Goal: Task Accomplishment & Management: Complete application form

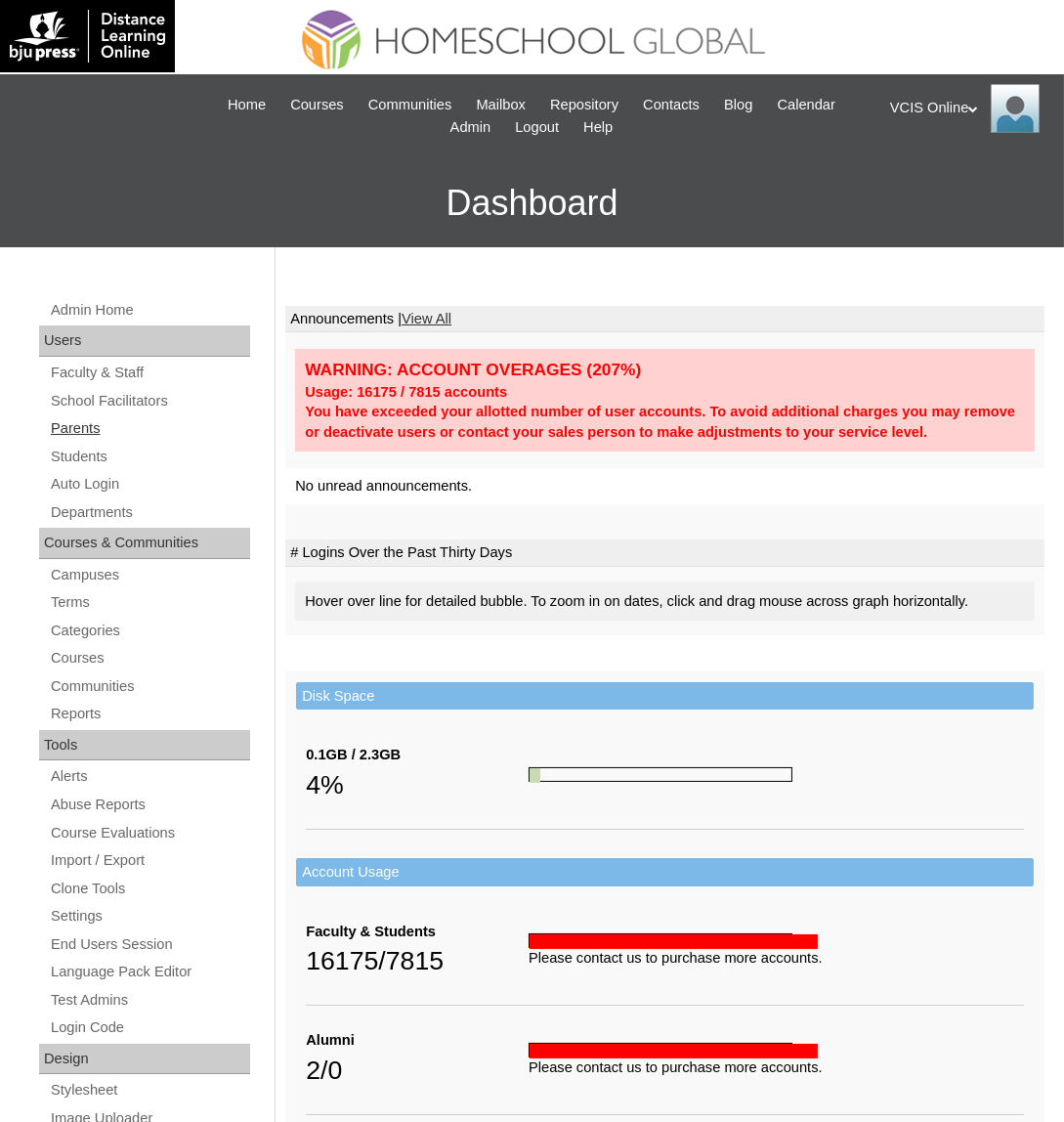
click at [82, 421] on link "Parents" at bounding box center [149, 428] width 201 height 25
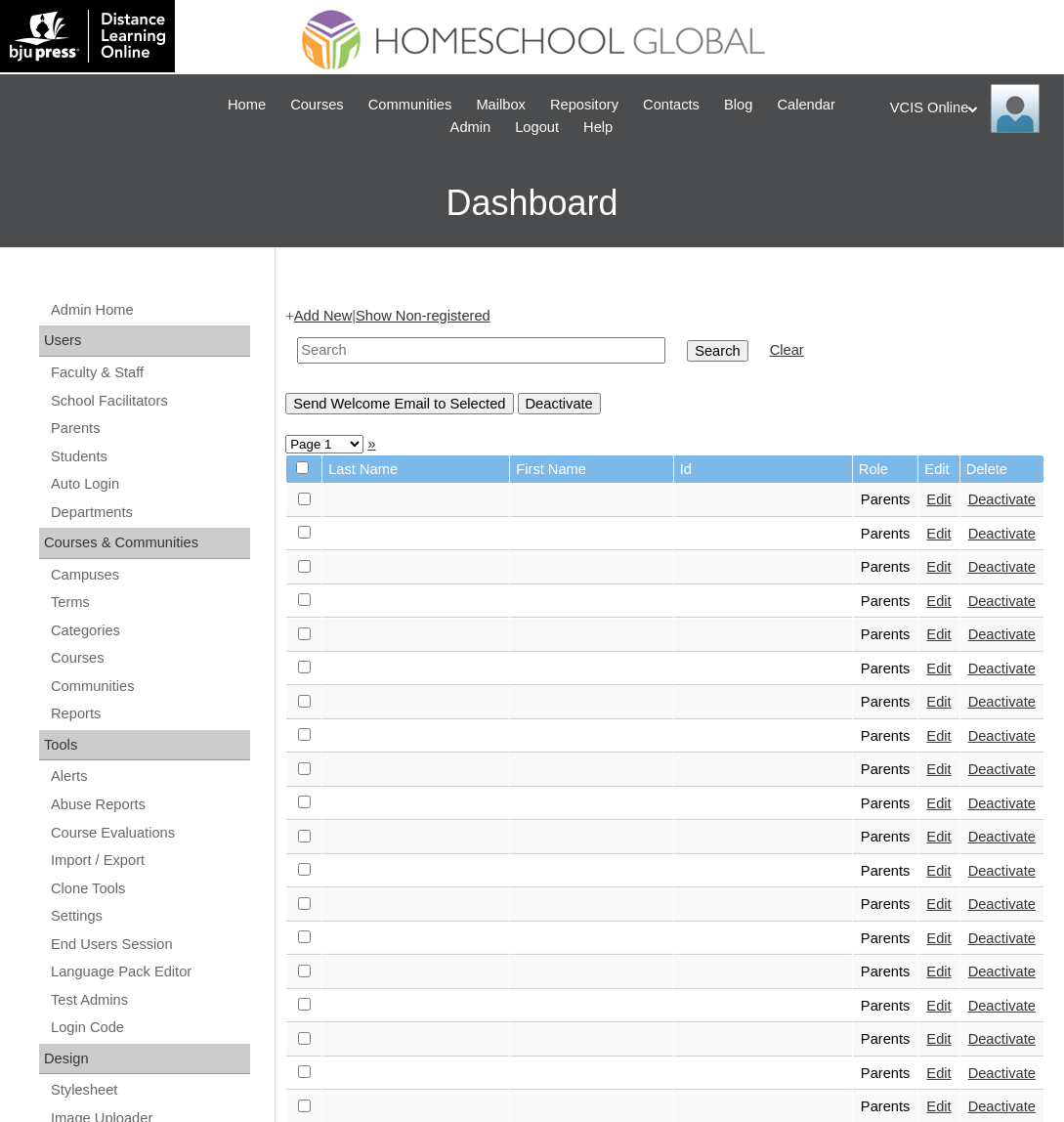
click at [510, 338] on input "text" at bounding box center [482, 350] width 368 height 27
paste input "VCIS025-10A-PA2025"
type input "VCIS025-10A-PA2025"
click at [687, 340] on input "Search" at bounding box center [717, 351] width 61 height 22
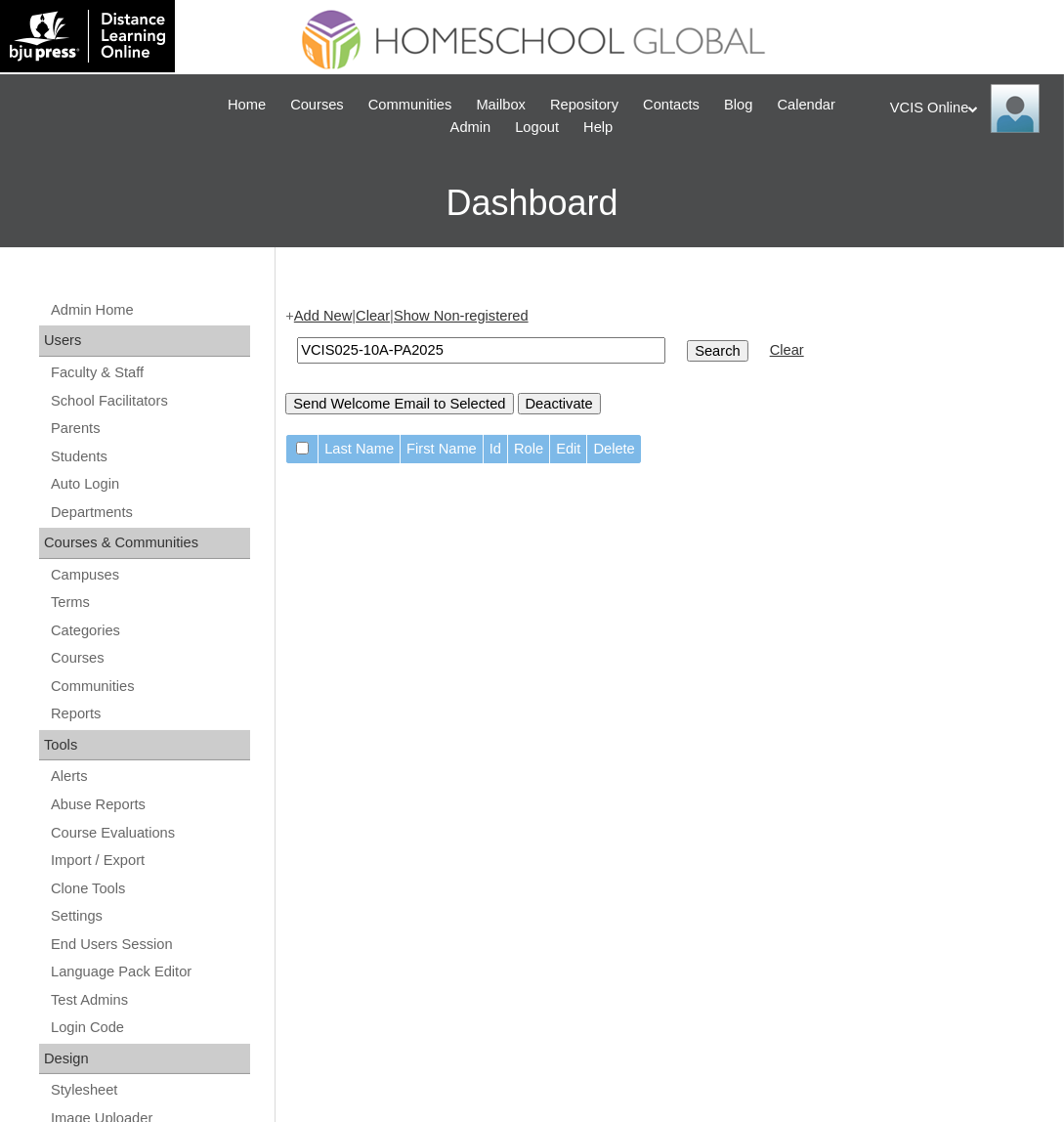
click at [322, 313] on link "Add New" at bounding box center [323, 316] width 58 height 16
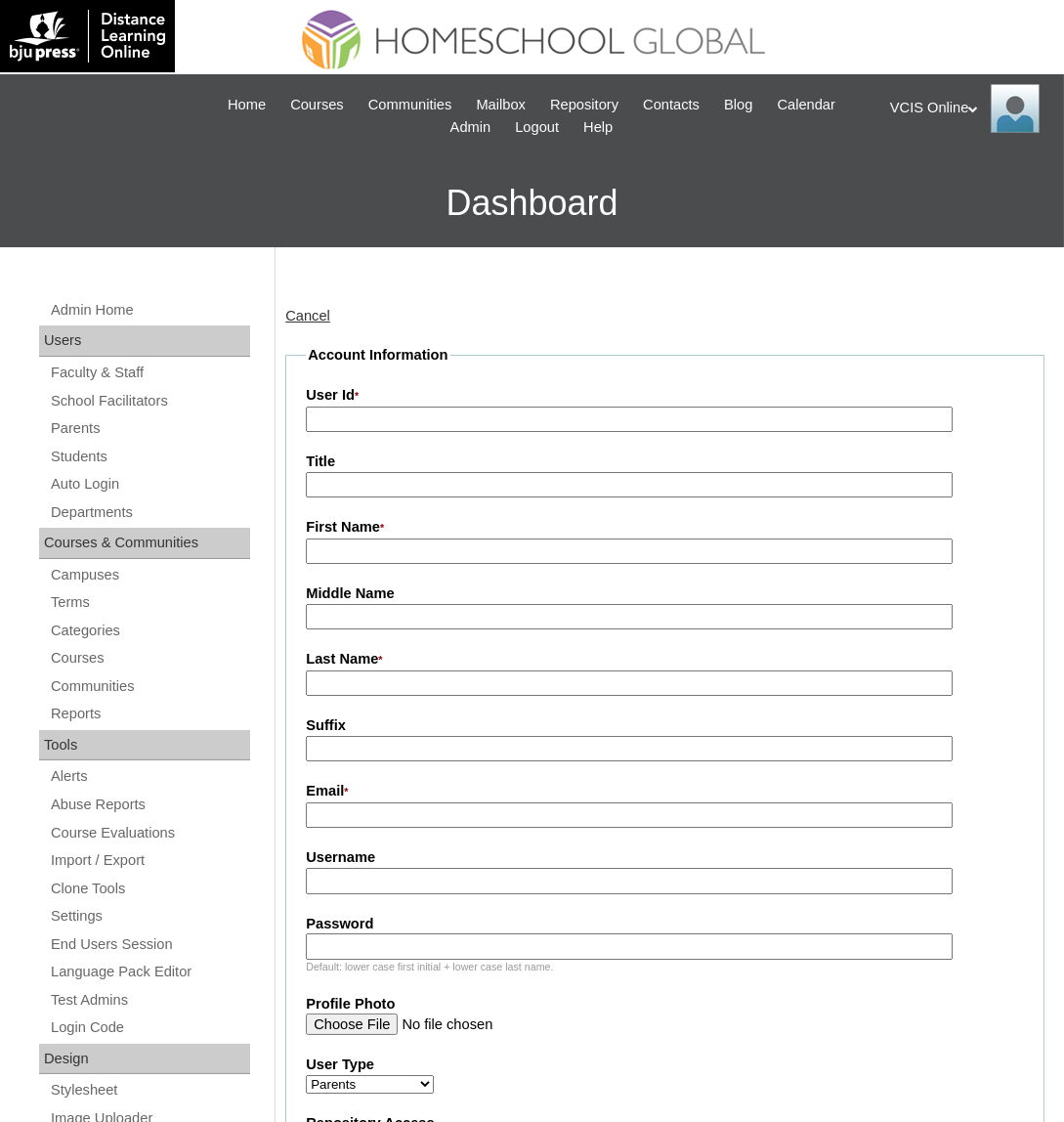
click at [494, 410] on input "User Id *" at bounding box center [628, 420] width 646 height 27
paste input "VCIS025-10A-PA2025"
type input "VCIS025-10A-PA2025"
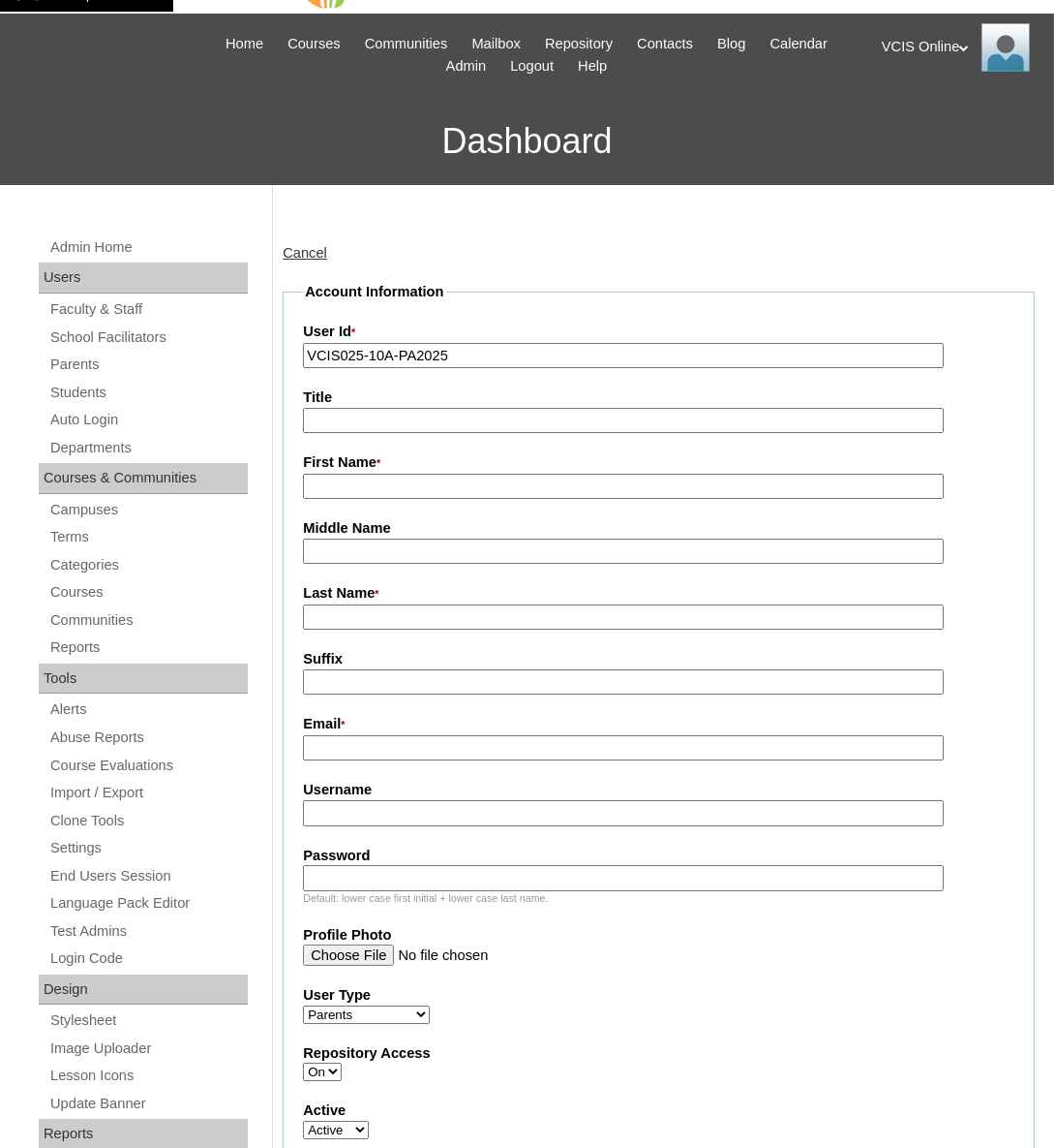
scroll to position [87, 0]
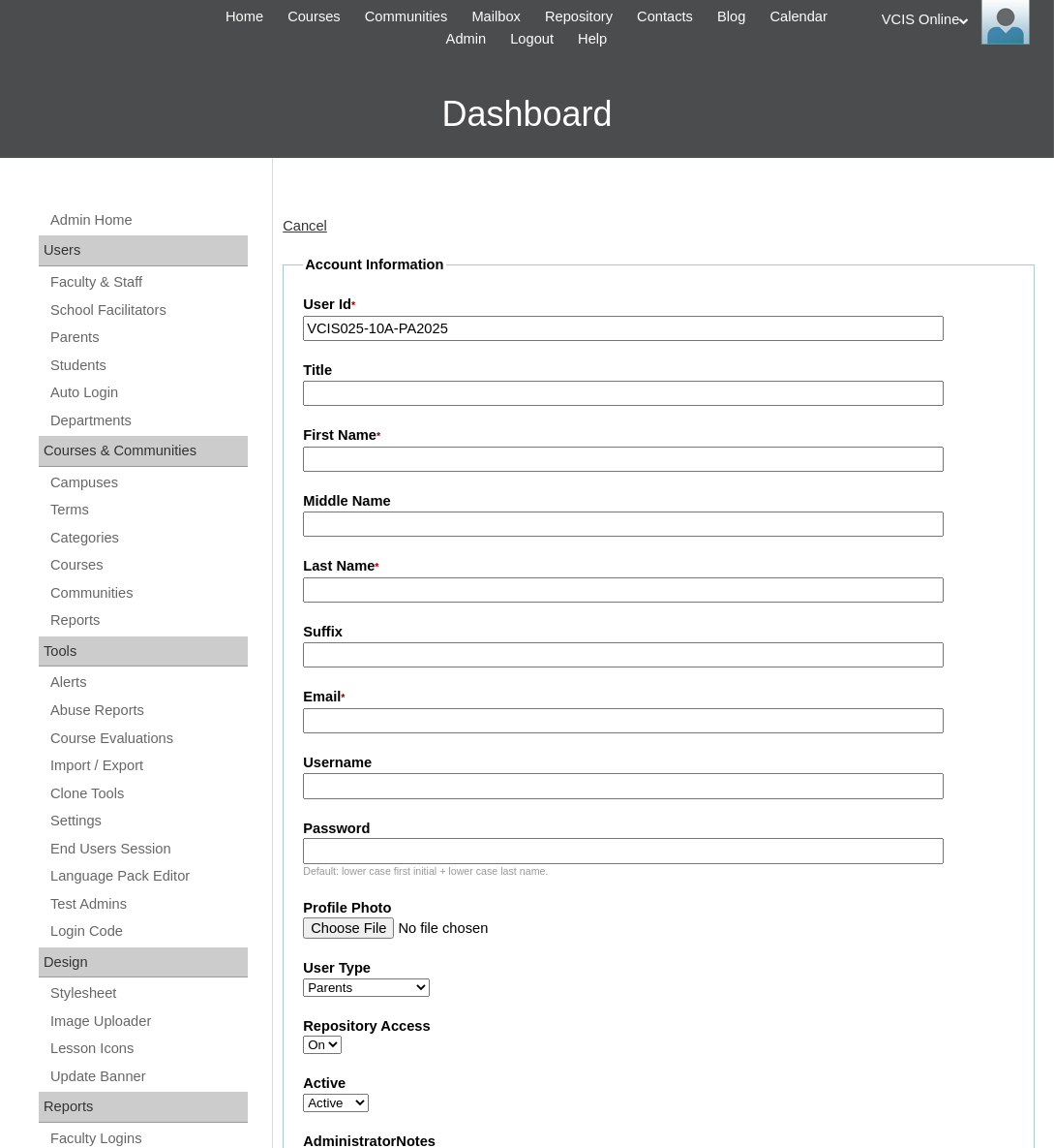
click at [451, 388] on input "Title" at bounding box center [623, 394] width 641 height 27
paste input "mmedina2025"
click at [344, 779] on input "mmedina2025" at bounding box center [623, 786] width 641 height 27
type input "mmedina2025"
drag, startPoint x: 382, startPoint y: 844, endPoint x: 361, endPoint y: 846, distance: 21.1
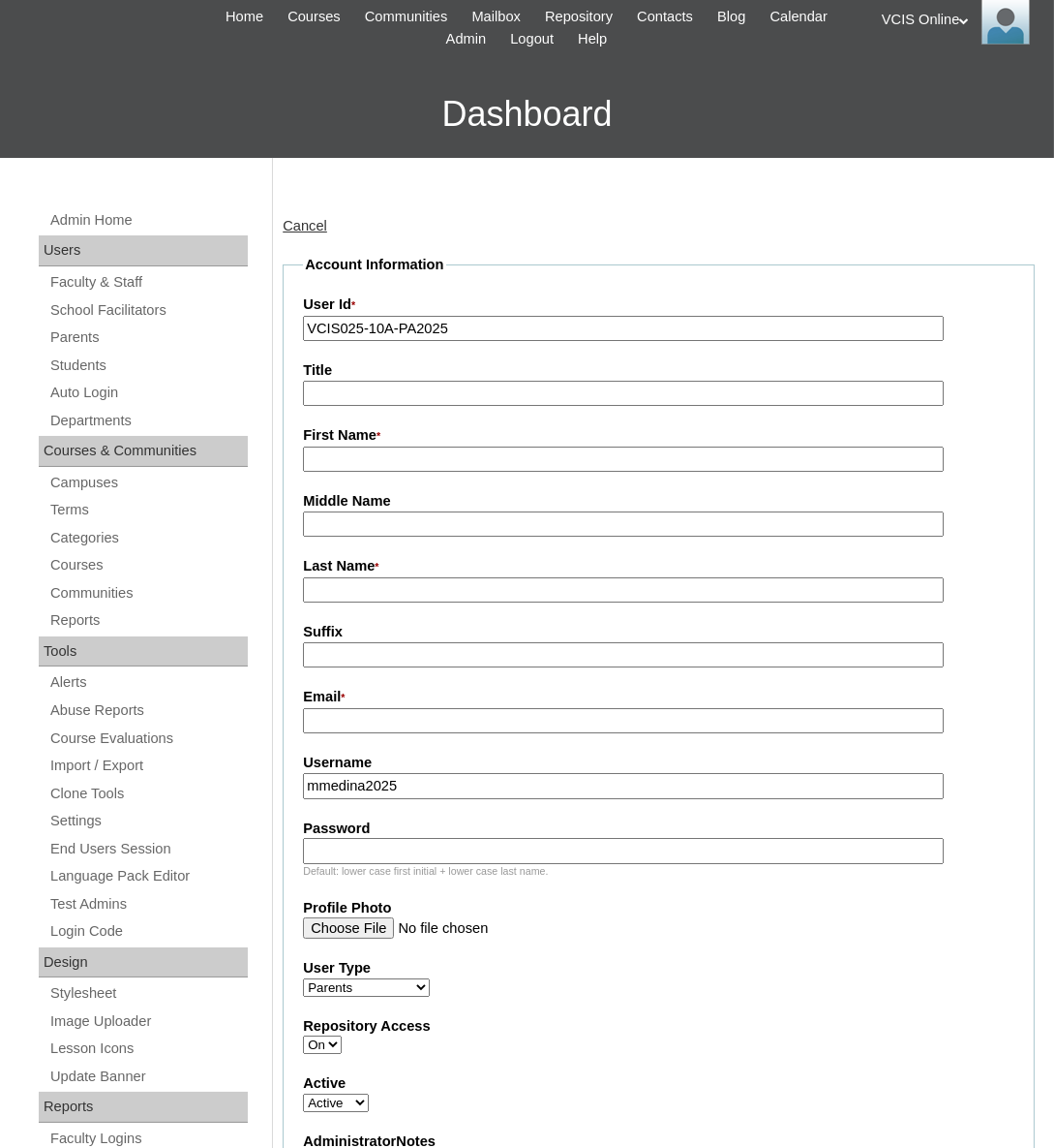
click at [382, 844] on input "Password" at bounding box center [623, 850] width 641 height 27
click at [419, 852] on input "Password" at bounding box center [623, 850] width 641 height 27
paste input "mHFEfH"
type input "mHFEfH"
click at [347, 438] on label "First Name *" at bounding box center [659, 436] width 712 height 22
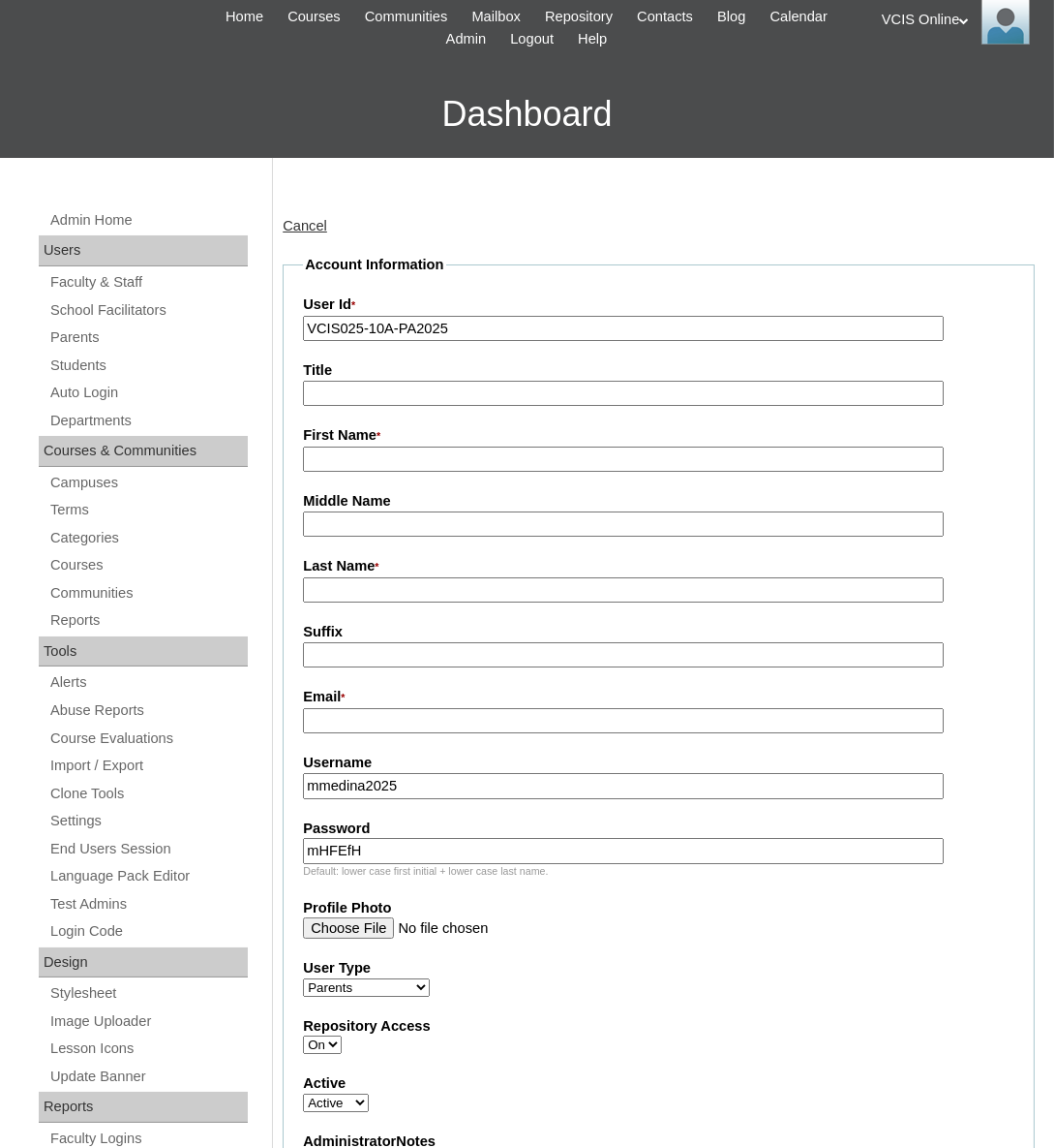
click at [347, 447] on input "First Name *" at bounding box center [623, 460] width 641 height 27
click at [350, 447] on input "First Name *" at bounding box center [623, 460] width 641 height 27
click at [361, 463] on input "First Name *" at bounding box center [623, 460] width 641 height 27
type input "Mary"
type input "Edoria 2025"
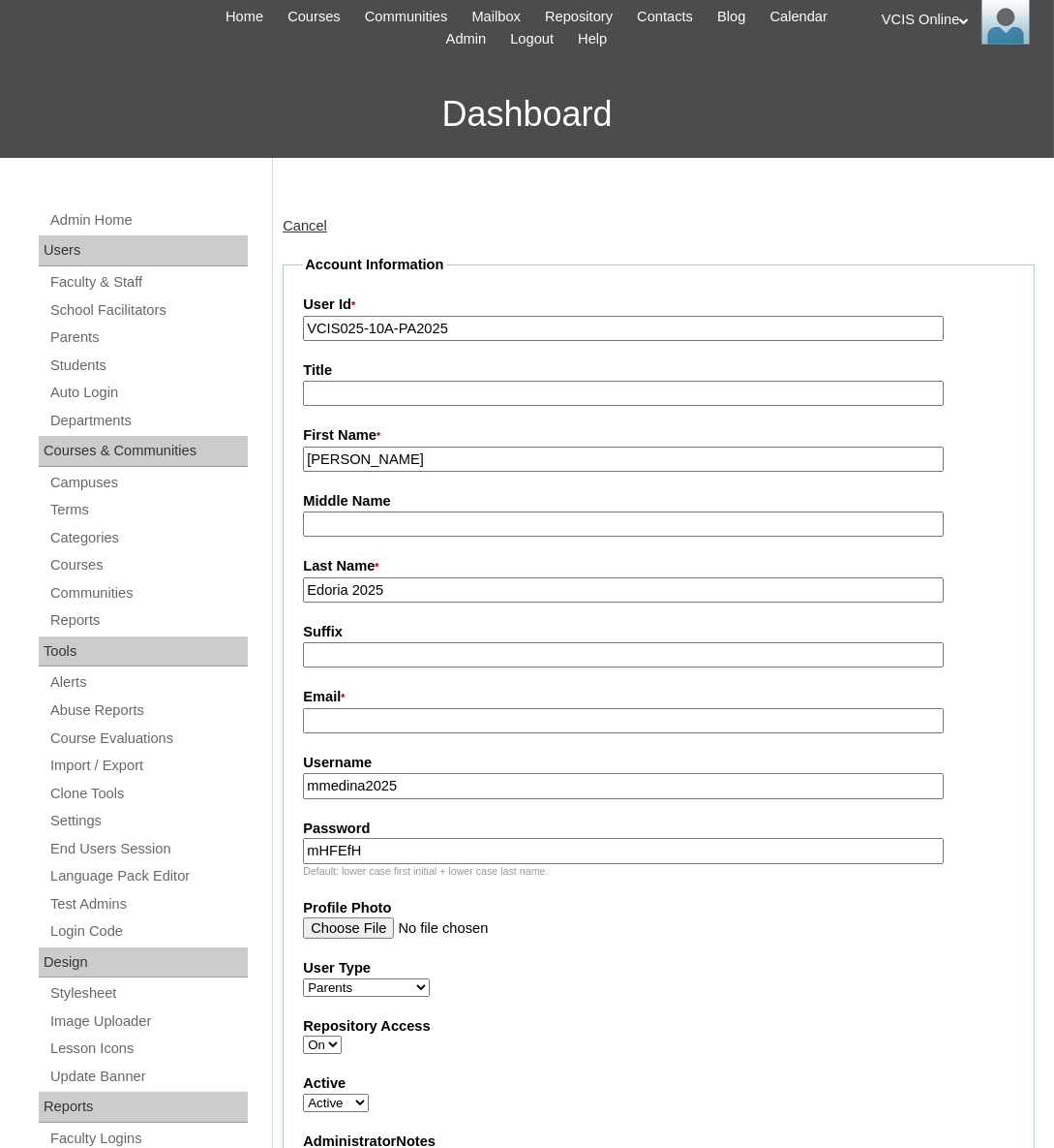
click at [350, 462] on input "Mary" at bounding box center [623, 460] width 641 height 27
click at [343, 460] on input "Mary" at bounding box center [623, 460] width 641 height 27
type input "Mary Anne"
paste input "maryanne.e.medina@gmail.com"
click at [355, 719] on input "maryanne.e.medina@gmail.com" at bounding box center [623, 721] width 641 height 27
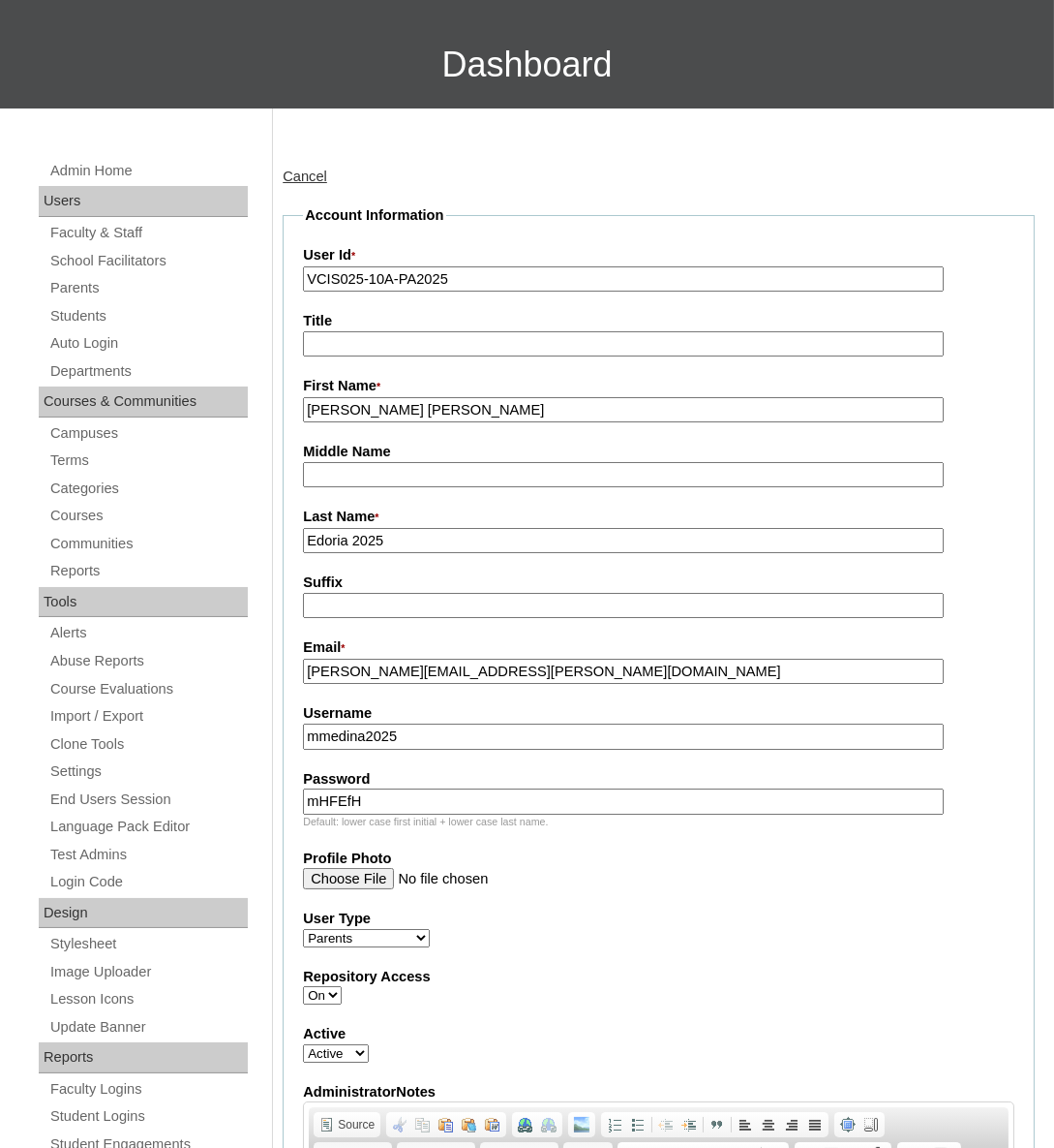
scroll to position [176, 0]
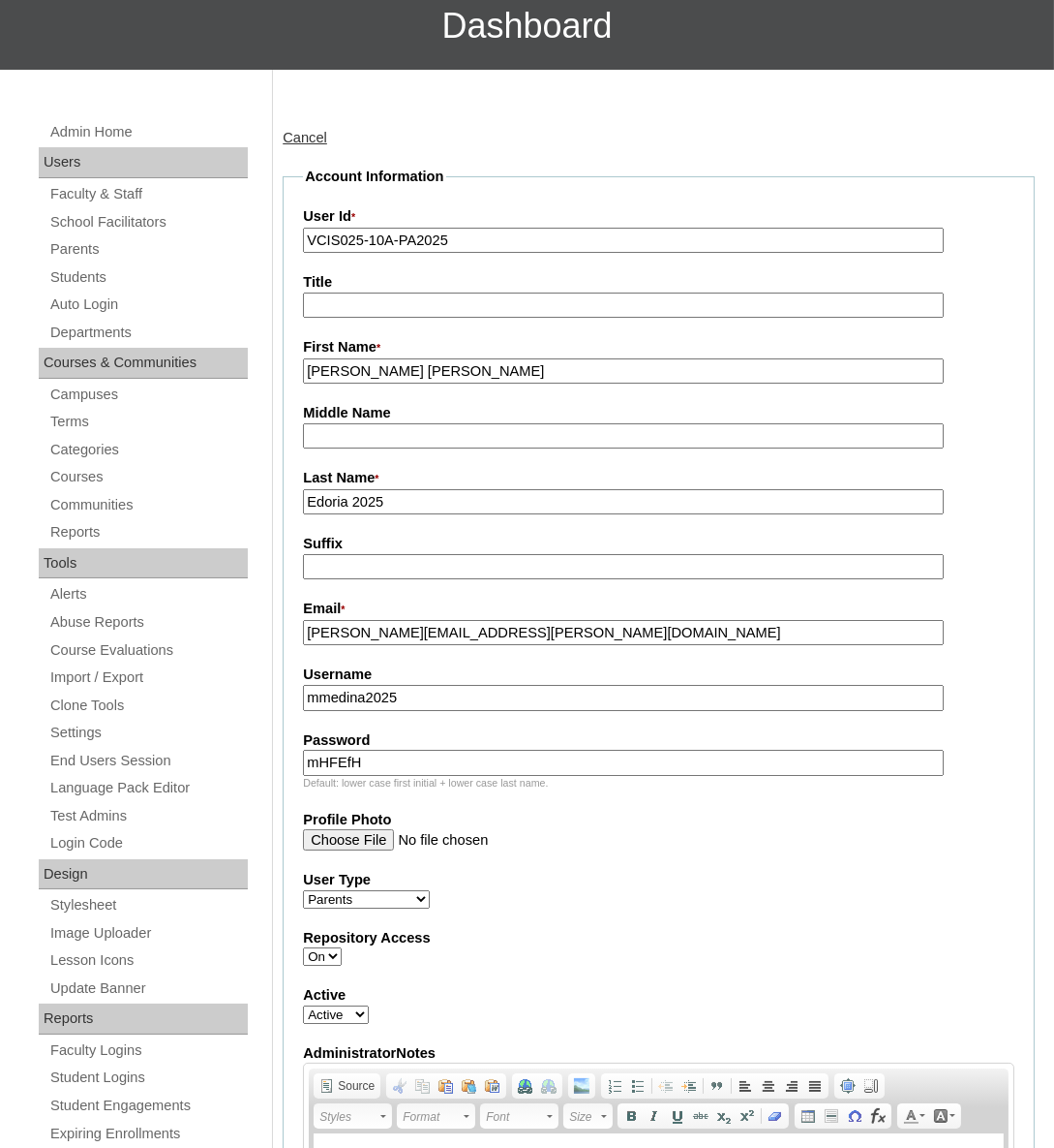
type input "maryanne.e.medina@gmail.com"
drag, startPoint x: 351, startPoint y: 504, endPoint x: 298, endPoint y: 504, distance: 53.0
click at [298, 504] on fieldset "Account Information User Id * VCIS025-10A-PA2025 Title First Name * Mary Anne M…" at bounding box center [659, 782] width 752 height 1232
click at [396, 413] on label "Middle Name" at bounding box center [659, 413] width 712 height 21
click at [396, 423] on input "Middle Name" at bounding box center [623, 436] width 641 height 27
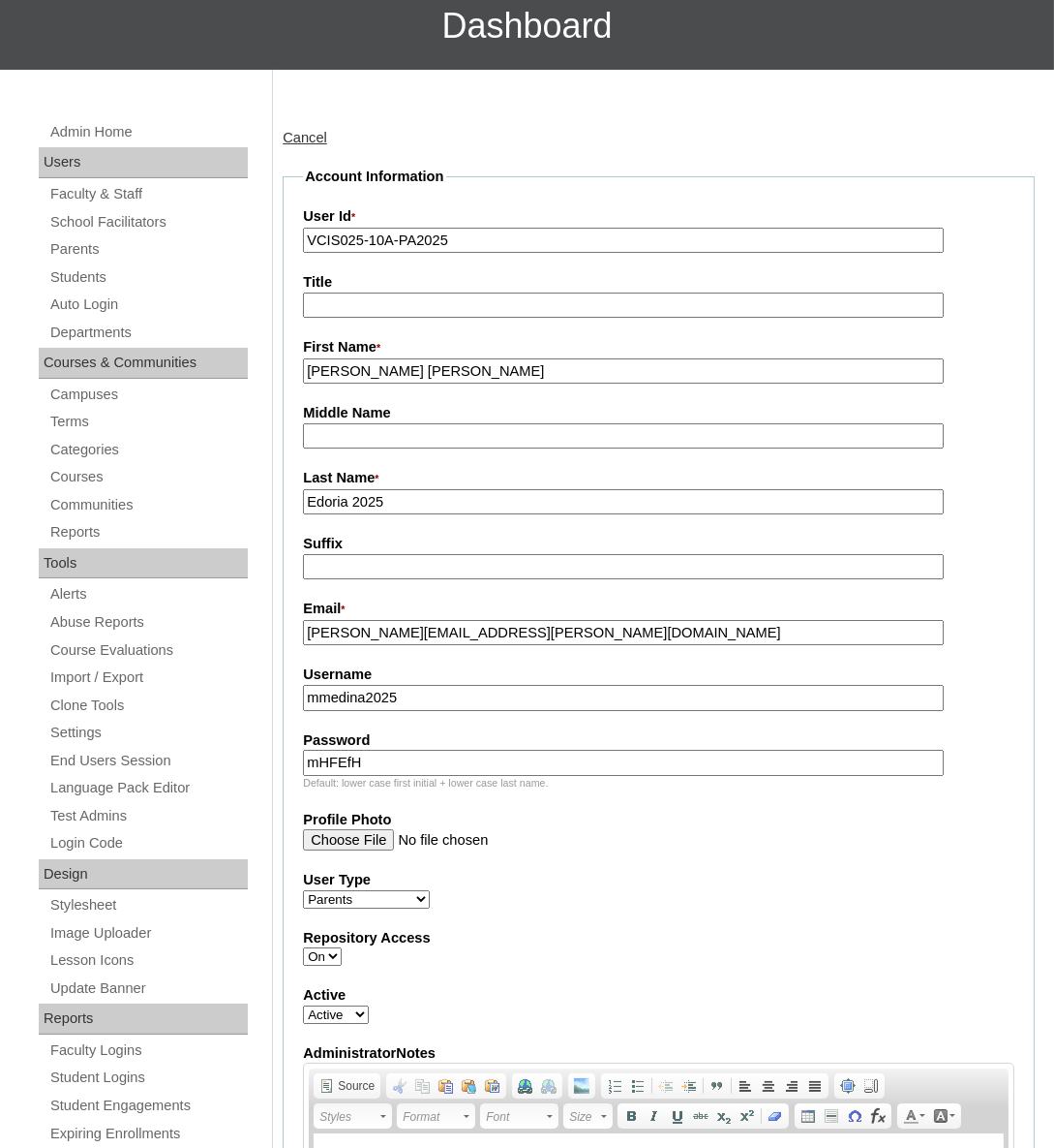
paste input "Edoria"
type input "Edoria"
drag, startPoint x: 351, startPoint y: 502, endPoint x: 249, endPoint y: 503, distance: 102.0
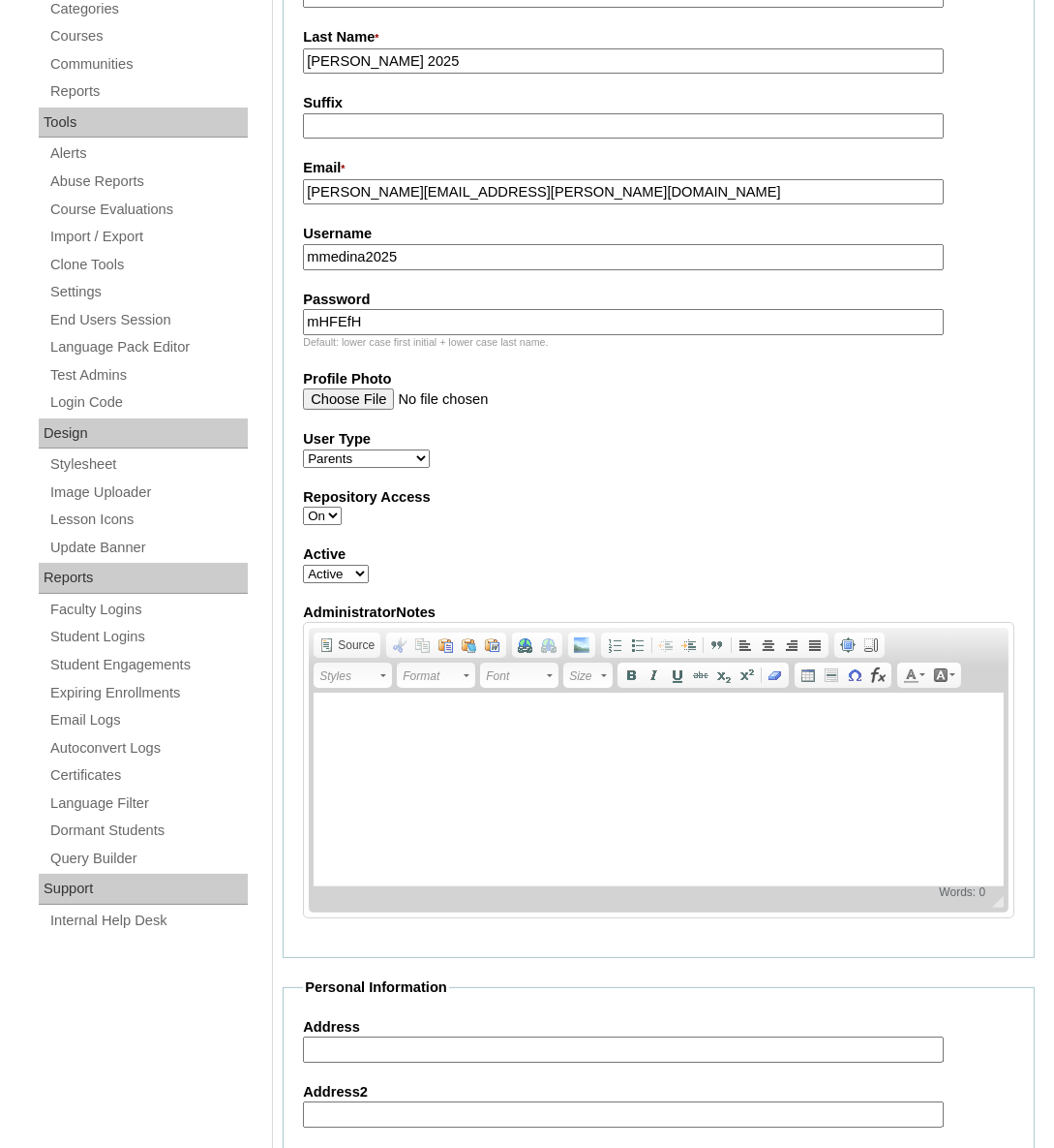
scroll to position [881, 0]
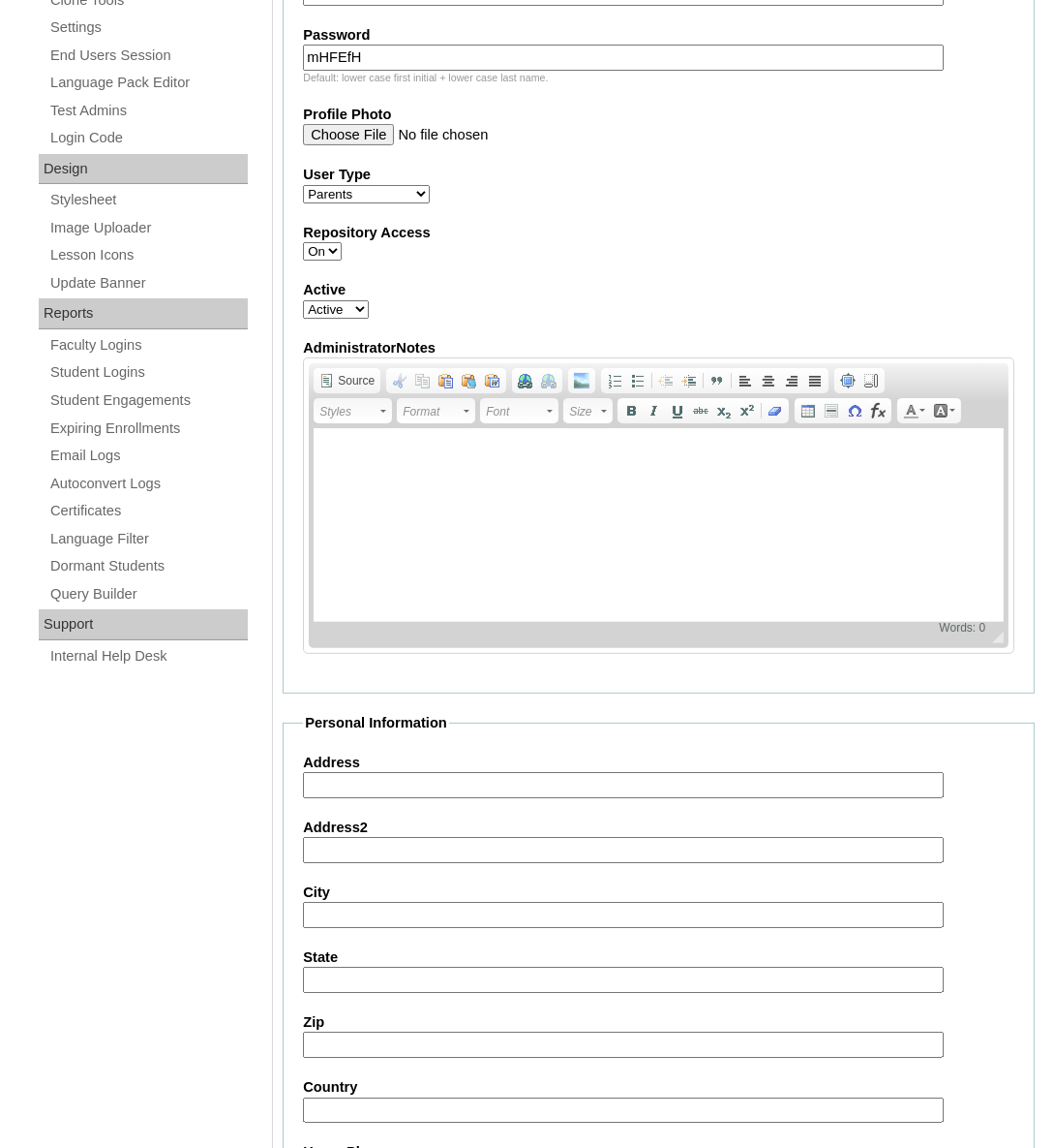
type input "Medina 2025"
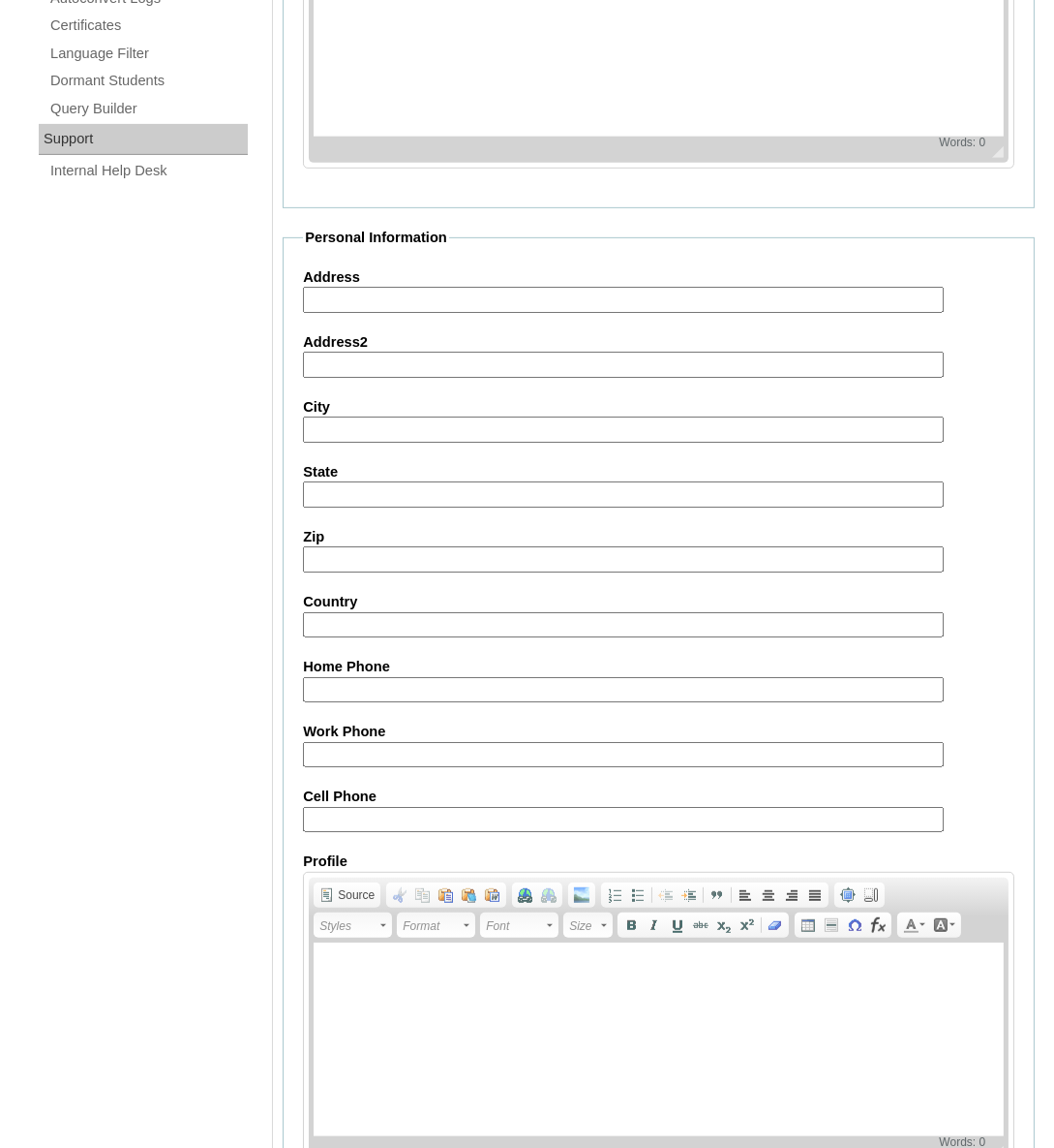
scroll to position [1481, 0]
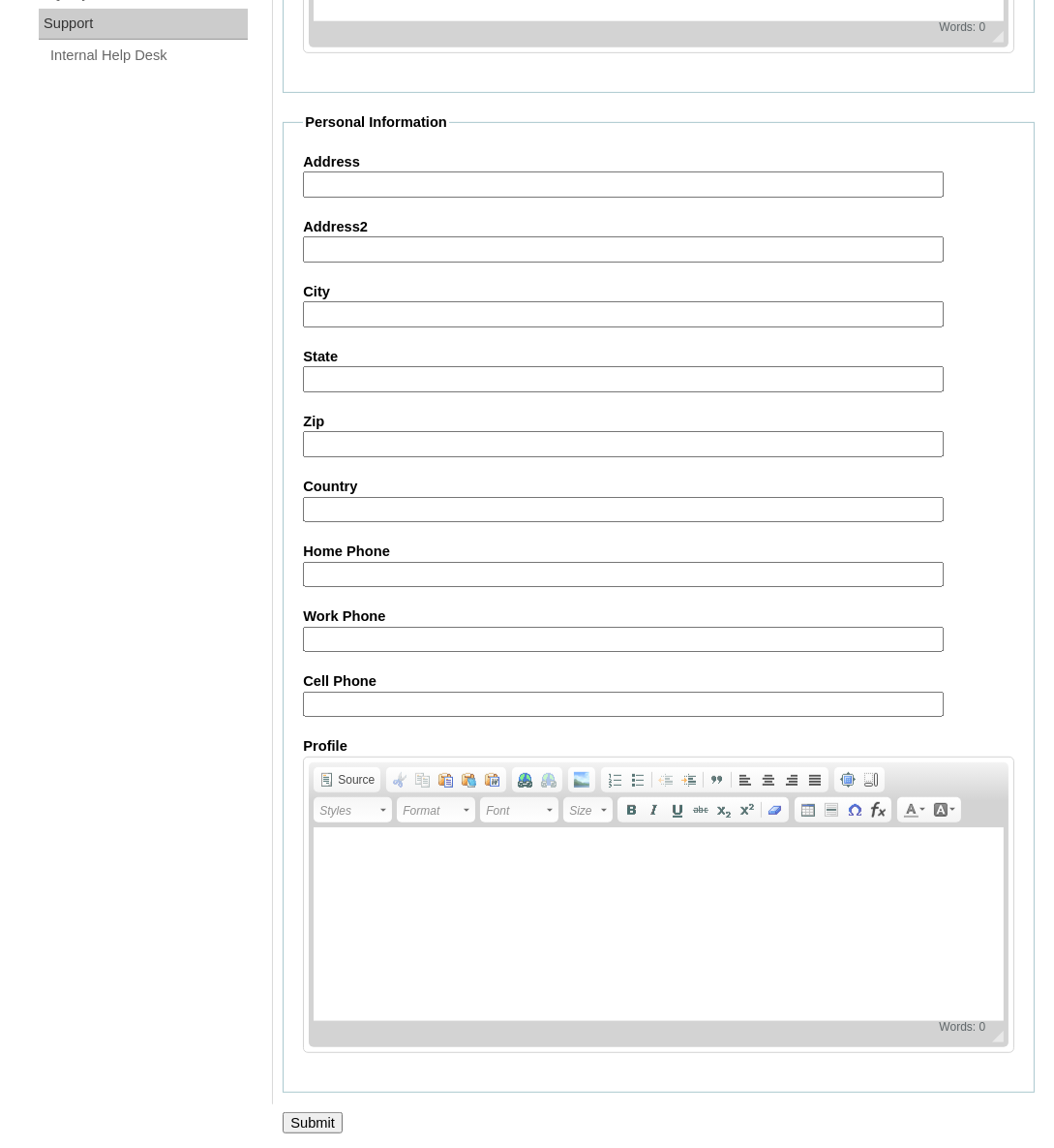
click at [329, 1111] on input "Submit" at bounding box center [313, 1122] width 60 height 22
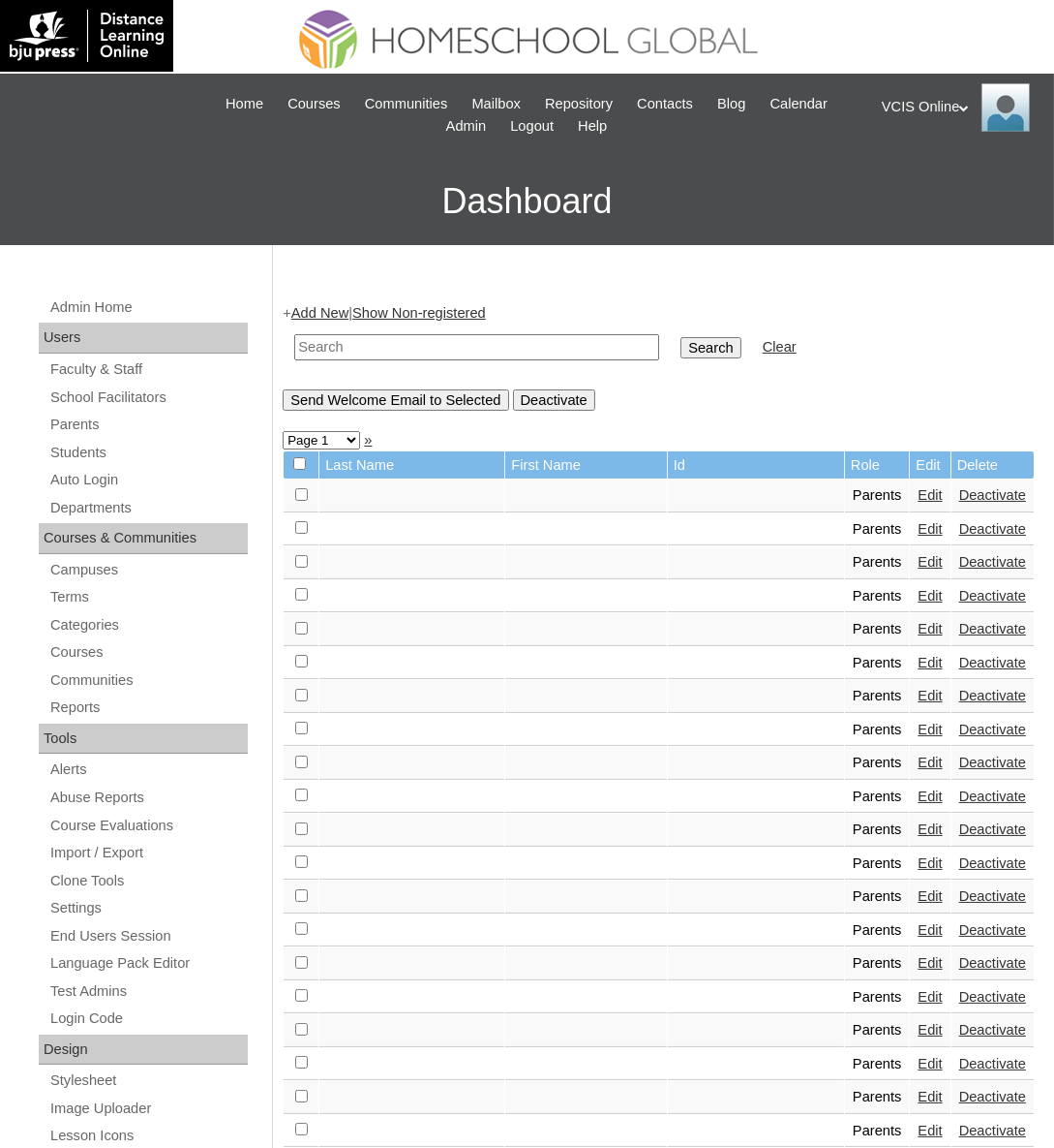
click at [455, 329] on td at bounding box center [477, 347] width 385 height 45
paste input "VCIS025-10A-PA2025"
click at [384, 353] on input "VCIS025-10A-PA2025" at bounding box center [477, 347] width 365 height 27
type input "VCIS025-10A-PA2025"
click at [680, 352] on input "Search" at bounding box center [710, 348] width 60 height 22
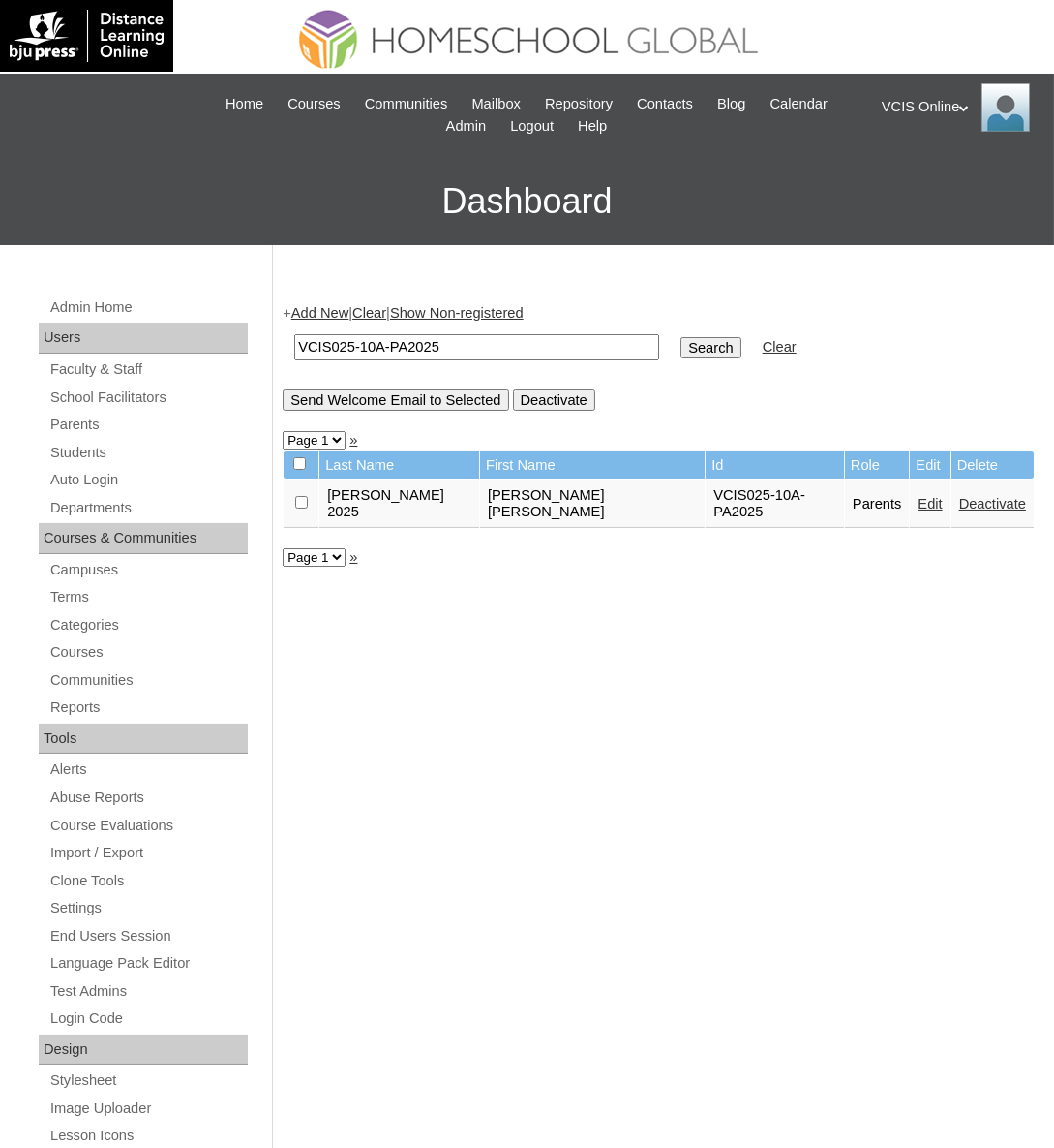
click at [334, 305] on link "Add New" at bounding box center [320, 313] width 57 height 16
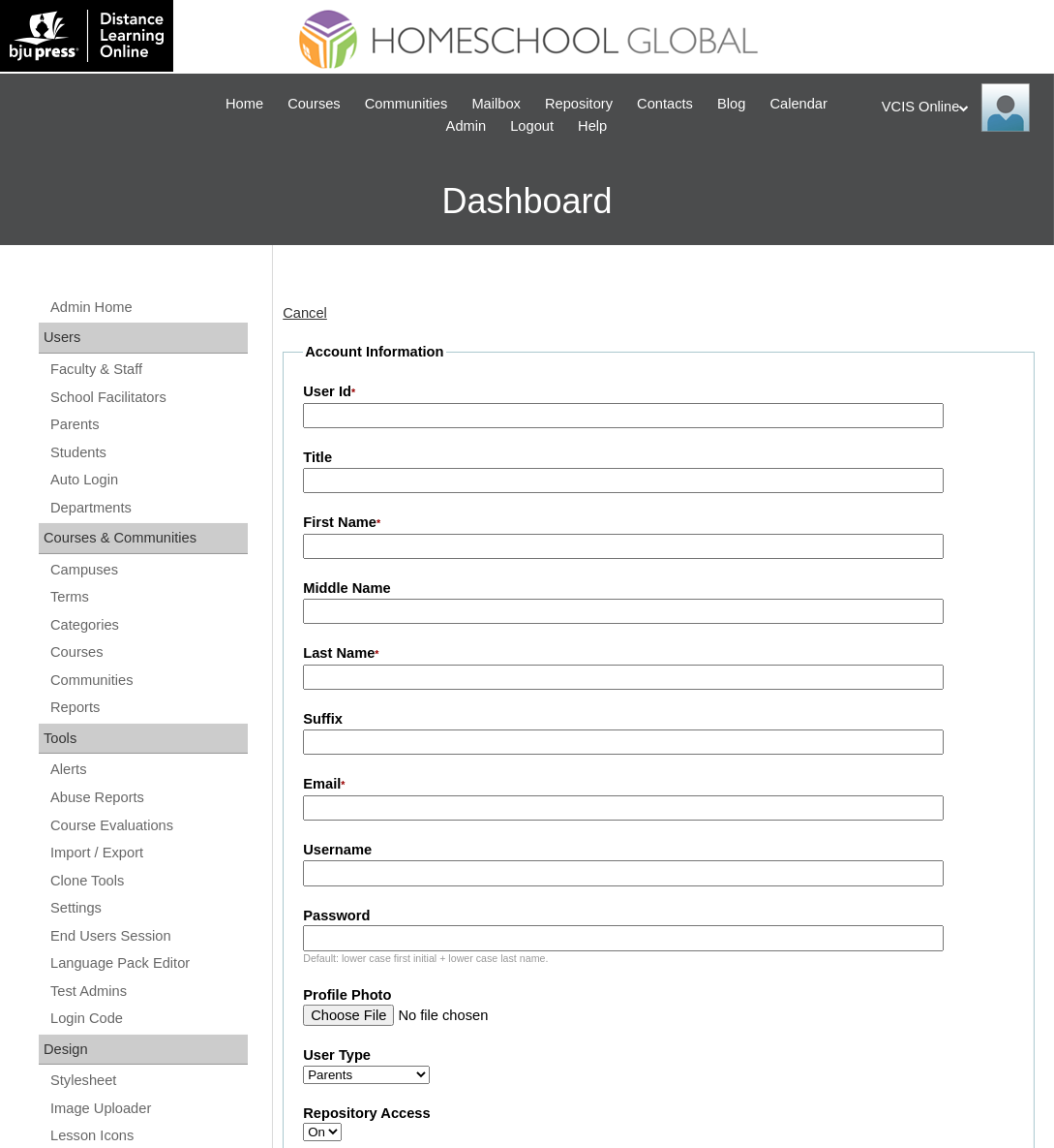
click at [370, 397] on label "User Id *" at bounding box center [659, 393] width 712 height 22
click at [370, 403] on input "User Id *" at bounding box center [622, 416] width 640 height 27
click at [377, 411] on input "User Id *" at bounding box center [622, 416] width 640 height 27
paste input "VCIS026-10A-PA2025"
type input "VCIS026-10A-PA2025"
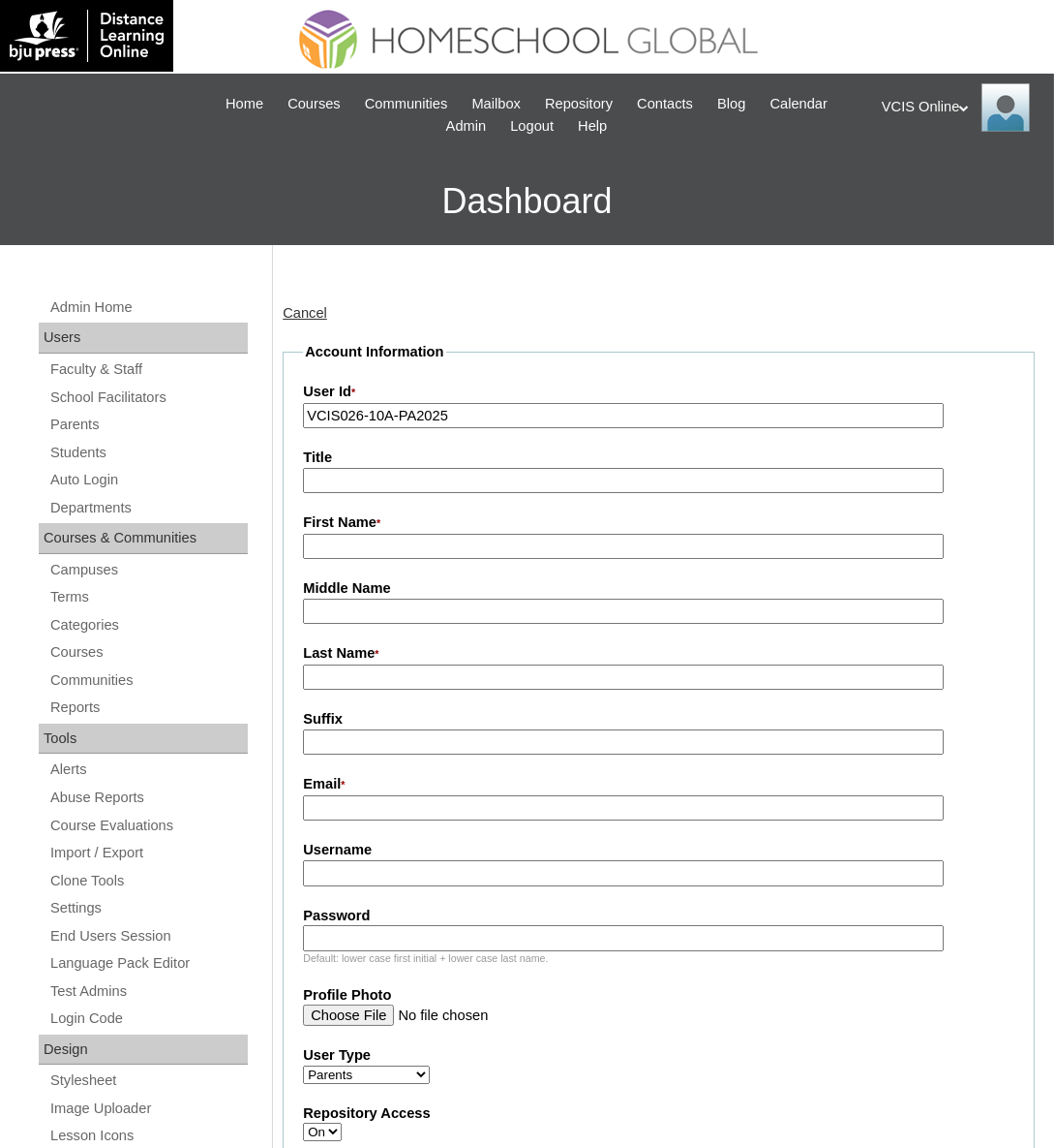
click at [349, 489] on input "Title" at bounding box center [622, 480] width 640 height 27
click at [363, 542] on input "First Name *" at bounding box center [622, 546] width 640 height 27
paste input "kmontevirgen2025"
click at [421, 872] on input "Username" at bounding box center [622, 873] width 640 height 27
type input "kmontevirgen2025"
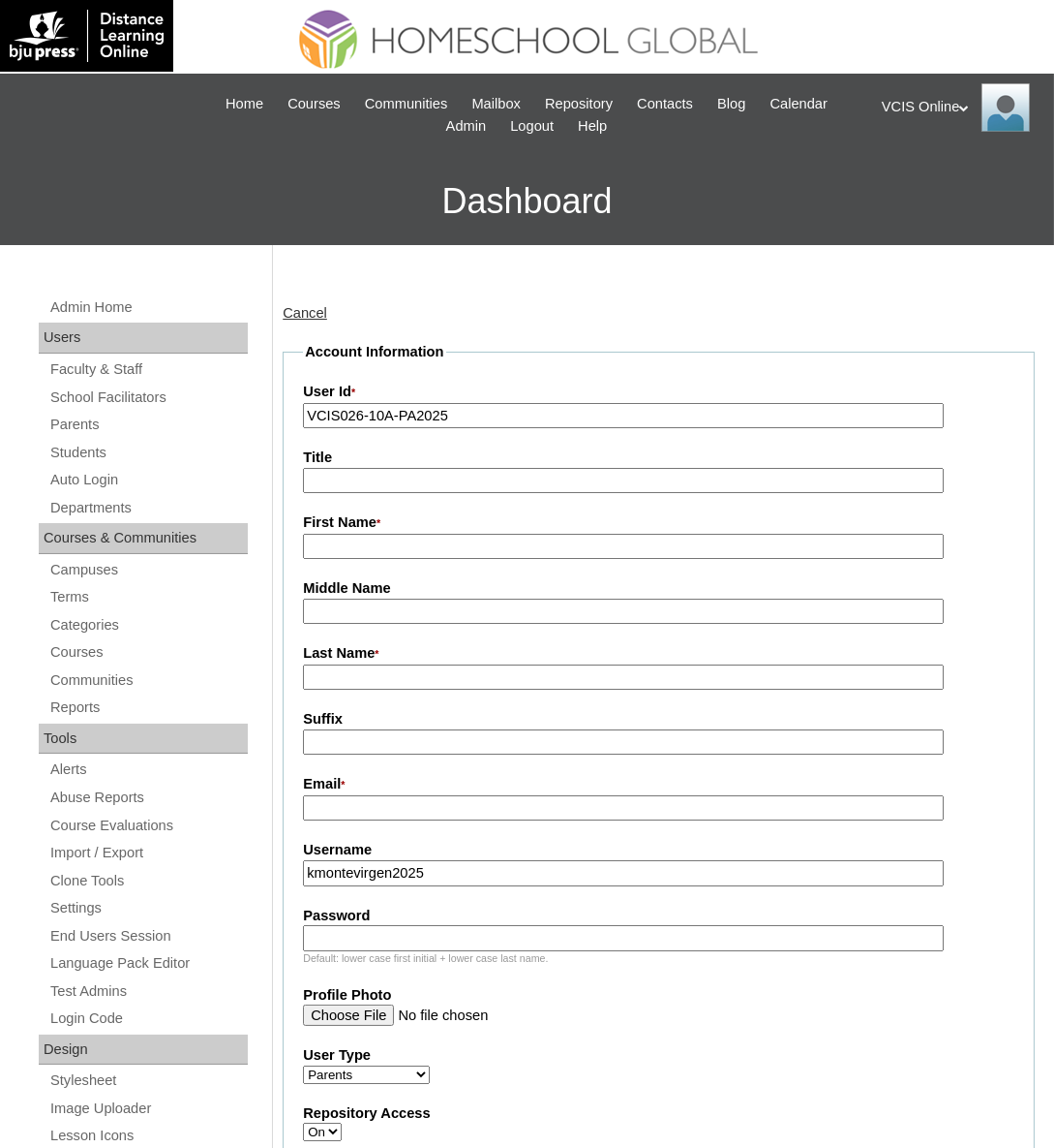
paste input "adMvPw"
click at [331, 944] on input "Password" at bounding box center [622, 938] width 640 height 27
type input "adMvPw"
paste input "Kimberly Montevirgen"
click at [414, 551] on input "Kimberly Montevirgen" at bounding box center [622, 546] width 640 height 27
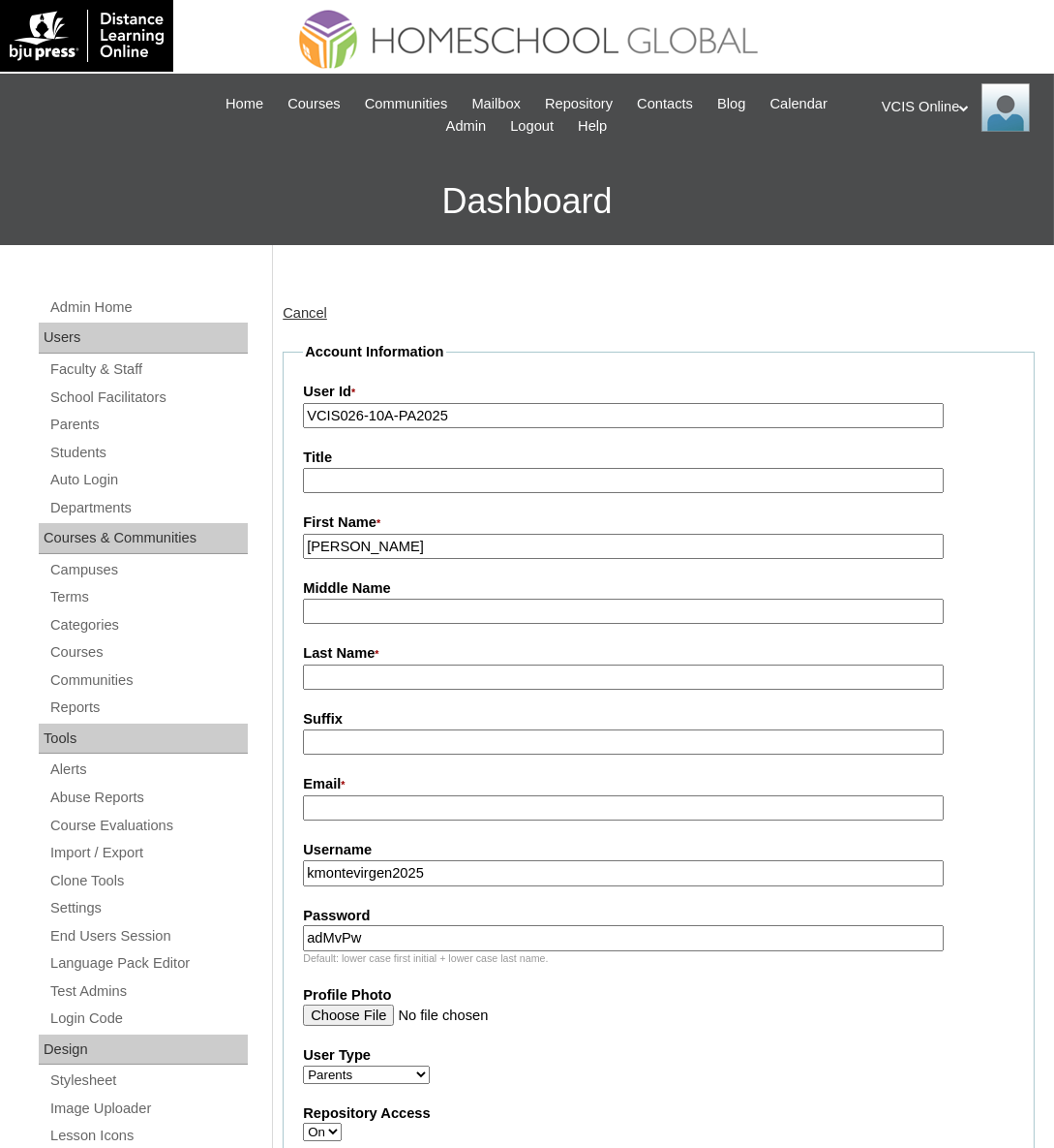
drag, startPoint x: 458, startPoint y: 546, endPoint x: 365, endPoint y: 544, distance: 93.0
click at [365, 544] on input "Kimberly Montevirgen" at bounding box center [622, 546] width 640 height 27
type input "Kimberly"
paste input "Montevirgen"
click at [384, 673] on input "Montevirgen" at bounding box center [622, 678] width 640 height 27
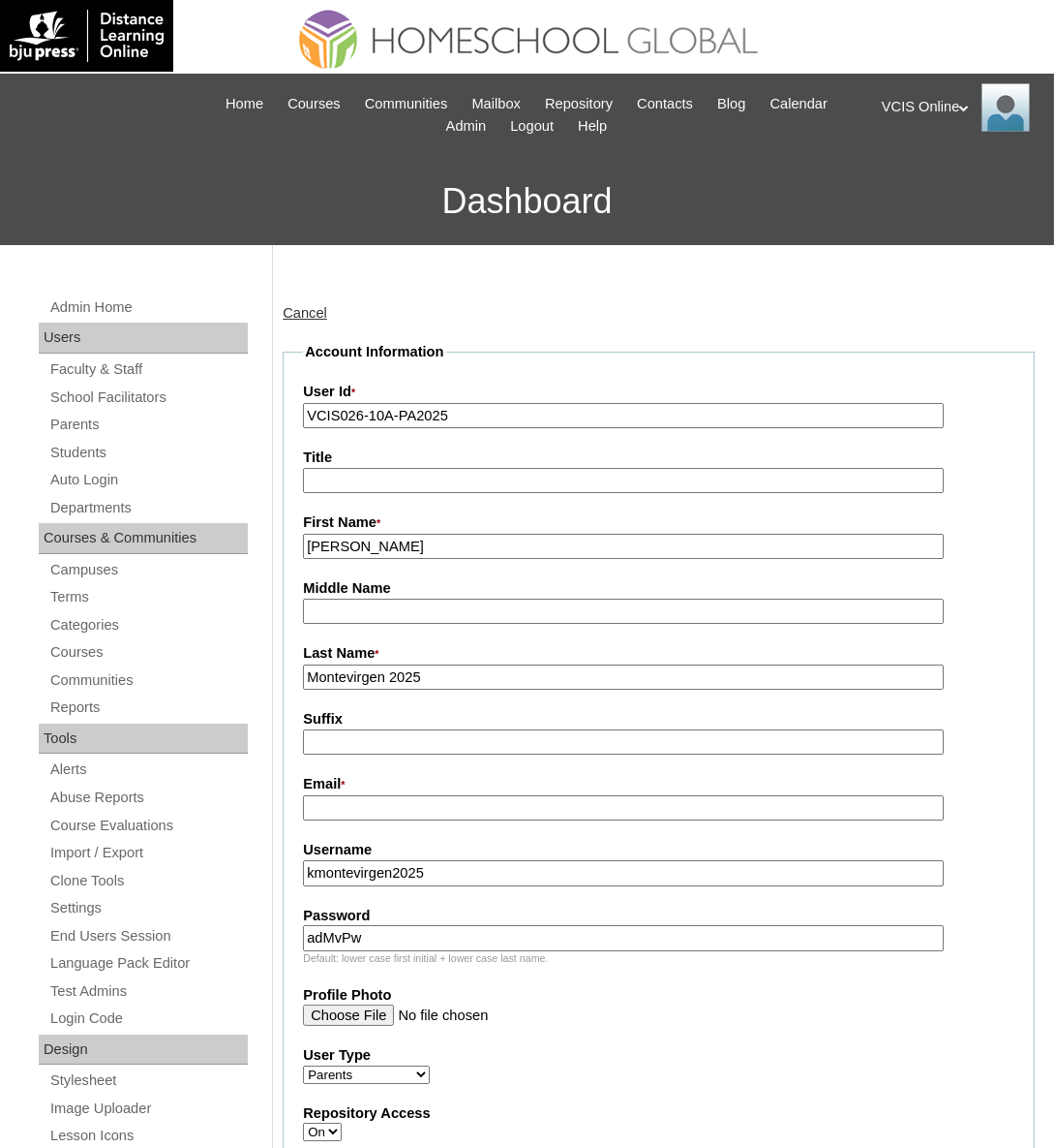
type input "Montevirgen 2025"
drag, startPoint x: 360, startPoint y: 805, endPoint x: 29, endPoint y: 899, distance: 344.1
click at [360, 805] on input "Email *" at bounding box center [622, 808] width 640 height 27
click at [348, 822] on fieldset "Account Information User Id * VCIS026-10A-PA2025 Title First Name * Kimberly Mi…" at bounding box center [659, 958] width 752 height 1232
click at [350, 809] on input "Email *" at bounding box center [622, 808] width 640 height 27
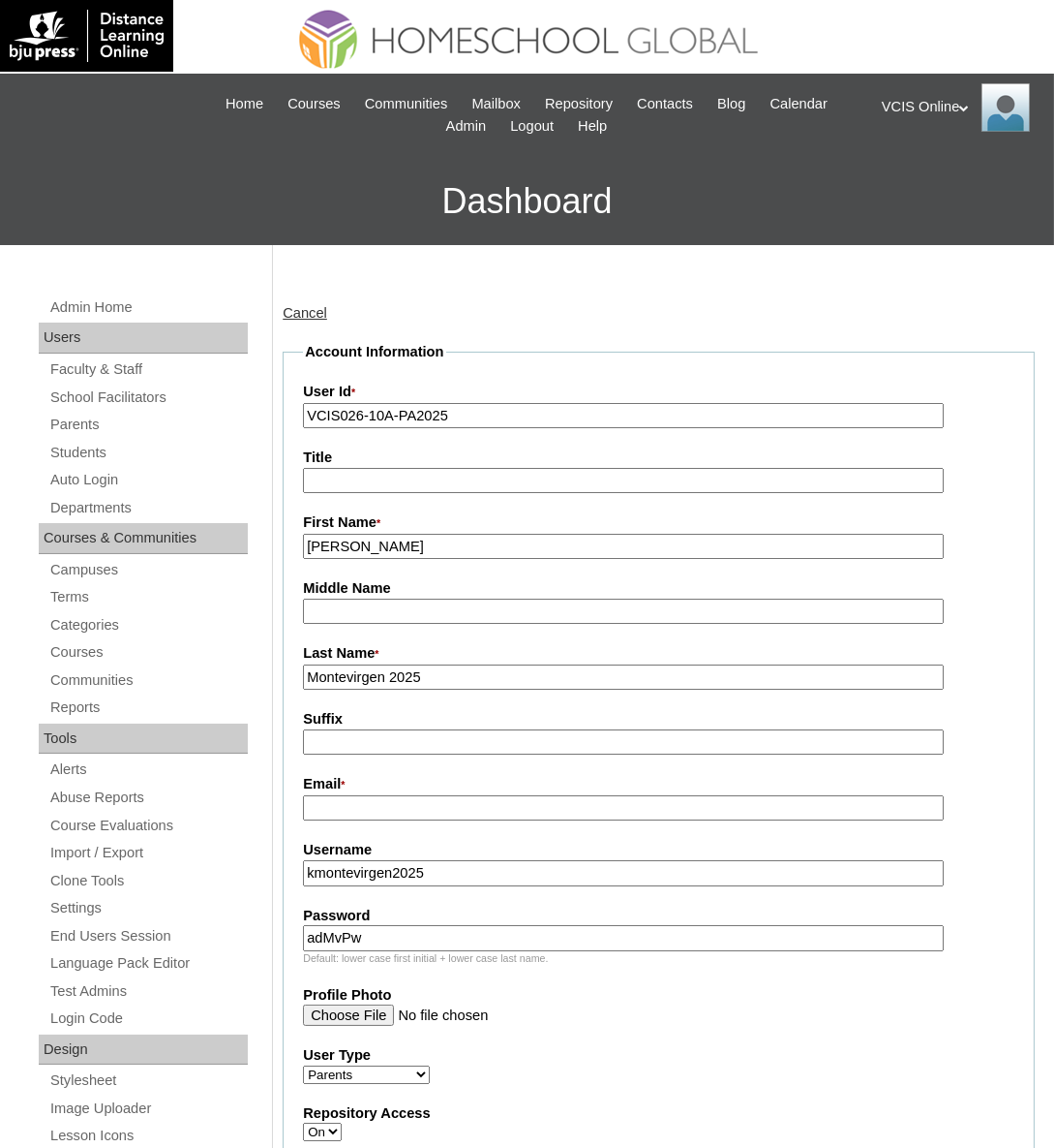
paste input "kmontevirgen24@gmail.com"
type input "kmontevirgen24@gmail.com"
click at [994, 796] on div "Email * kmontevirgen24@gmail.com" at bounding box center [659, 797] width 712 height 46
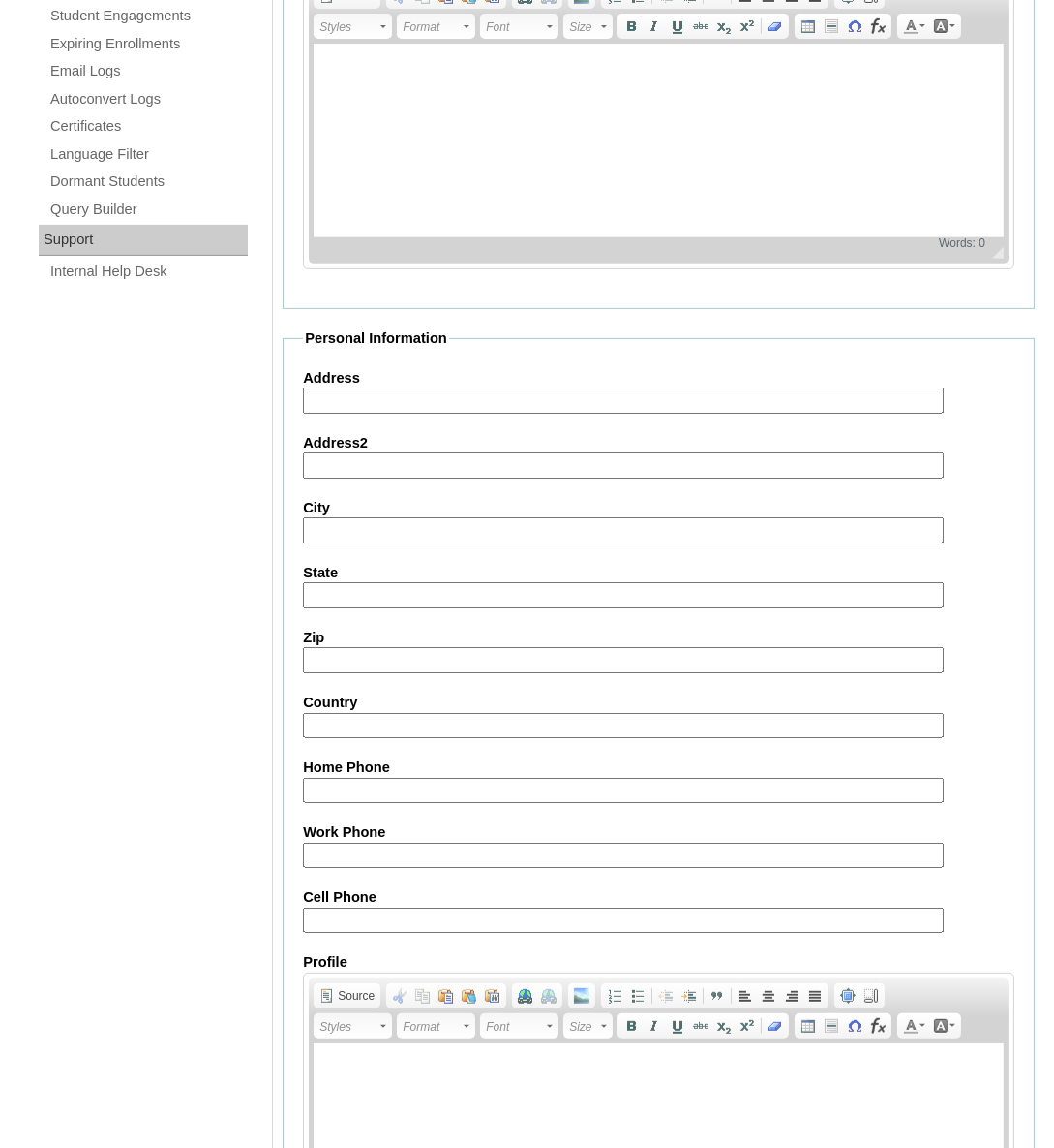
scroll to position [1481, 0]
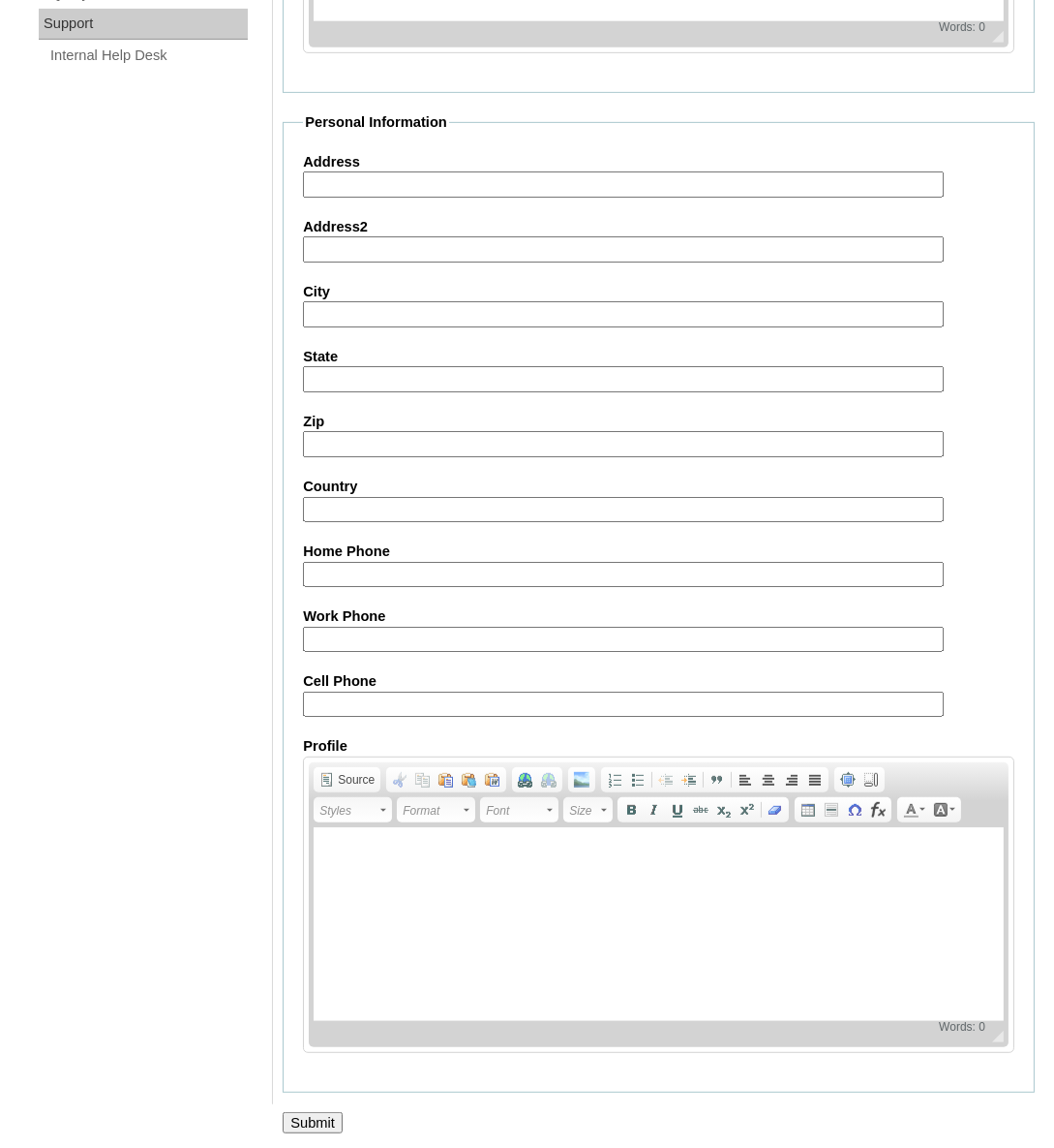
drag, startPoint x: 310, startPoint y: 1110, endPoint x: 310, endPoint y: 1098, distance: 12.0
click at [310, 1112] on input "Submit" at bounding box center [313, 1122] width 60 height 22
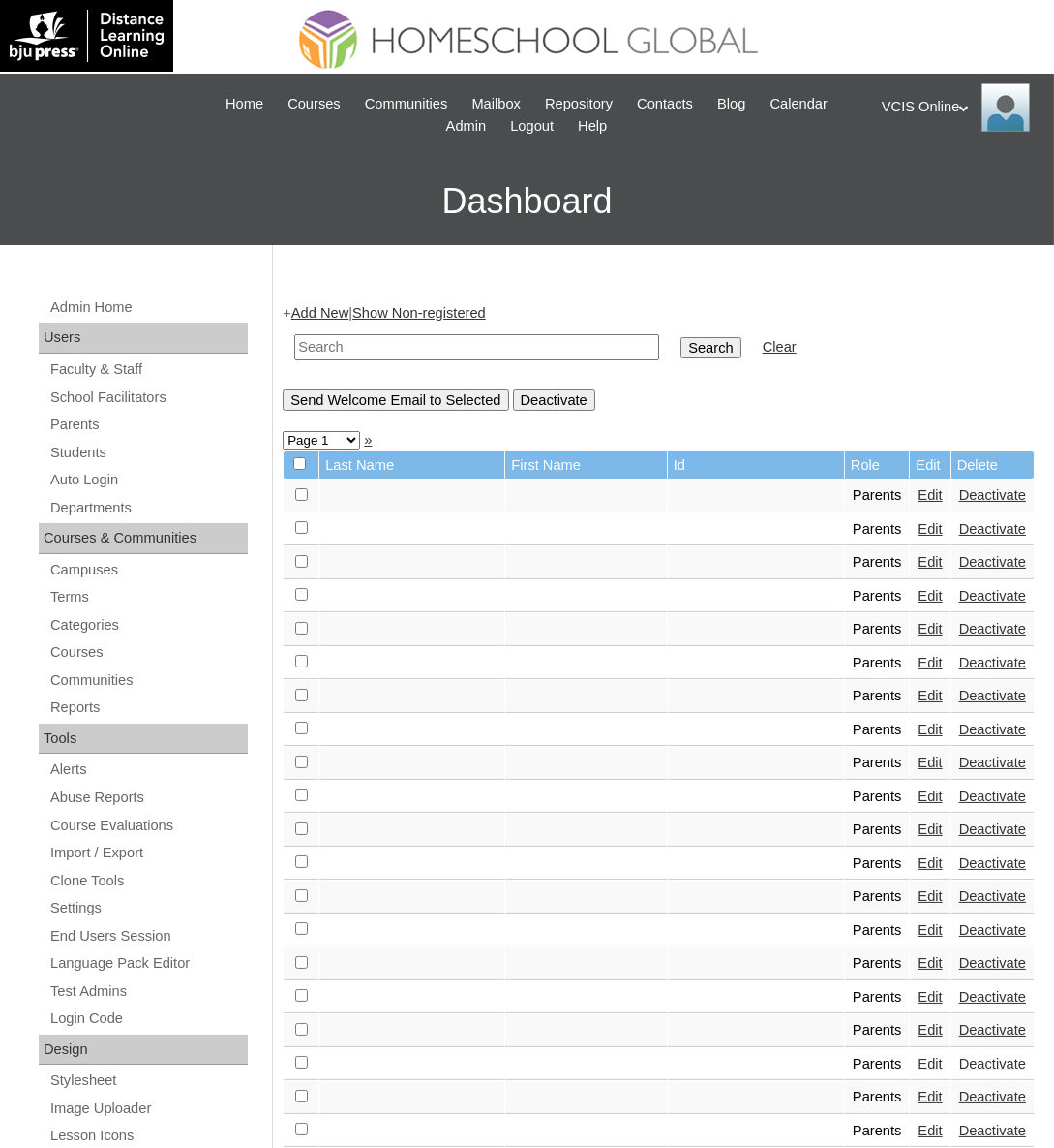
click at [303, 350] on input "text" at bounding box center [477, 347] width 365 height 27
paste input "VCIS027-10A-PA2025"
type input "VCIS027-10A-PA2025"
click at [680, 343] on input "Search" at bounding box center [710, 348] width 60 height 22
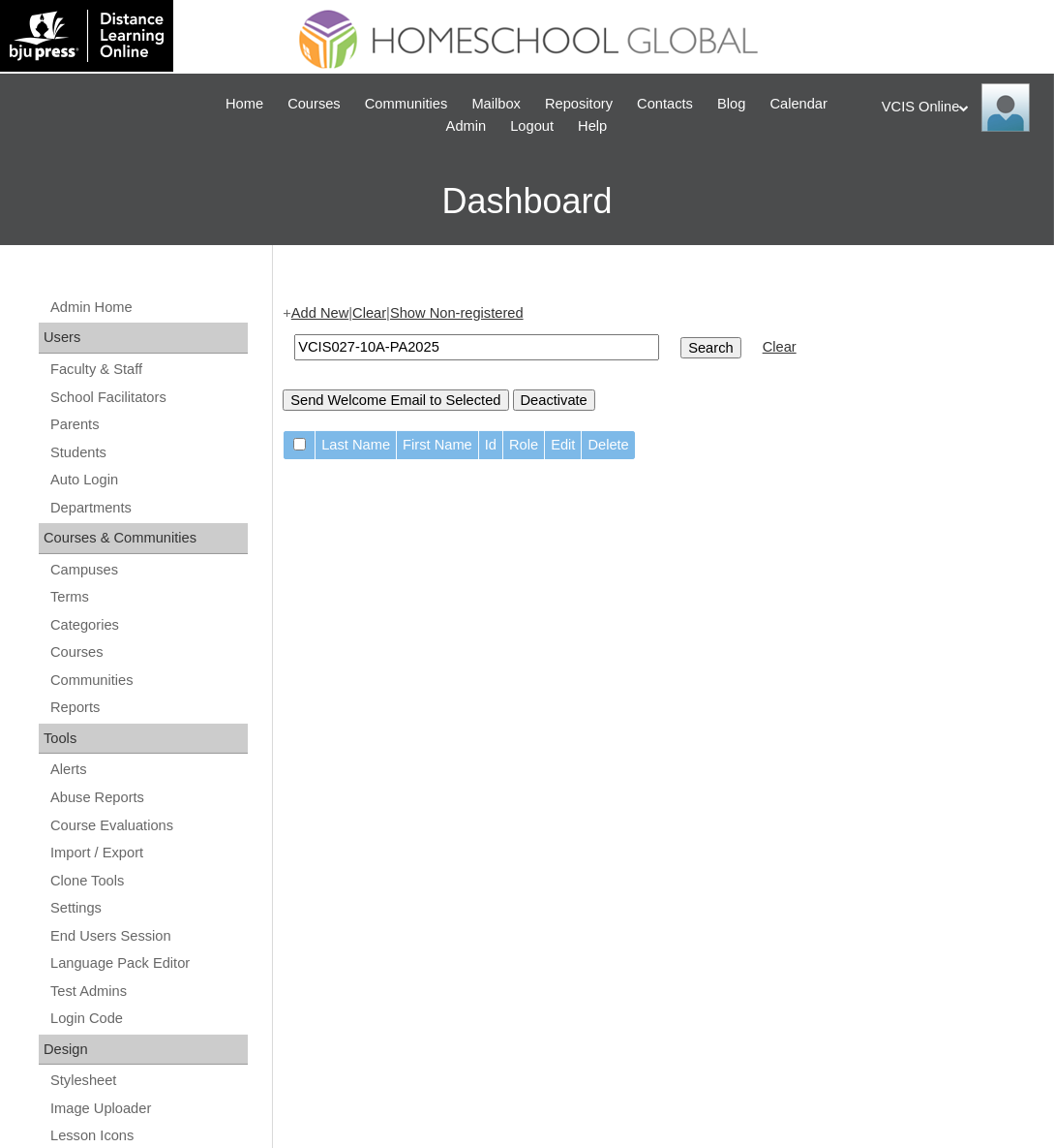
click at [310, 313] on link "Add New" at bounding box center [320, 313] width 57 height 16
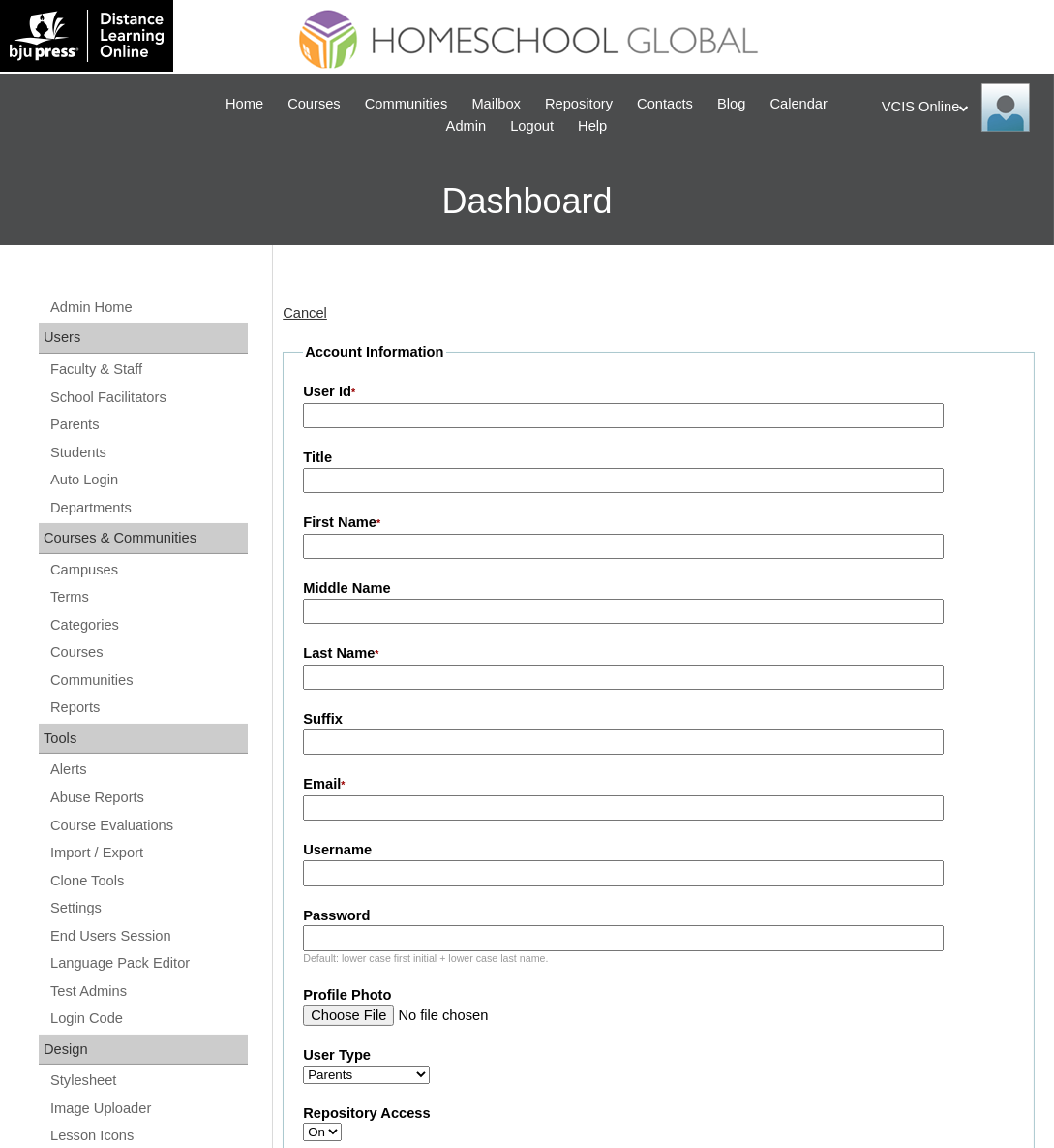
paste input "VCIS027-10A-PA2025"
click at [399, 415] on input "VCIS027-10A-PA2025" at bounding box center [622, 416] width 640 height 27
type input "VCIS027-10A-PA2025"
click at [364, 543] on input "First Name *" at bounding box center [622, 546] width 640 height 27
paste input "ktautho2025"
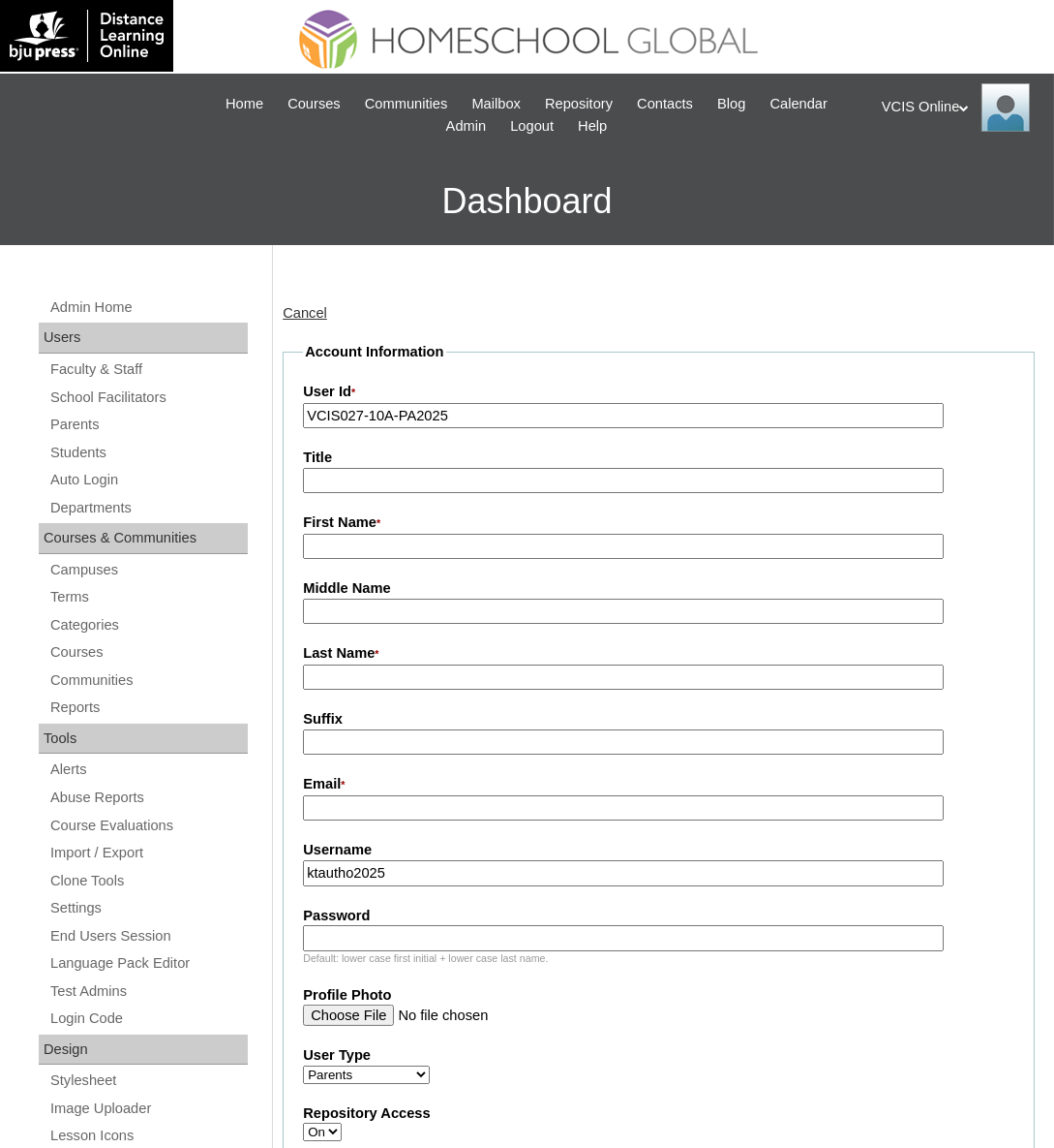
click at [512, 877] on input "ktautho2025" at bounding box center [622, 873] width 640 height 27
type input "ktautho2025"
paste input "fPrnSE"
click at [315, 930] on input "fPrnSE" at bounding box center [622, 938] width 640 height 27
type input "fPrnSE"
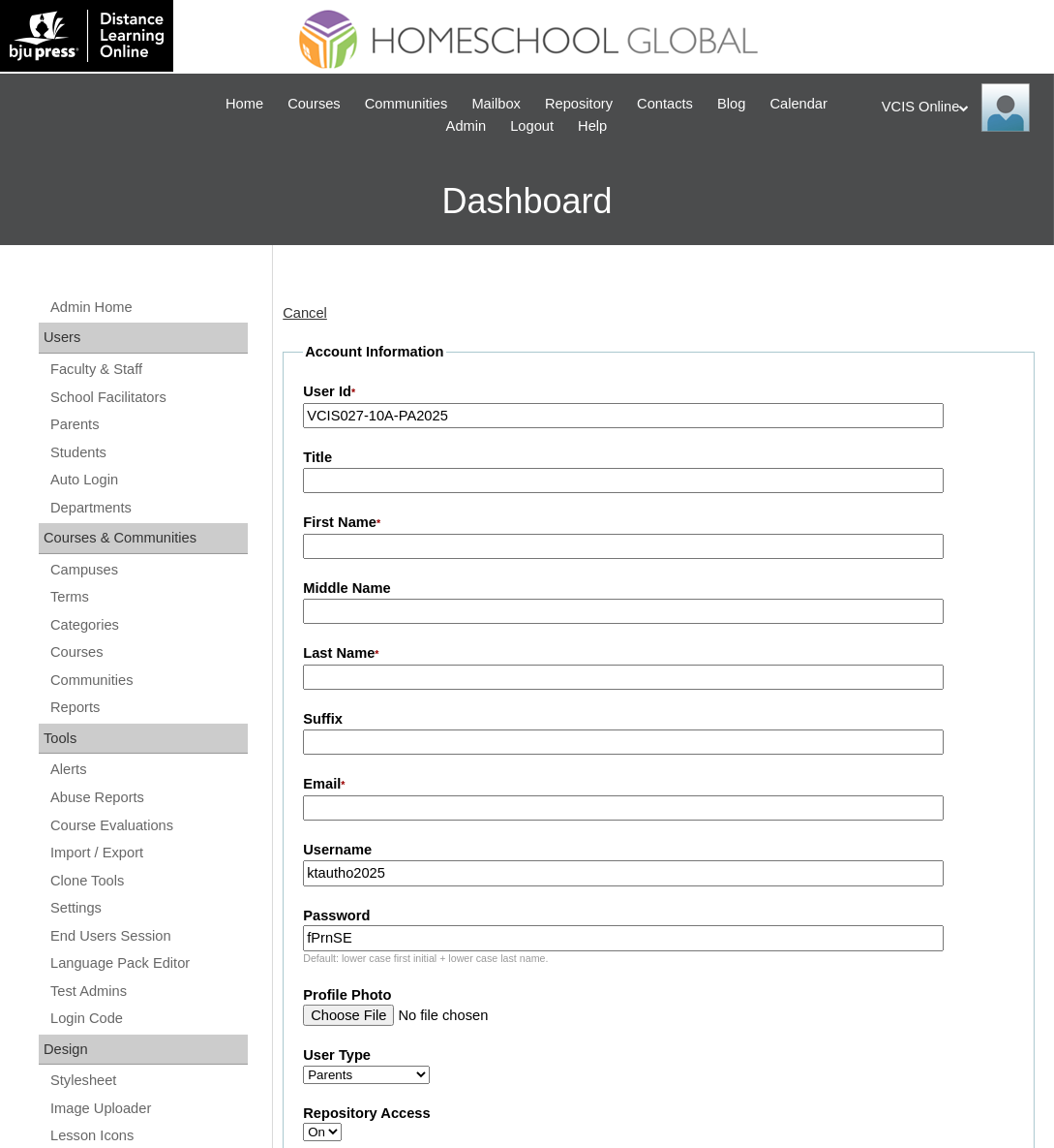
paste input "[PERSON_NAME]"
click at [470, 541] on input "[PERSON_NAME]" at bounding box center [622, 546] width 640 height 27
drag, startPoint x: 439, startPoint y: 558, endPoint x: 369, endPoint y: 553, distance: 70.2
click at [369, 553] on input "[PERSON_NAME]" at bounding box center [622, 546] width 640 height 27
type input "[PERSON_NAME]"
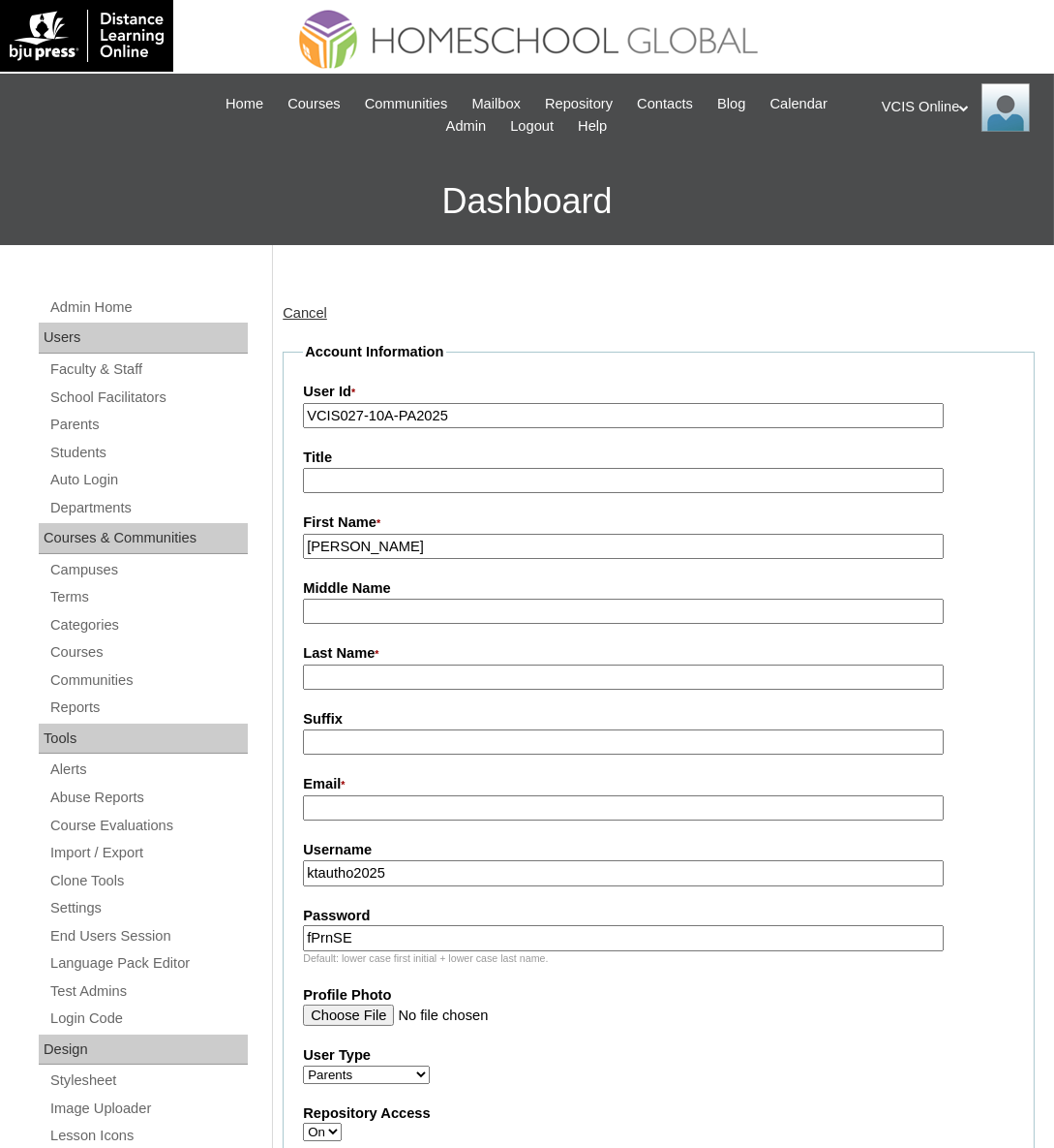
paste input "Tautho"
click at [406, 678] on input "Tautho" at bounding box center [622, 678] width 640 height 27
type input "Tautho"
click at [427, 805] on input "Email *" at bounding box center [622, 808] width 640 height 27
paste input "[EMAIL_ADDRESS][DOMAIN_NAME]"
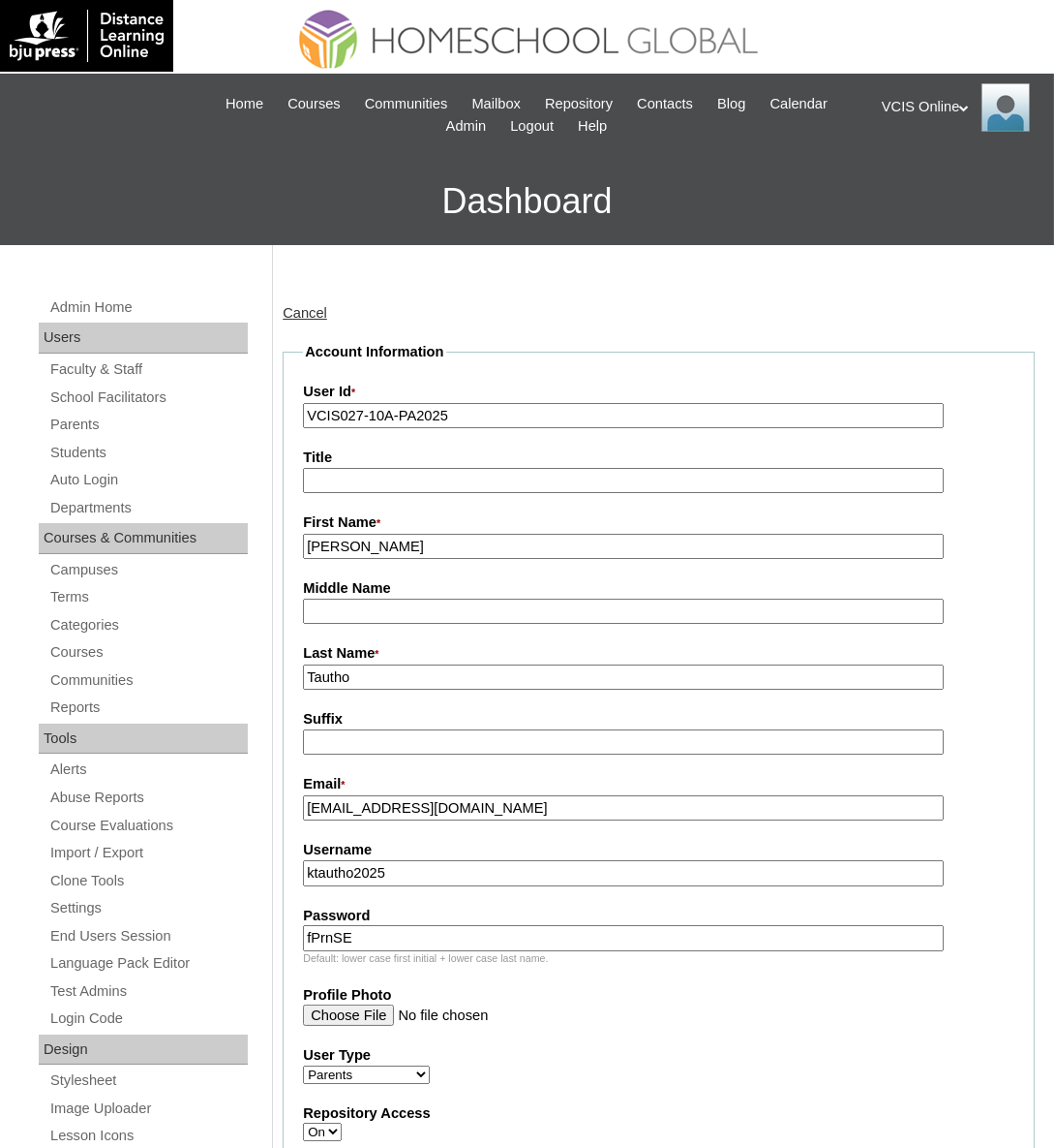
type input "[EMAIL_ADDRESS][DOMAIN_NAME]"
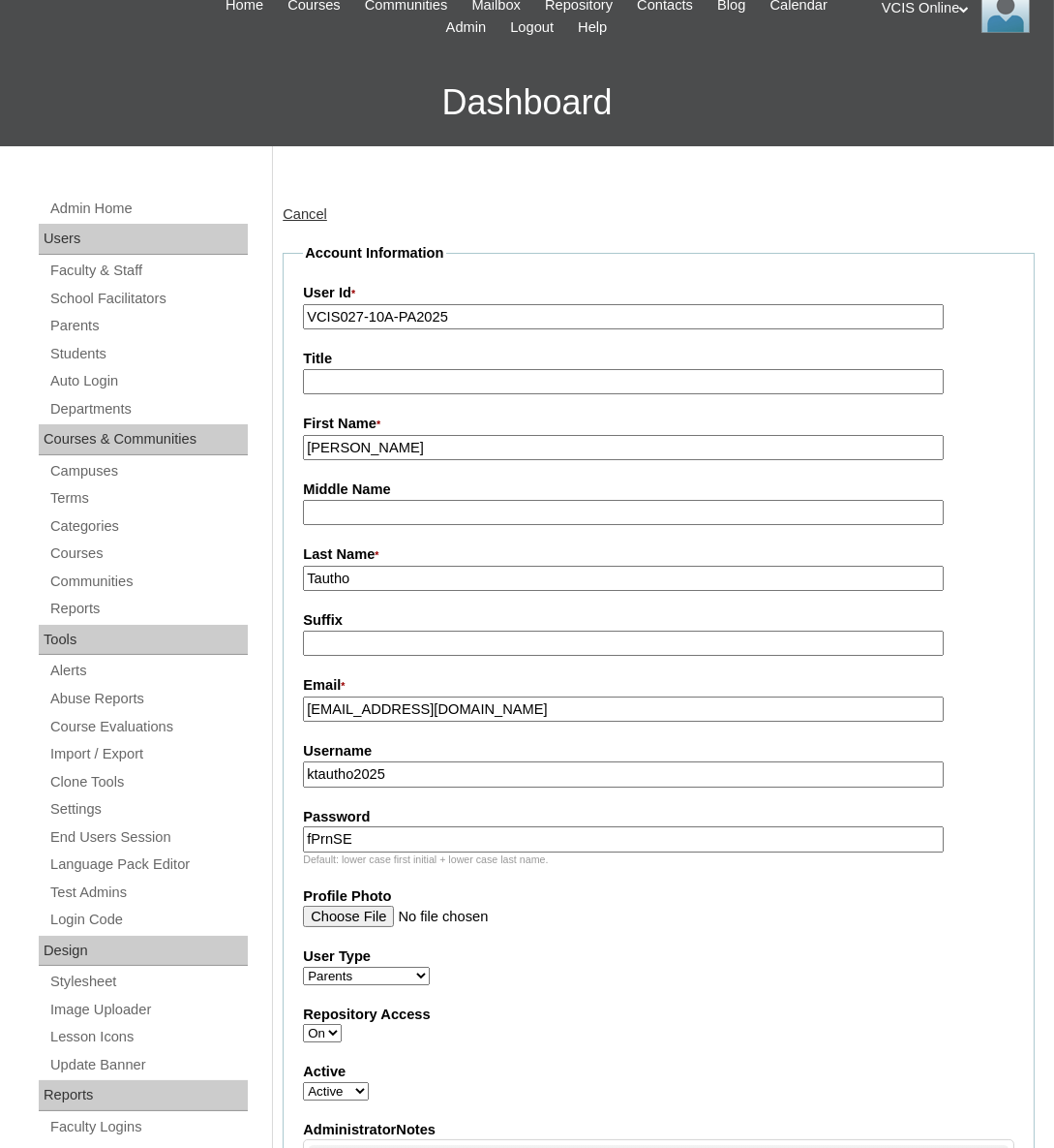
scroll to position [351, 0]
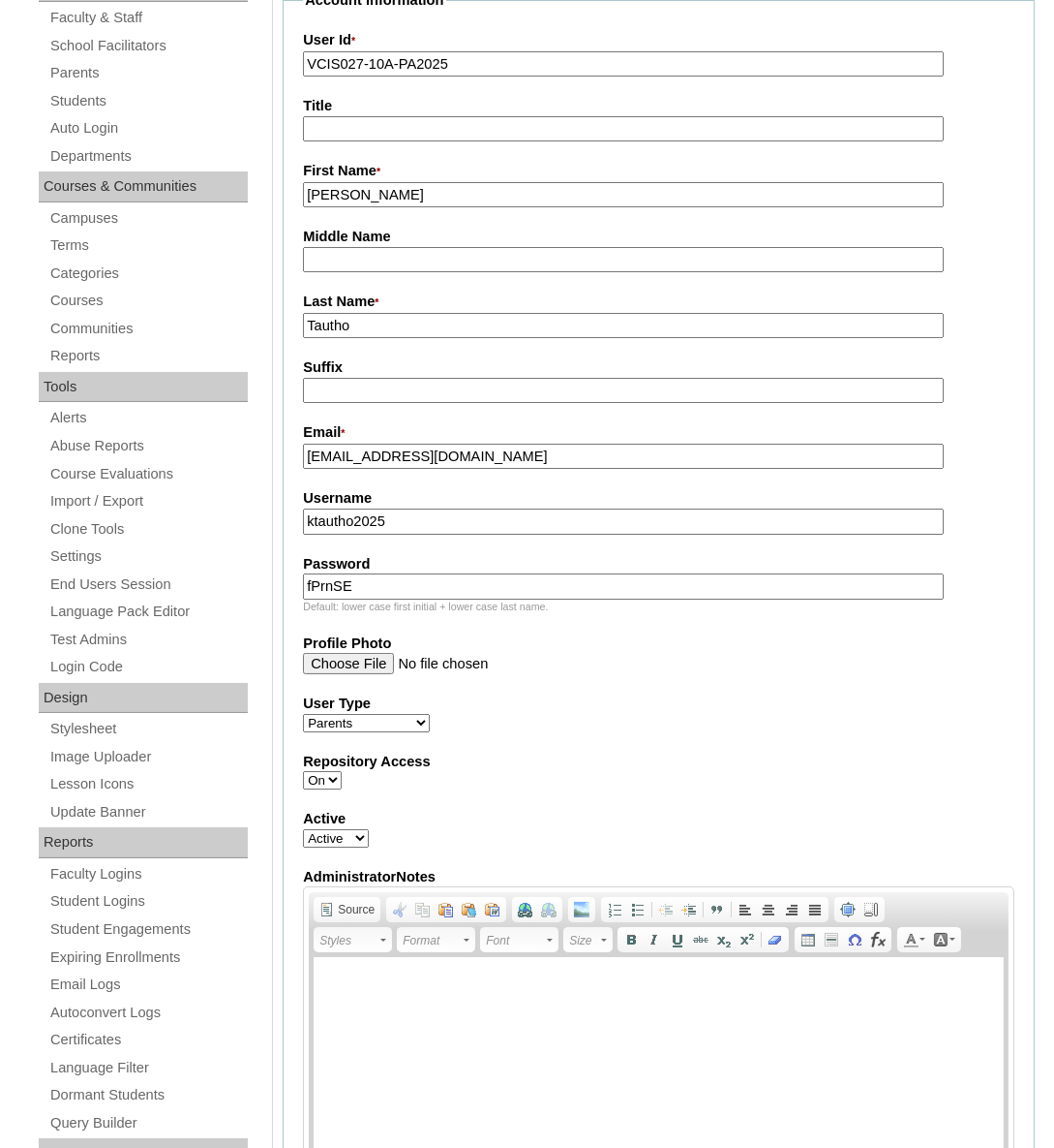
click at [871, 848] on fieldset "Account Information User Id * VCIS027-10A-PA2025 Title First Name * [PERSON_NAM…" at bounding box center [659, 606] width 752 height 1232
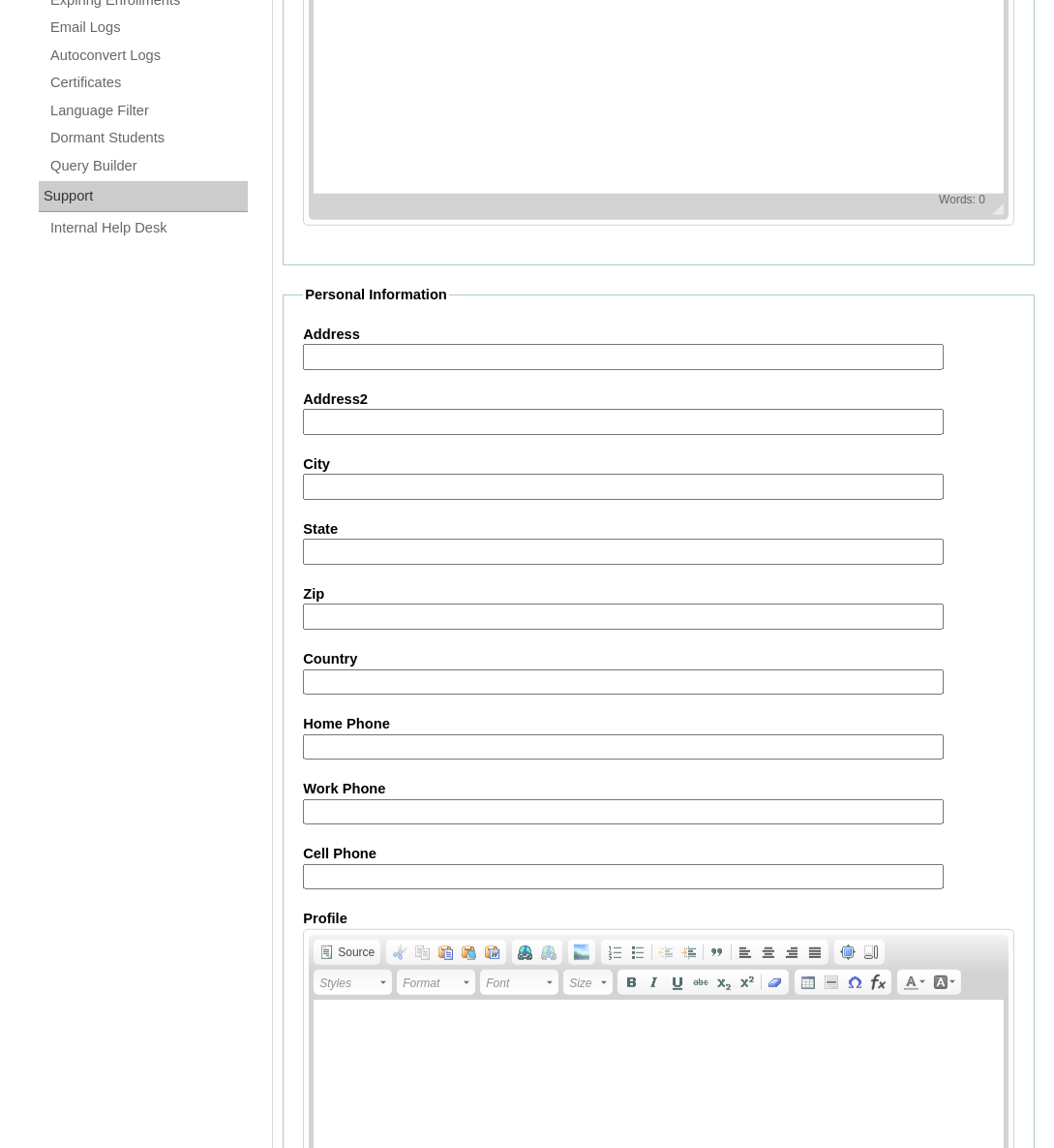
scroll to position [1481, 0]
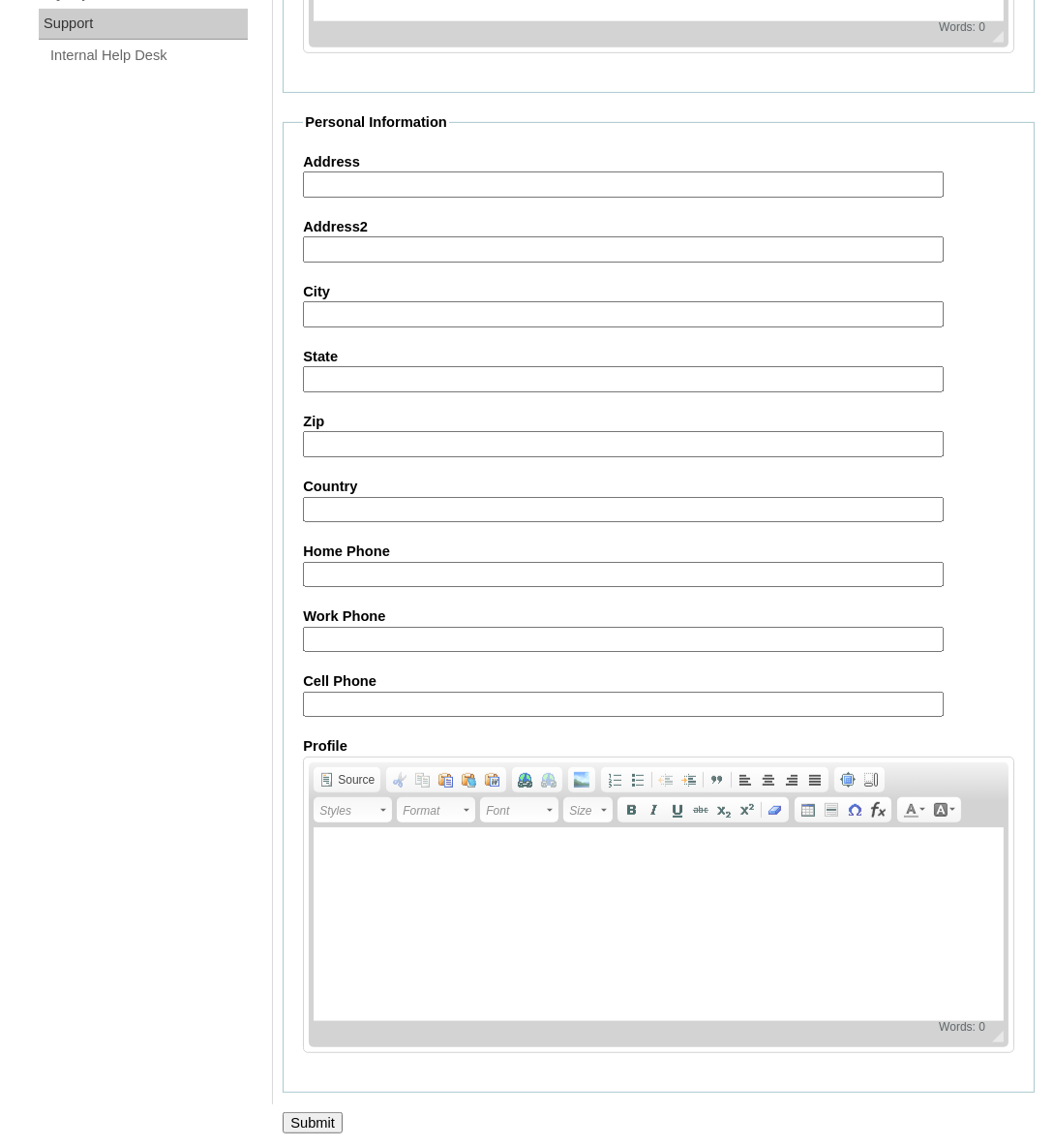
click at [310, 1123] on input "Submit" at bounding box center [313, 1122] width 60 height 22
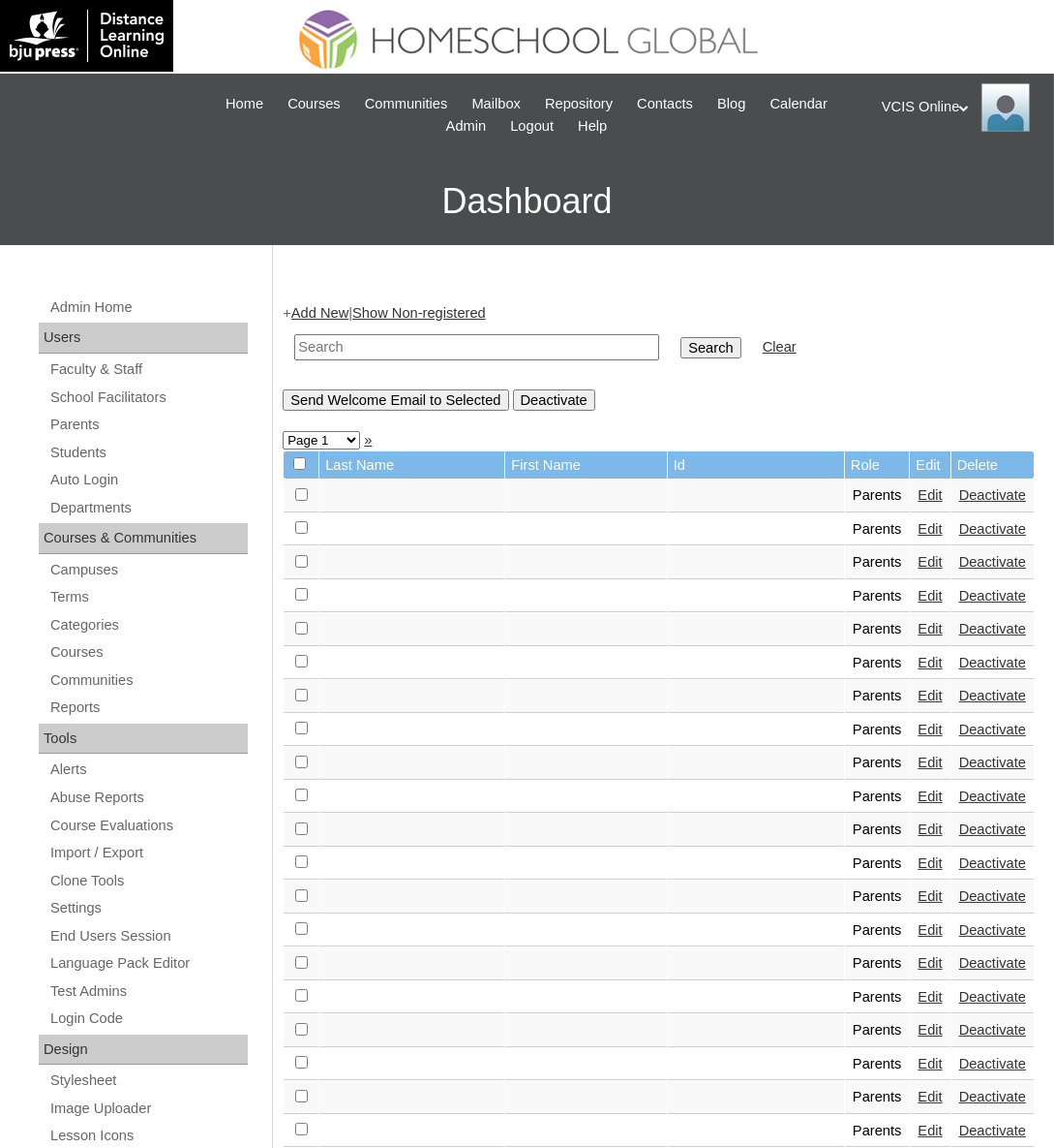
click at [355, 349] on input "text" at bounding box center [477, 347] width 365 height 27
paste input "VCIS027-10A-PA2025"
click at [406, 353] on input "VCIS027-10A-PA2025" at bounding box center [477, 347] width 365 height 27
type input "VCIS027-10A-PA2025"
click at [680, 353] on input "Search" at bounding box center [710, 348] width 60 height 22
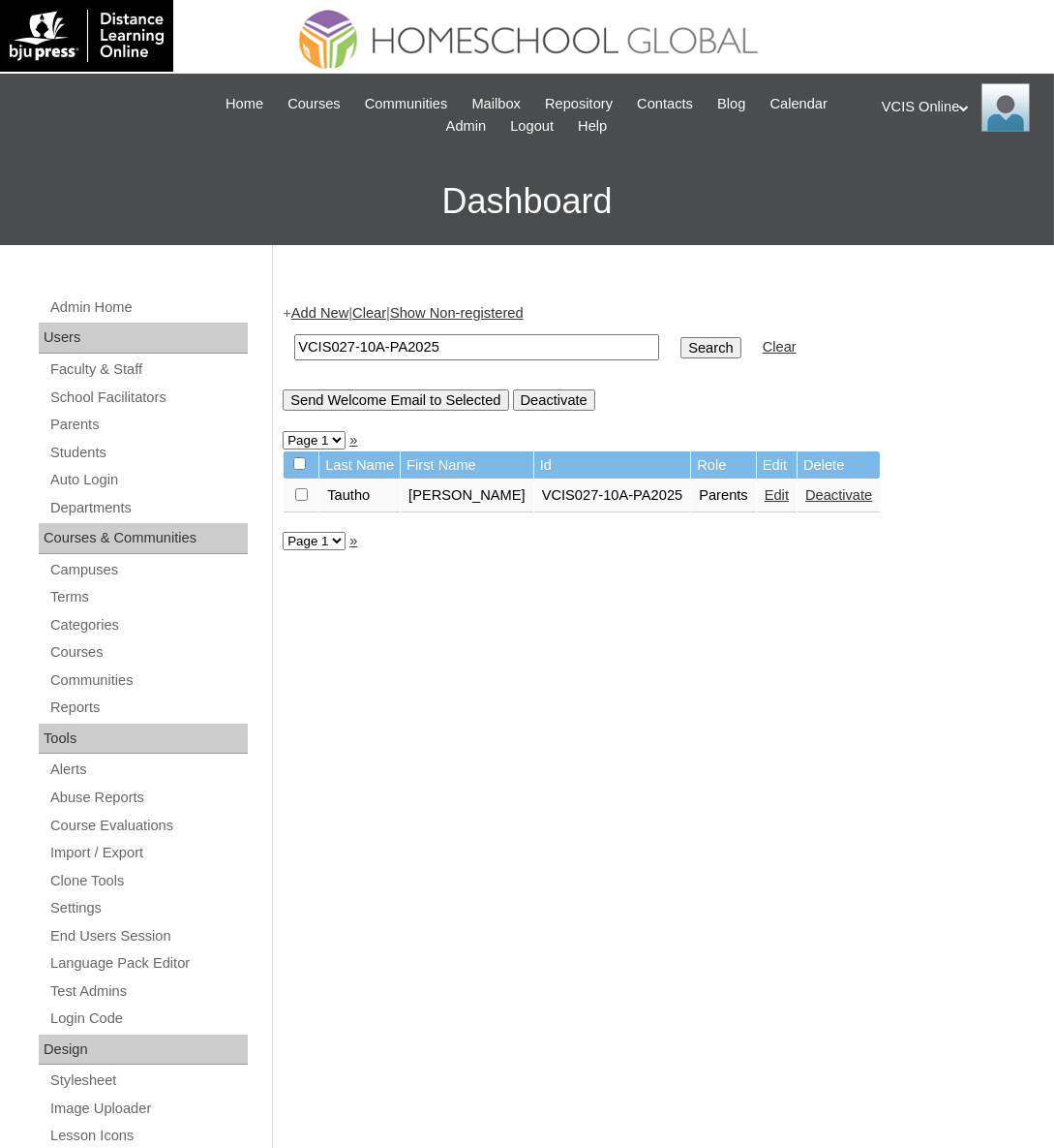
click at [461, 346] on input "VCIS027-10A-PA2025" at bounding box center [477, 347] width 365 height 27
paste input "5"
type input "VCIS025-10A-PA2025"
drag, startPoint x: 645, startPoint y: 348, endPoint x: 434, endPoint y: 395, distance: 216.2
click at [680, 349] on input "Search" at bounding box center [710, 348] width 60 height 22
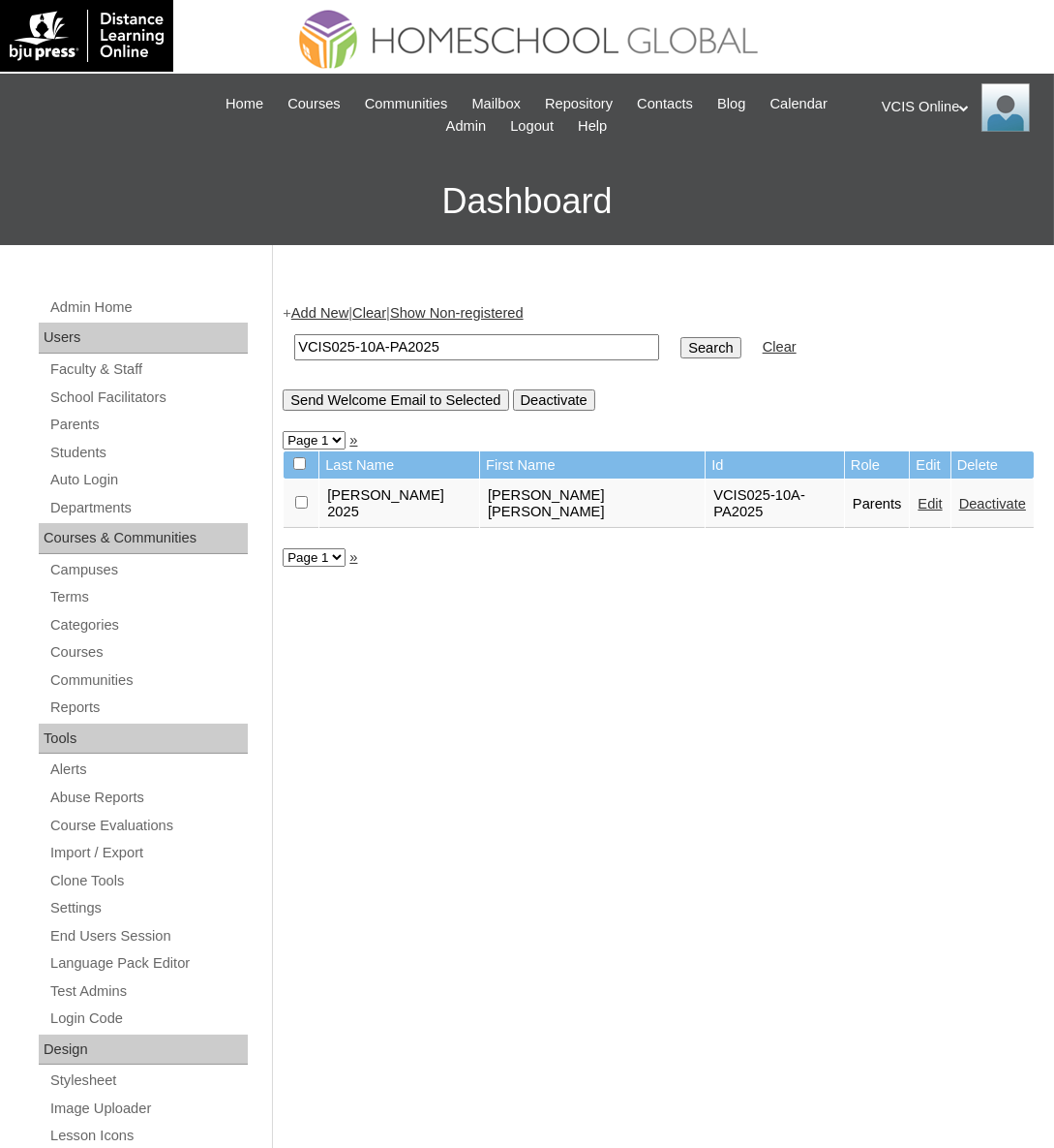
click at [494, 362] on td "VCIS025-10A-PA2025" at bounding box center [477, 347] width 385 height 45
click at [493, 347] on input "VCIS025-10A-PA2025" at bounding box center [477, 347] width 365 height 27
paste input "VCIS026-10A-PA2025"
paste input "text"
type input "VCIS026-10A-PA2025"
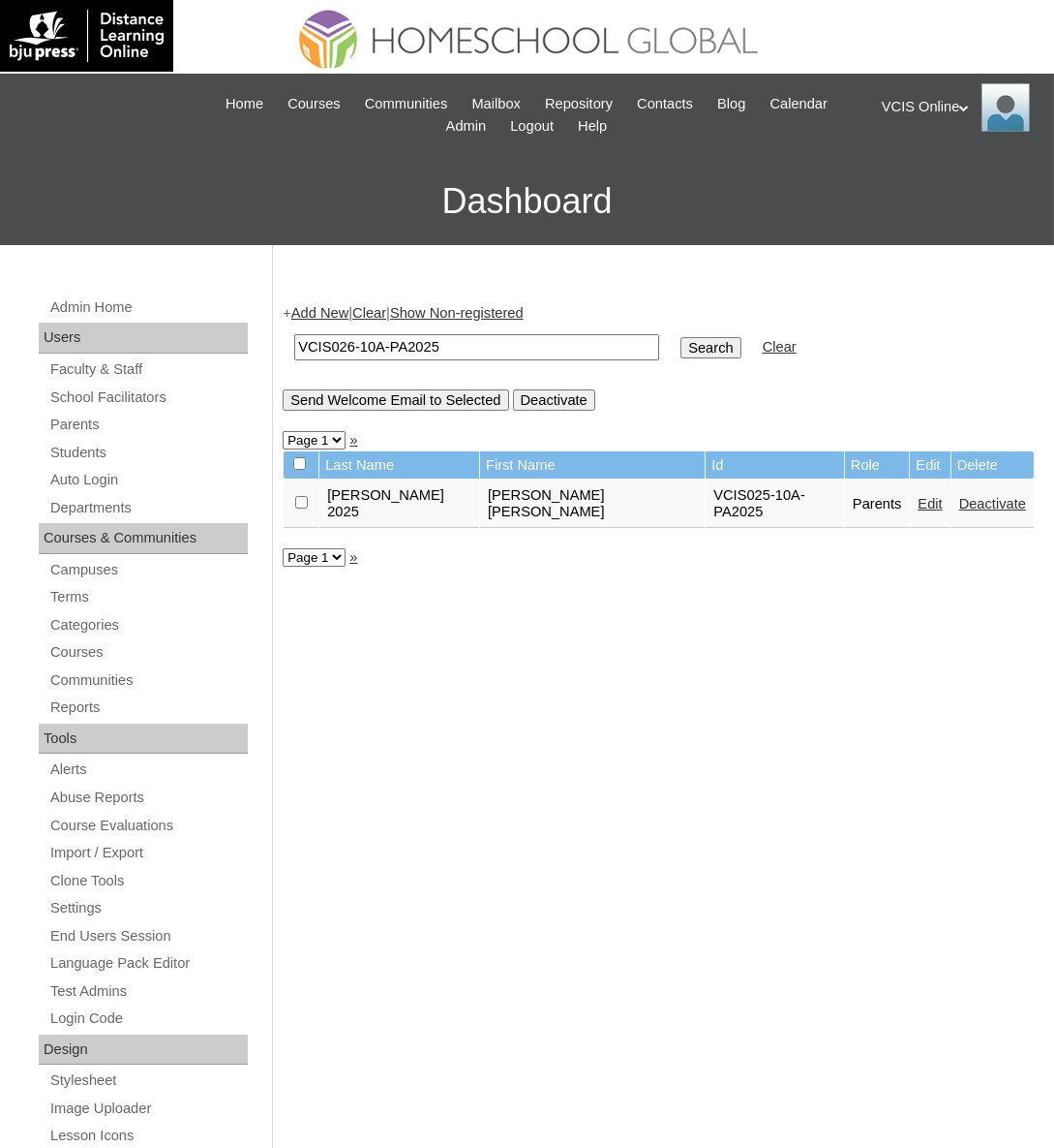
click at [680, 346] on input "Search" at bounding box center [710, 348] width 60 height 22
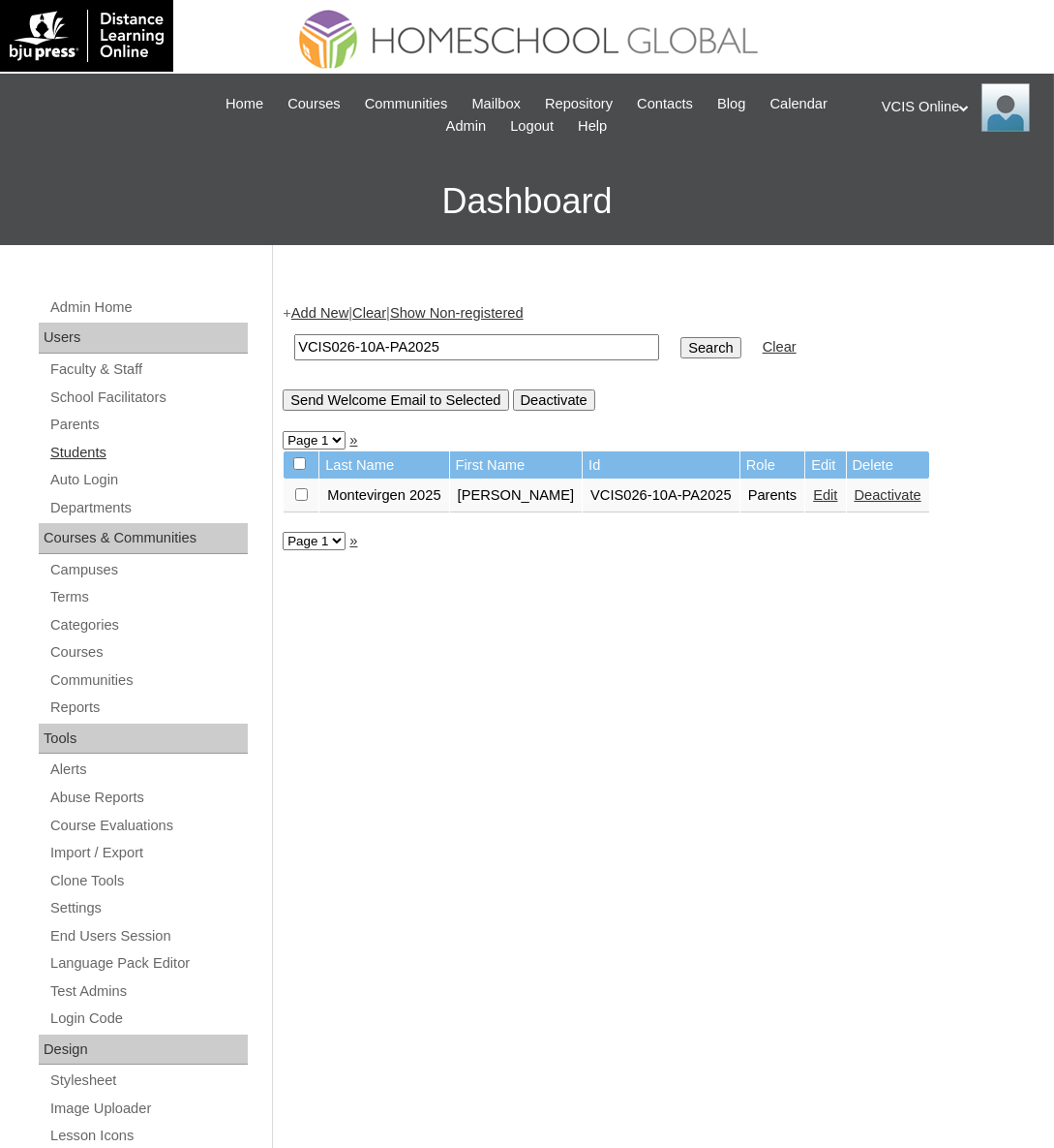
click at [83, 448] on link "Students" at bounding box center [148, 453] width 199 height 25
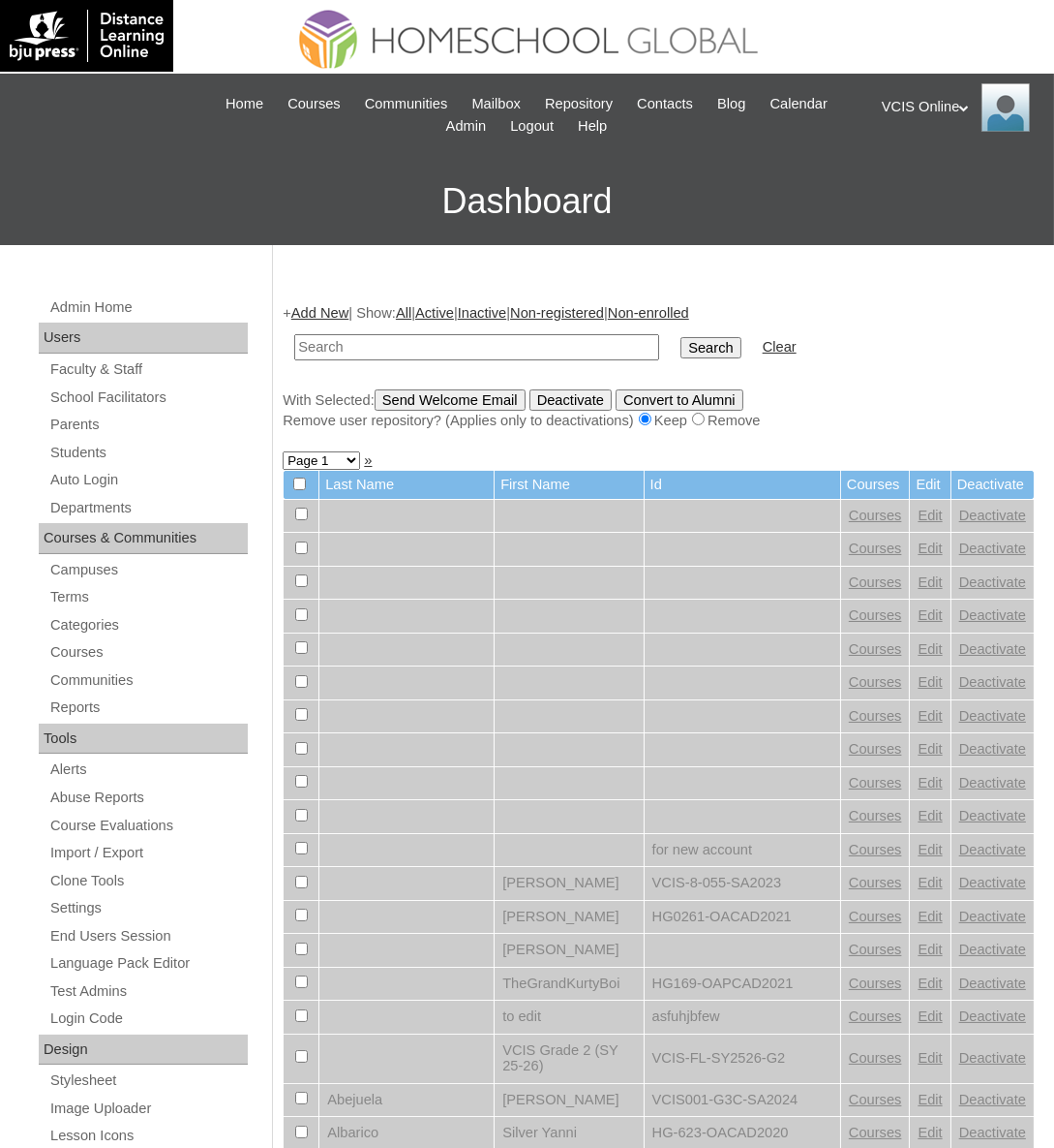
paste input "VCIS026-10A-SA2025"
drag, startPoint x: 388, startPoint y: 344, endPoint x: 403, endPoint y: 342, distance: 15.1
click at [388, 344] on input "VCIS026-10A-SA2025" at bounding box center [477, 347] width 365 height 27
type input "VCIS026-10A-SA2025"
click at [680, 342] on input "Search" at bounding box center [710, 348] width 60 height 22
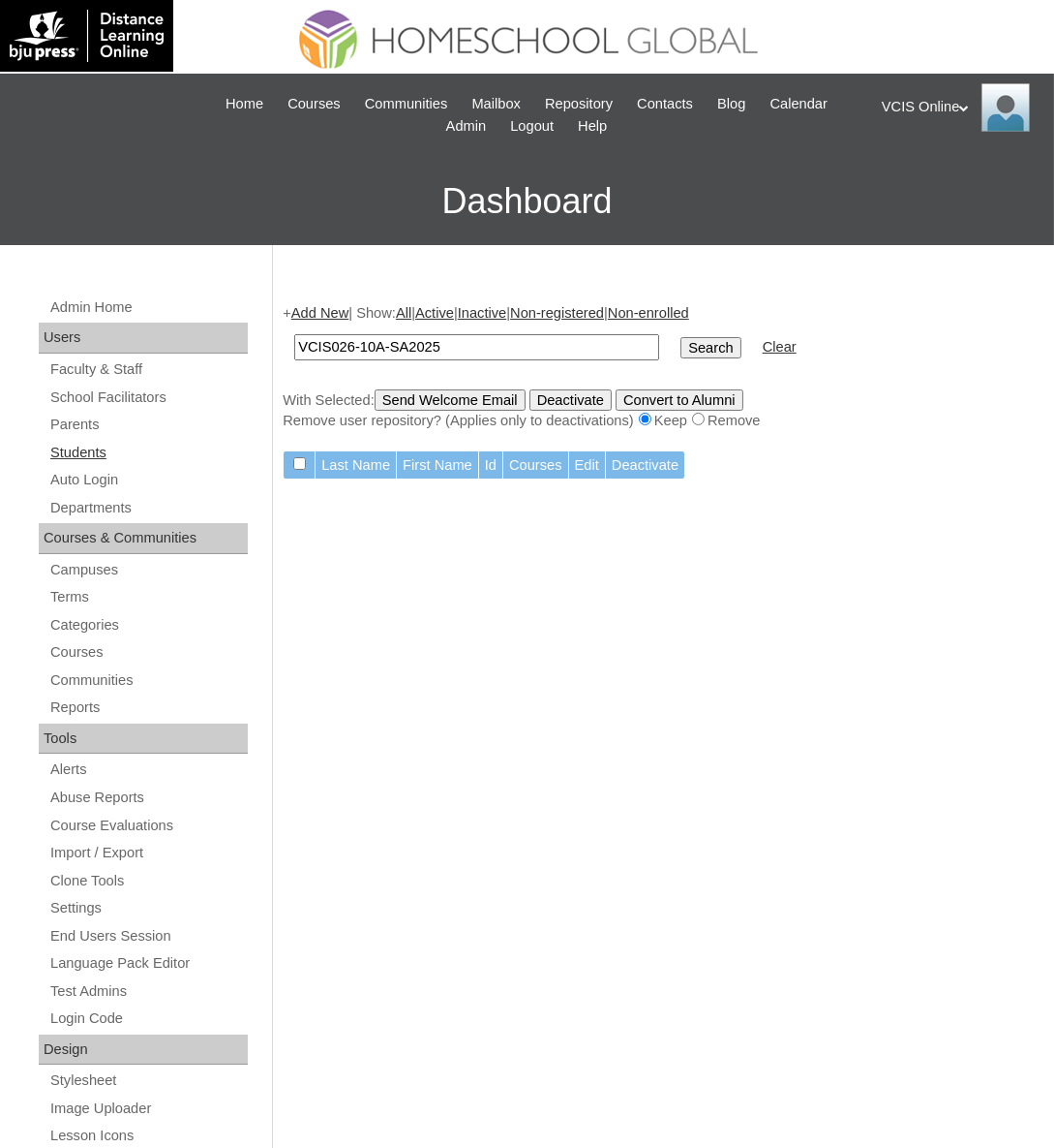
click at [91, 445] on link "Students" at bounding box center [148, 453] width 199 height 25
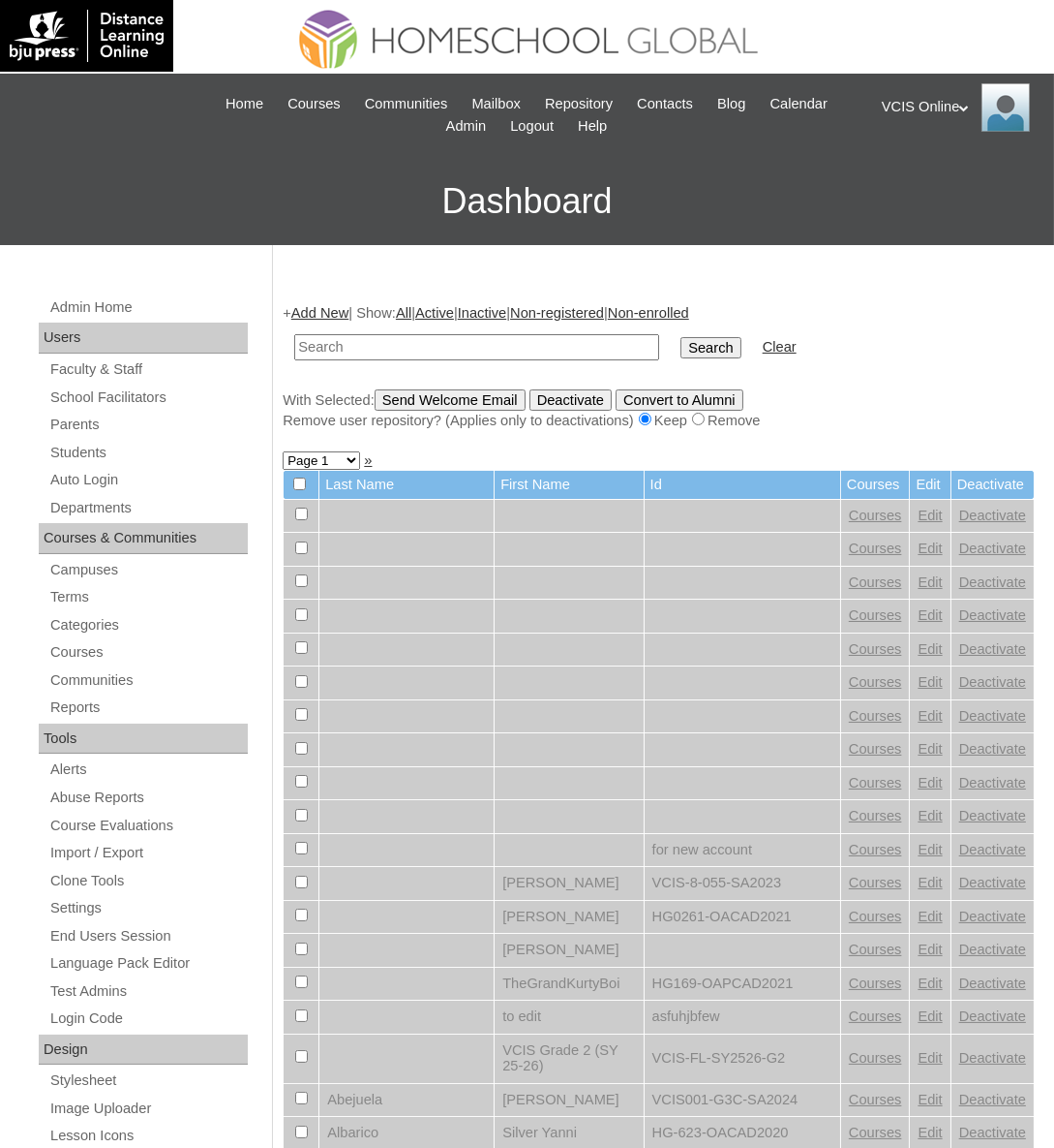
click at [473, 355] on input "text" at bounding box center [477, 347] width 365 height 27
type input "VCIS026-10A-SA2025"
click at [680, 348] on input "Search" at bounding box center [710, 348] width 60 height 22
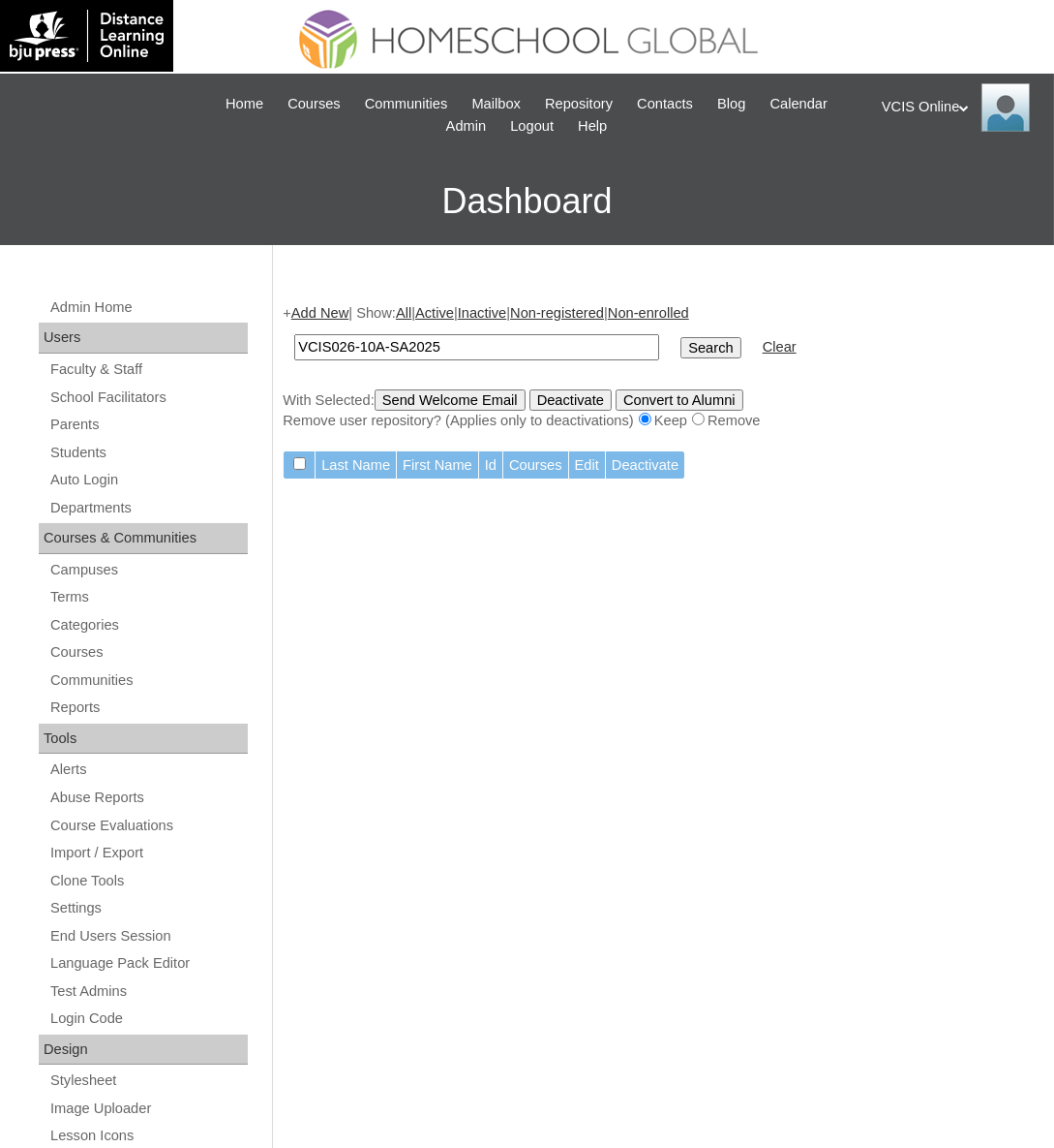
click at [339, 312] on link "Add New" at bounding box center [320, 313] width 57 height 16
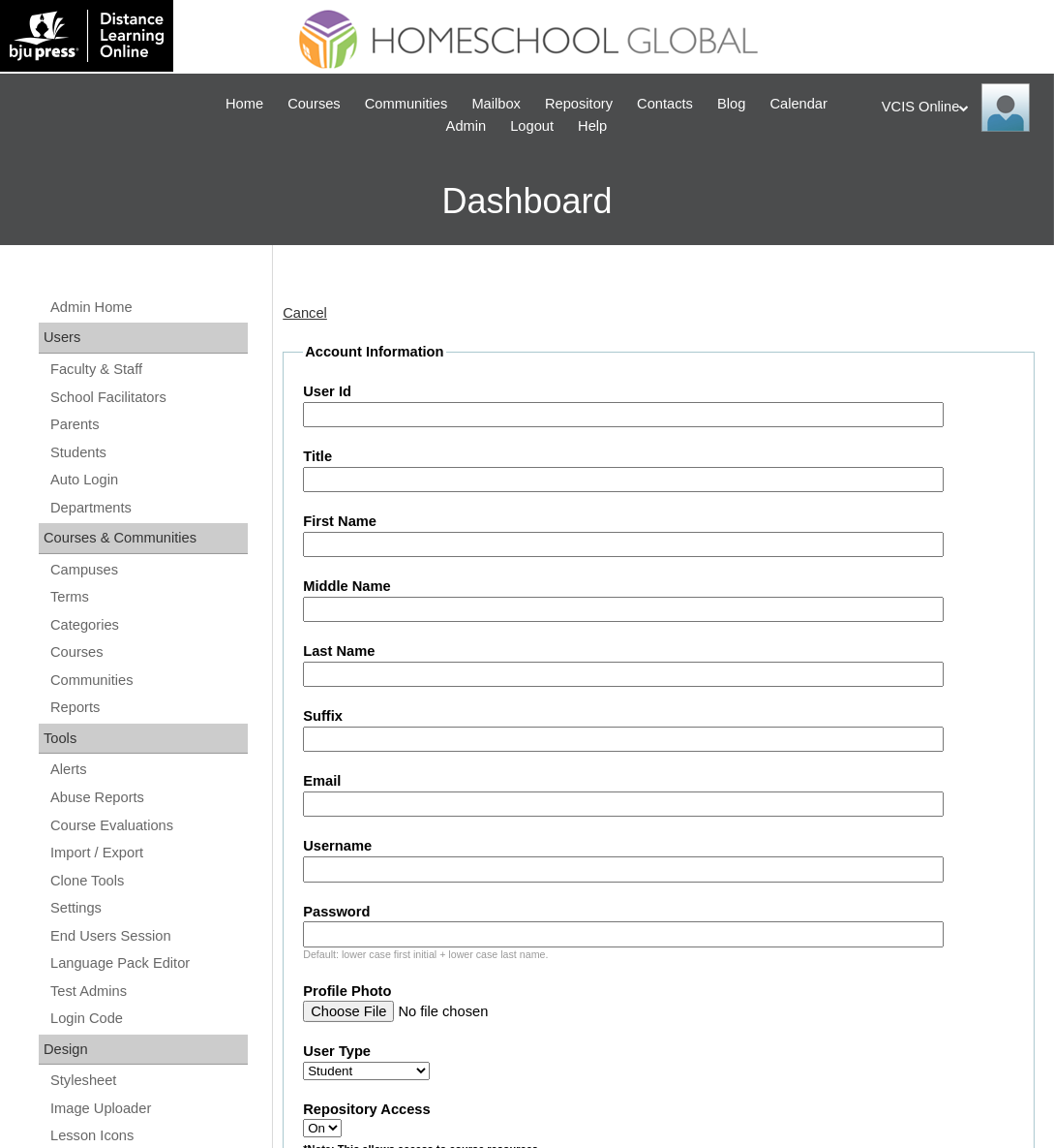
click at [329, 429] on fieldset "Account Information User Id Title First Name Middle Name Last Name Suffix Email…" at bounding box center [659, 1049] width 752 height 1415
paste input "VCIS026-10A-SA2025"
click at [343, 411] on input "User Id" at bounding box center [622, 415] width 640 height 27
type input "VCIS026-10A-SA2025"
paste input "breana.medina2025"
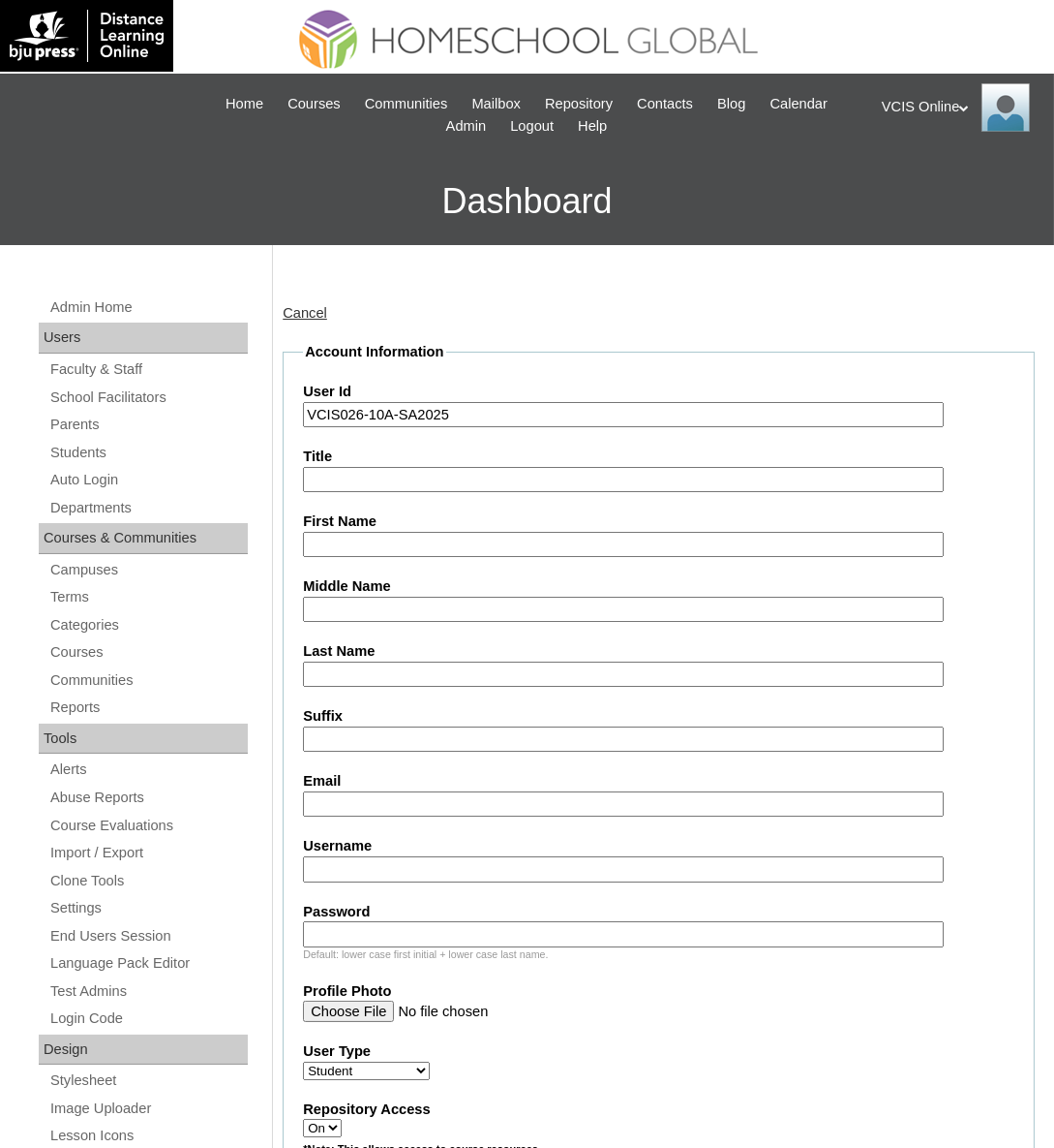
drag, startPoint x: 372, startPoint y: 868, endPoint x: 350, endPoint y: 868, distance: 22.0
click at [371, 868] on input "Username" at bounding box center [622, 869] width 640 height 27
paste input "breana.medina2025"
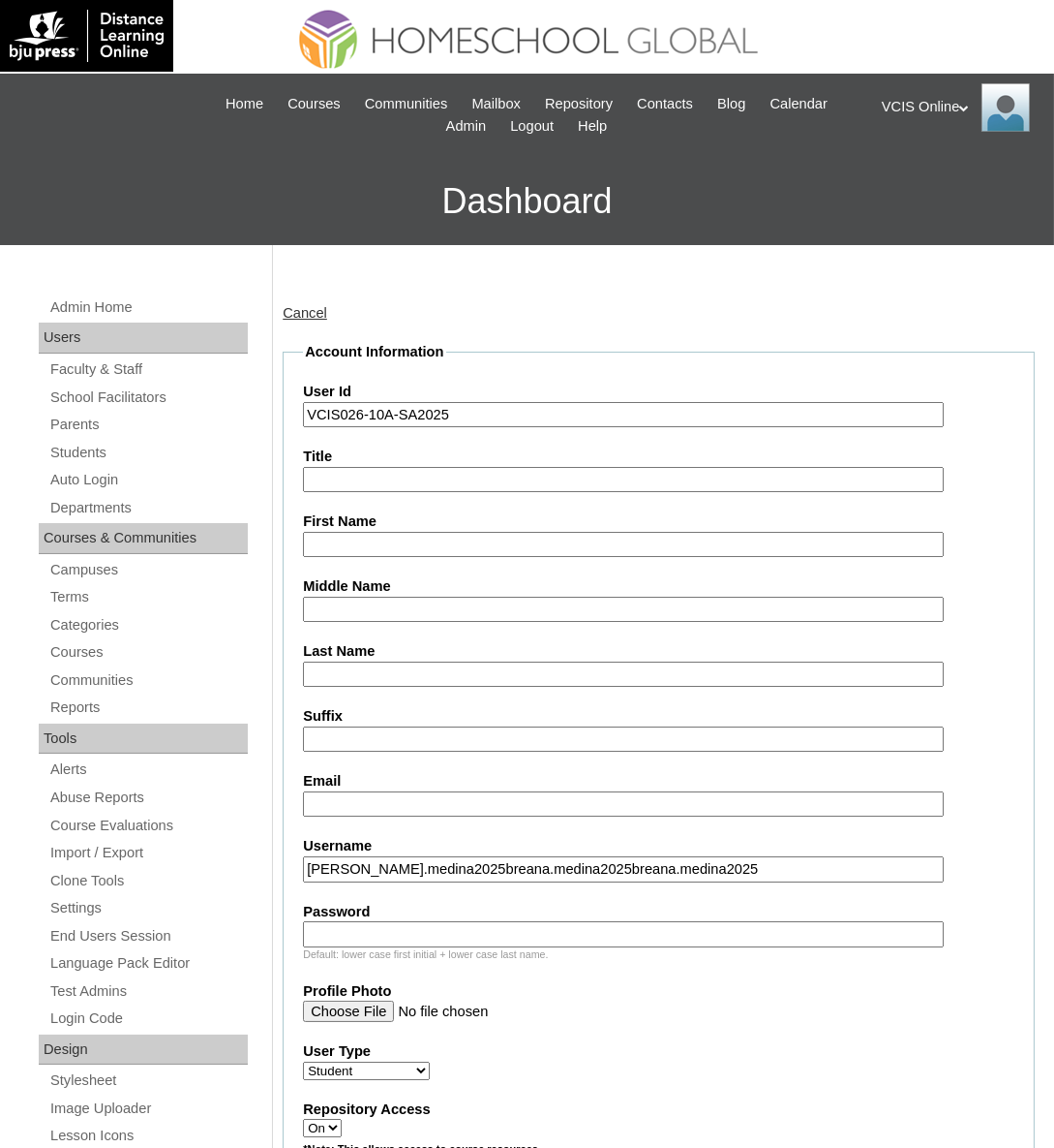
click at [350, 868] on input "breana.medina2025breana.medina2025breana.medina2025" at bounding box center [622, 869] width 640 height 27
click at [350, 867] on input "breanbreana.medina2025a.medina2025breana.medina2025breana.medina2025" at bounding box center [622, 869] width 640 height 27
paste input "text"
type input "breana.medina2025"
paste input "zSLDqv"
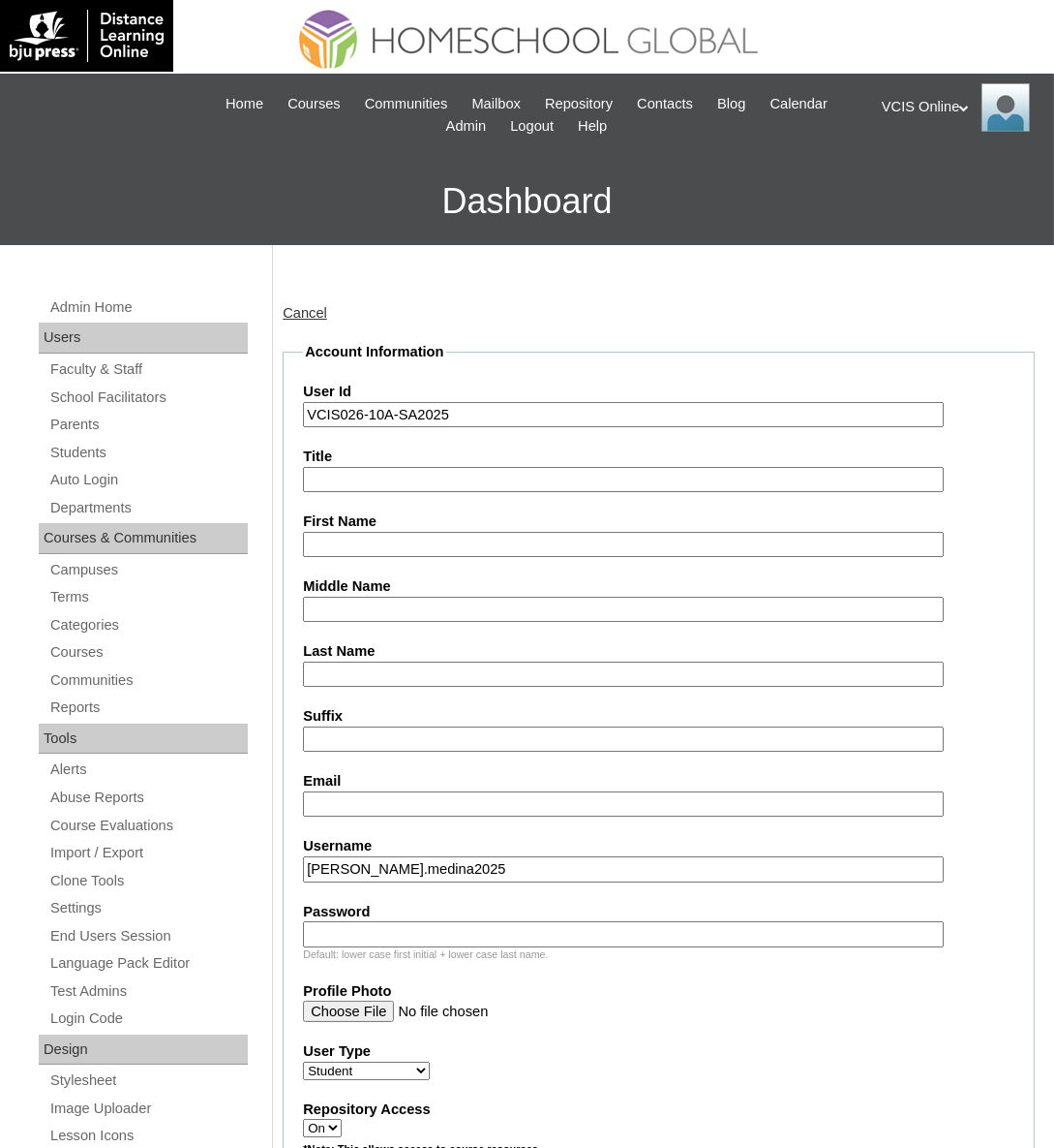
click at [488, 929] on input "Password" at bounding box center [622, 934] width 640 height 27
type input "zSLDqv"
click at [448, 796] on input "Email" at bounding box center [622, 804] width 640 height 27
paste input "zSLDqv bmmedina.student@vcis.edu.ph"
paste input "text"
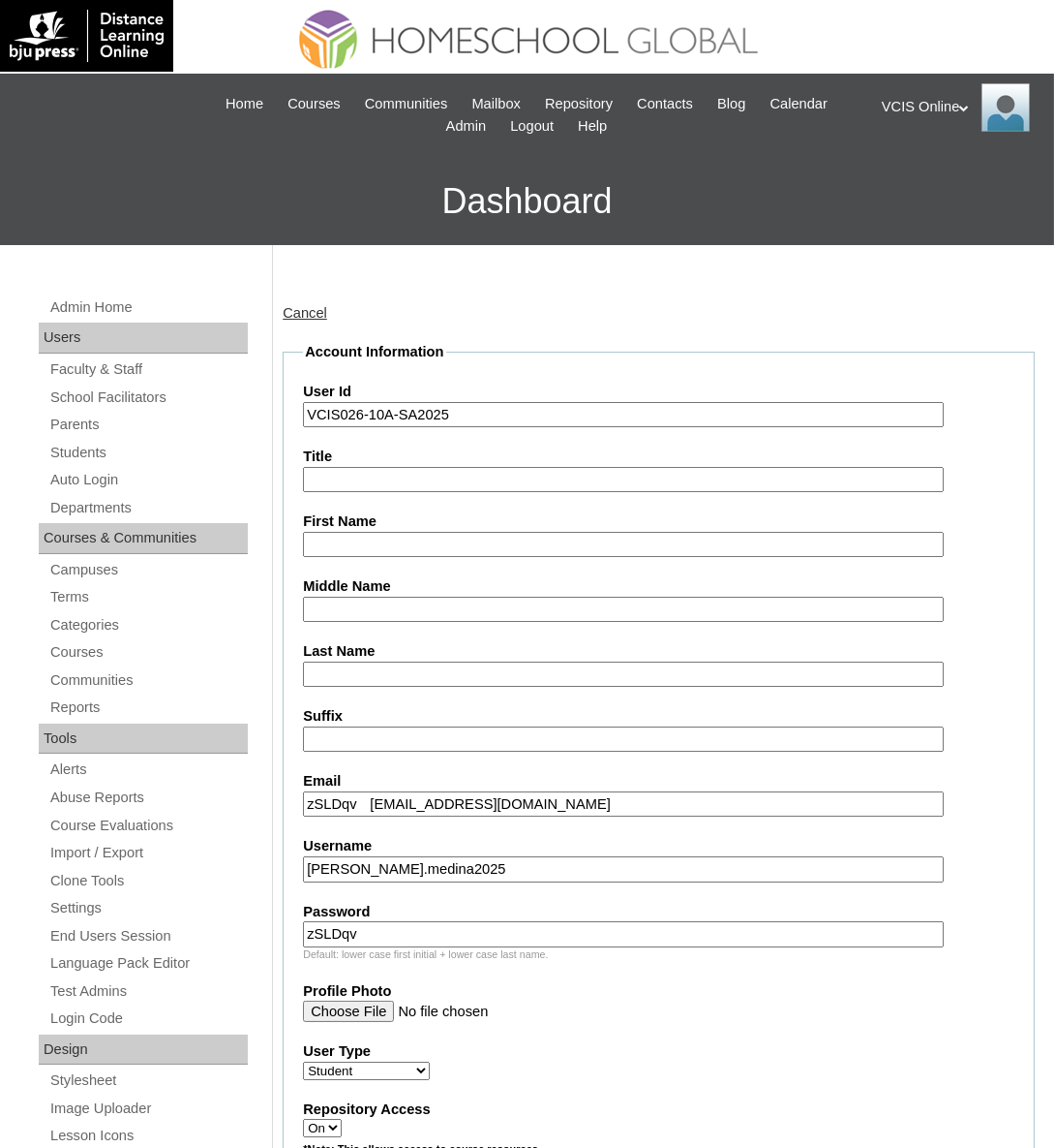
click at [365, 795] on input "zSLDqv bmmedina.student@vcis.edu.ph" at bounding box center [622, 804] width 640 height 27
drag, startPoint x: 369, startPoint y: 799, endPoint x: 259, endPoint y: 800, distance: 110.0
type input "bmmedina.student@vcis.edu.ph"
click at [436, 915] on label "Password" at bounding box center [659, 911] width 712 height 21
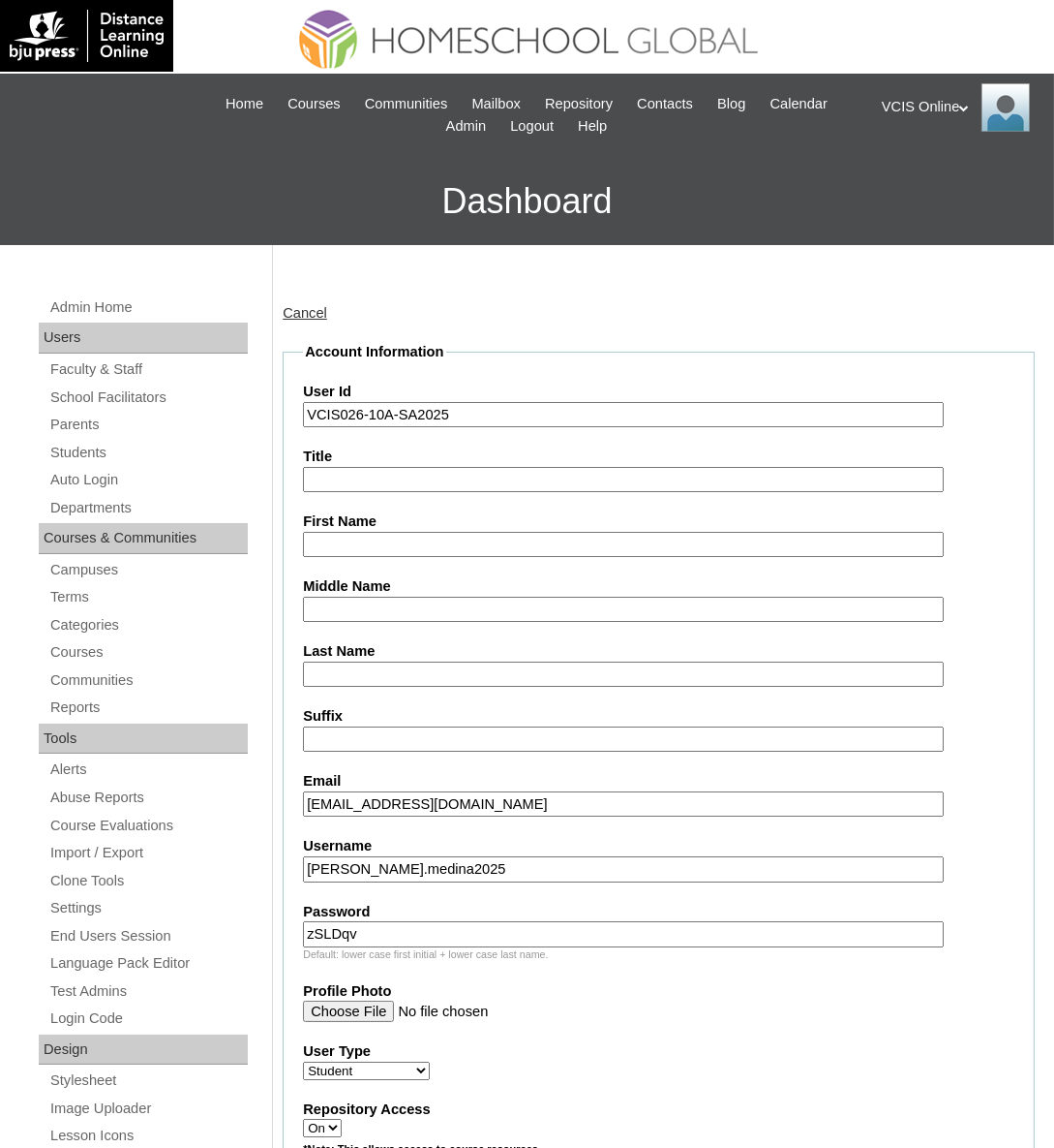
click at [436, 921] on input "zSLDqv" at bounding box center [622, 934] width 640 height 27
click at [455, 473] on input "Title" at bounding box center [622, 479] width 640 height 27
click at [457, 587] on label "Middle Name" at bounding box center [659, 586] width 712 height 21
click at [457, 597] on input "Middle Name" at bounding box center [622, 610] width 640 height 27
paste input "Breana Michel Edoria Medina"
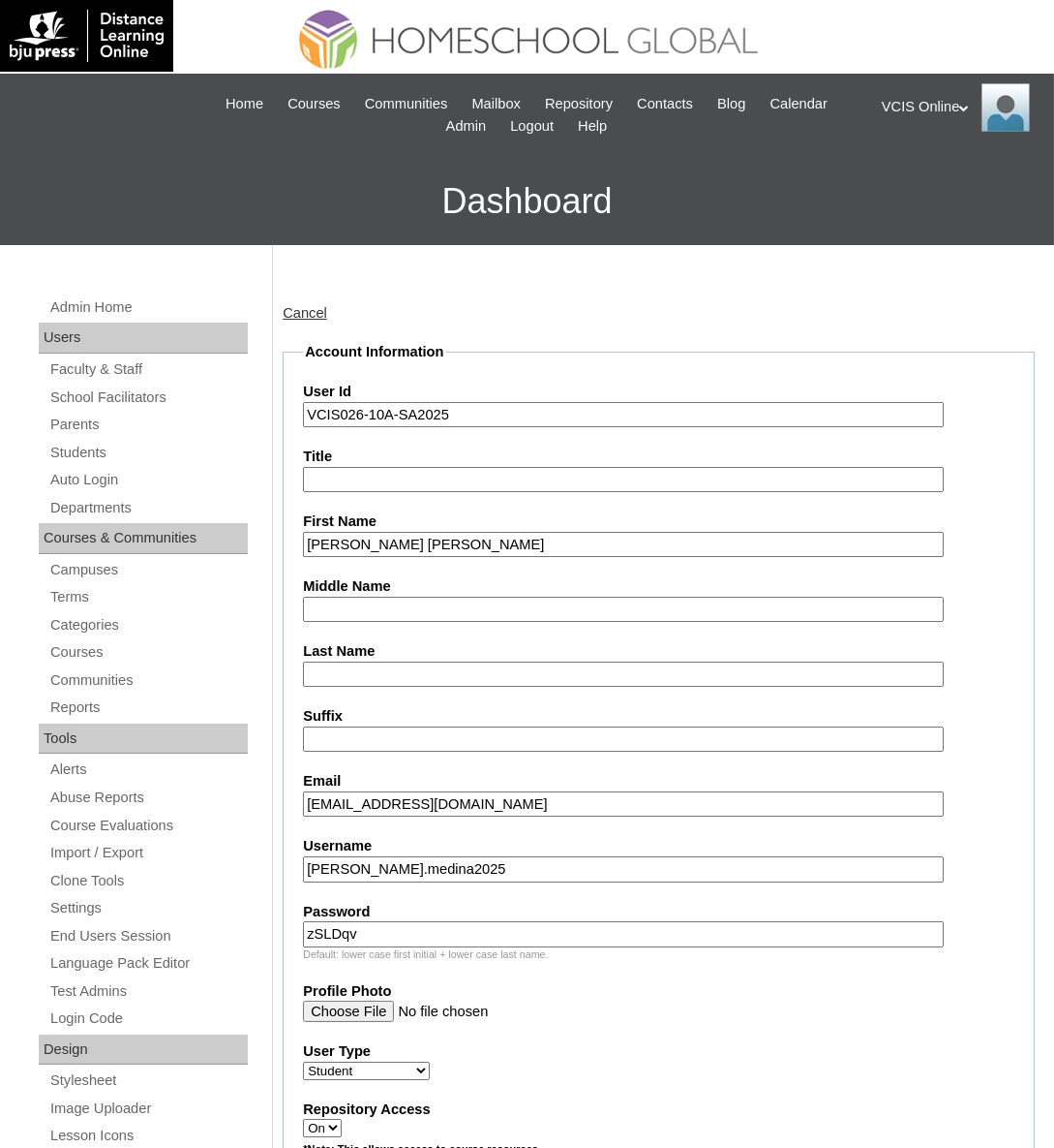
click at [362, 546] on input "Breana Michel Edoria Medina" at bounding box center [622, 544] width 640 height 27
drag, startPoint x: 537, startPoint y: 545, endPoint x: 455, endPoint y: 542, distance: 82.1
click at [455, 542] on input "Breana Michel Edoria Medina" at bounding box center [622, 544] width 640 height 27
type input "Breana Michel Edoria"
click at [414, 674] on input "Last Name" at bounding box center [622, 675] width 640 height 27
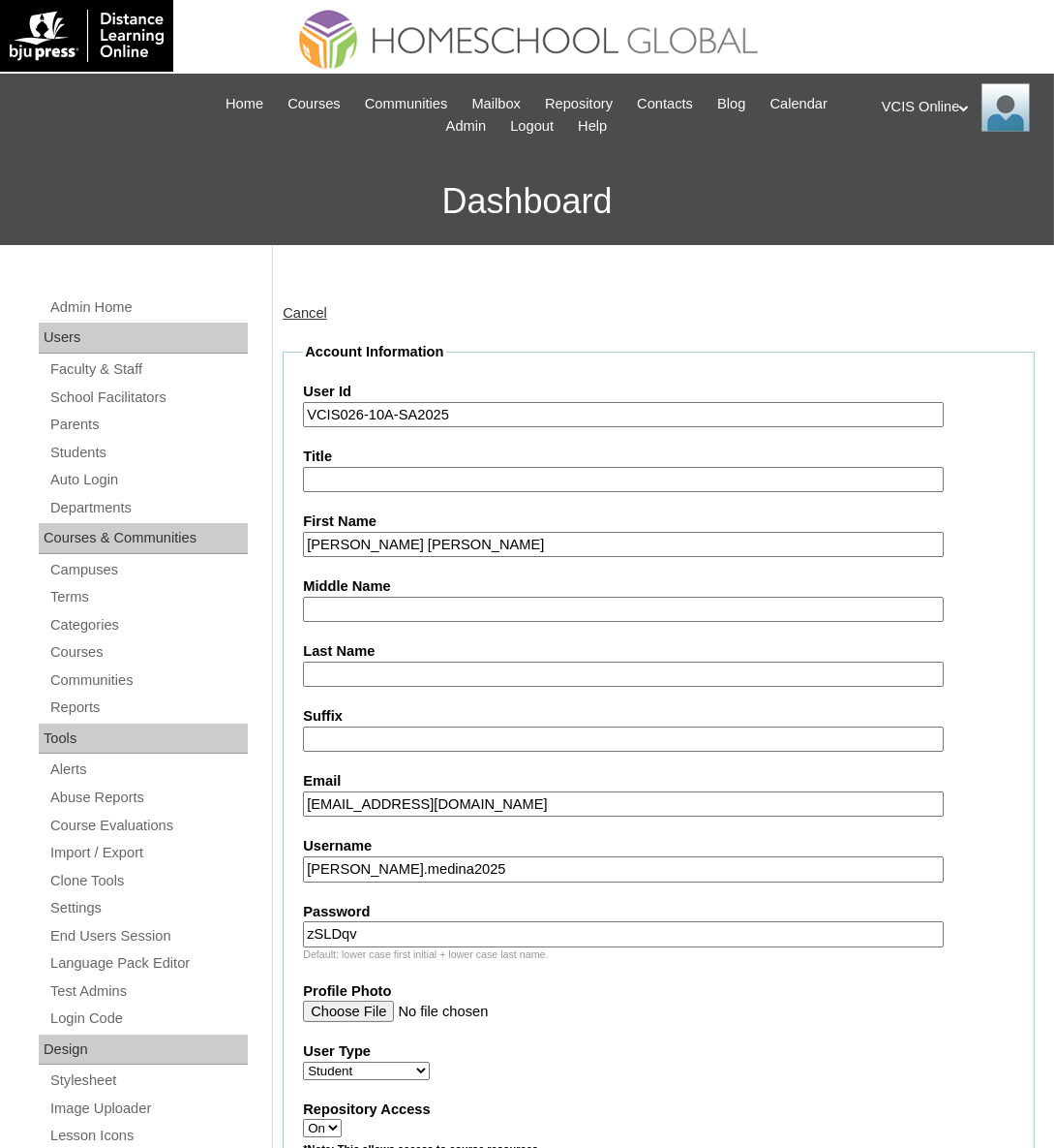
paste input "Medina"
type input "Medina"
drag, startPoint x: 433, startPoint y: 543, endPoint x: 411, endPoint y: 540, distance: 22.2
click at [411, 540] on input "Breana Michel Edoria" at bounding box center [622, 544] width 640 height 27
type input "Breana Michel"
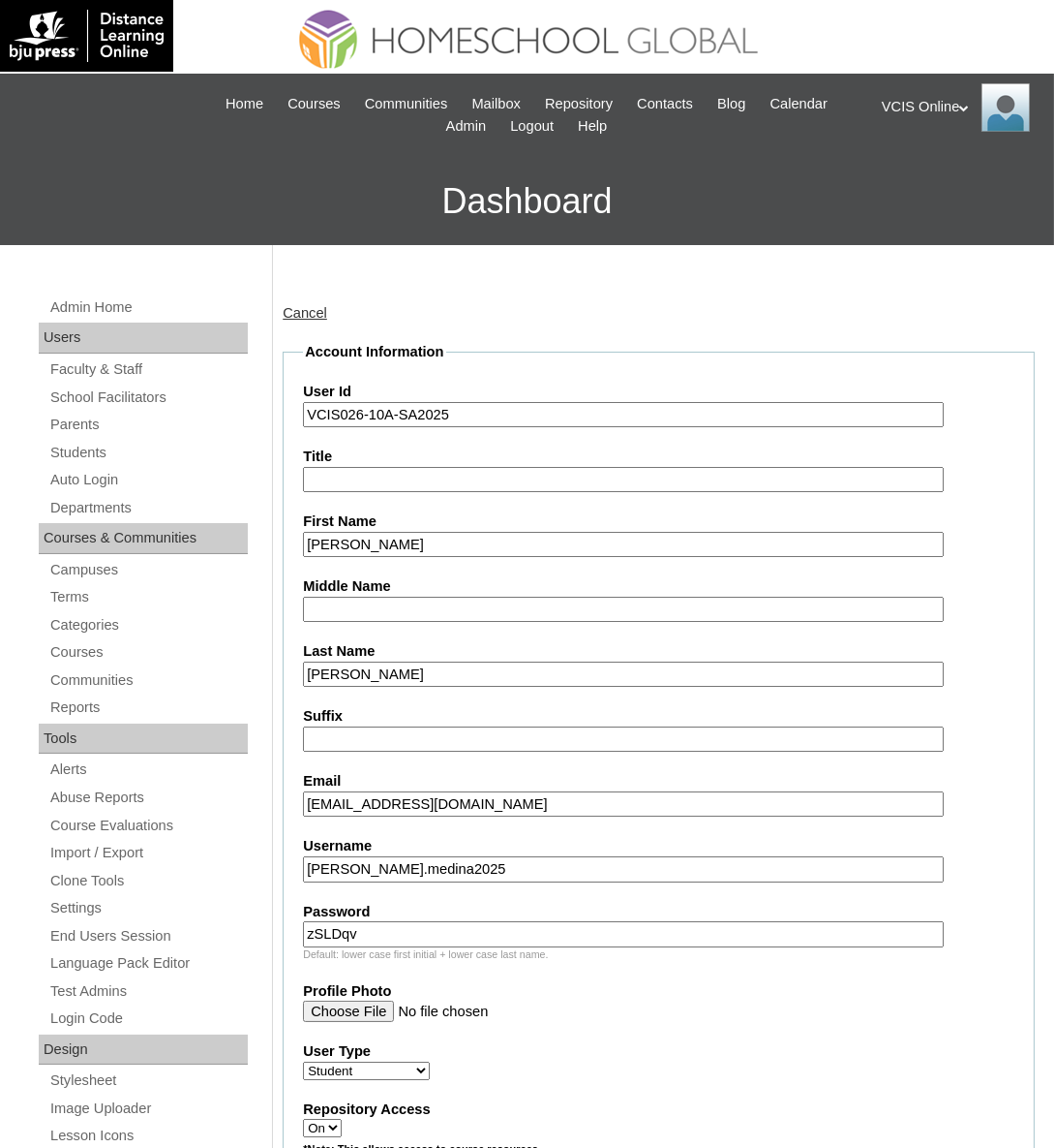
click at [996, 847] on label "Username" at bounding box center [659, 845] width 712 height 21
click at [943, 856] on input "breana.medina2025" at bounding box center [622, 869] width 640 height 27
click at [979, 835] on label "Username" at bounding box center [659, 845] width 712 height 21
click at [943, 856] on input "breana.medina2025" at bounding box center [622, 869] width 640 height 27
click at [978, 835] on label "Username" at bounding box center [659, 845] width 712 height 21
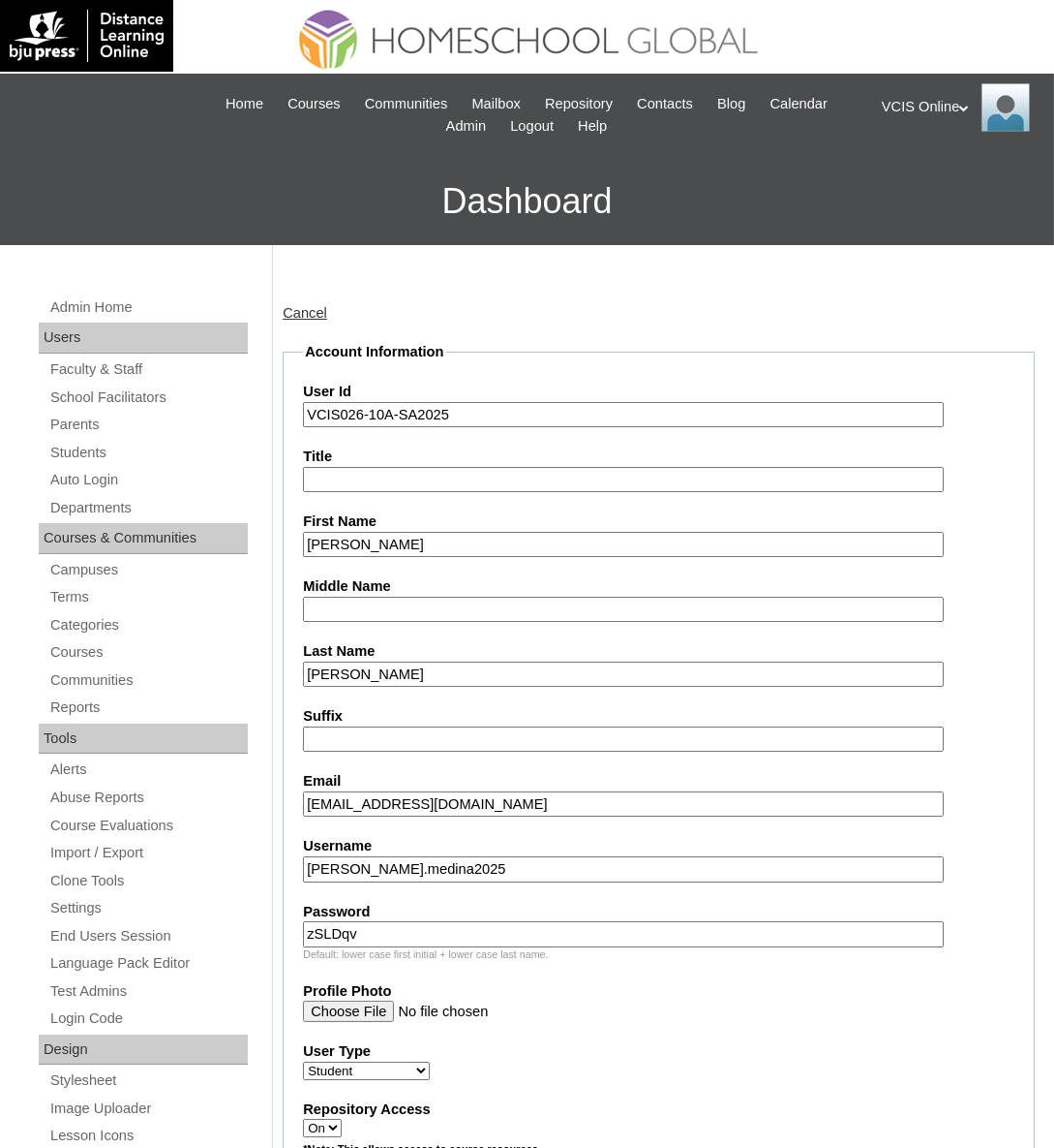
click at [943, 856] on input "breana.medina2025" at bounding box center [622, 869] width 640 height 27
click at [978, 835] on label "Username" at bounding box center [659, 845] width 712 height 21
click at [943, 856] on input "breana.medina2025" at bounding box center [622, 869] width 640 height 27
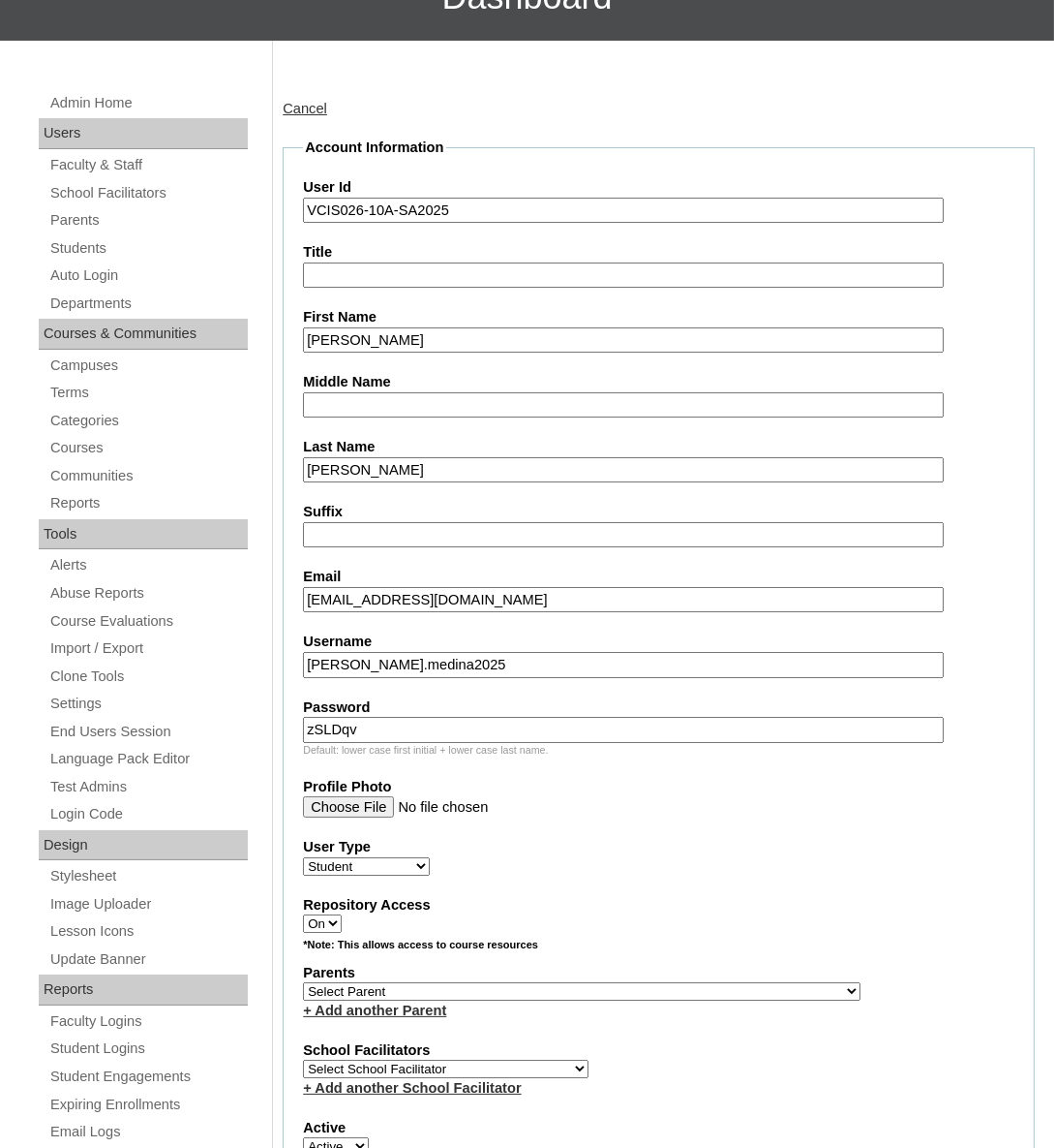
scroll to position [351, 0]
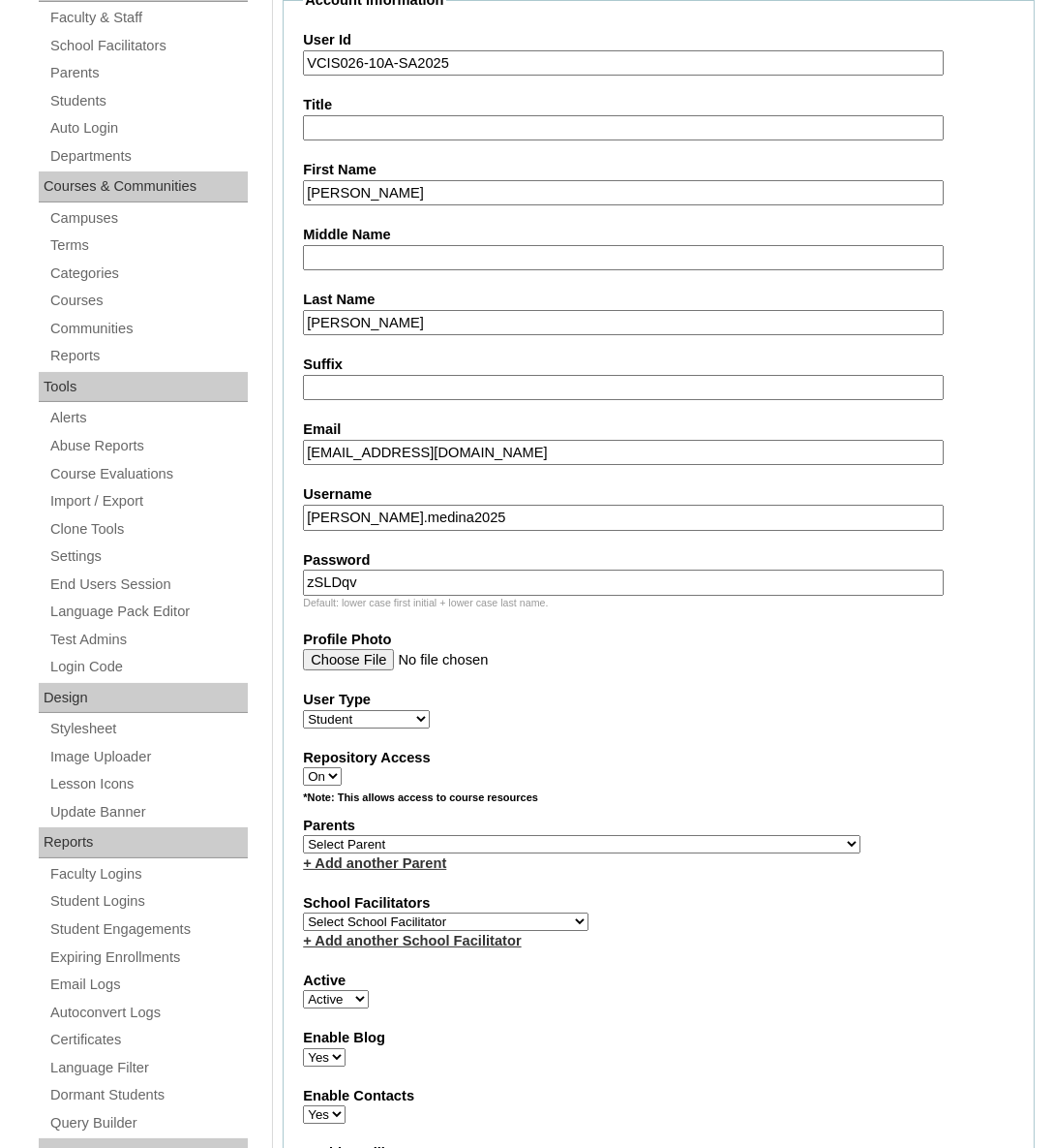
click at [432, 835] on select "Select Parent , , , , , , , , , , , , , , , , , , , , , , , , , , , , , , , , ,…" at bounding box center [582, 844] width 558 height 19
click at [435, 853] on div "+ Add another Parent" at bounding box center [659, 863] width 712 height 21
click at [447, 838] on select "Select Parent , , , , , , , , , , , , , , , , , , , , , , , , , , , , , , , , ,…" at bounding box center [582, 844] width 558 height 19
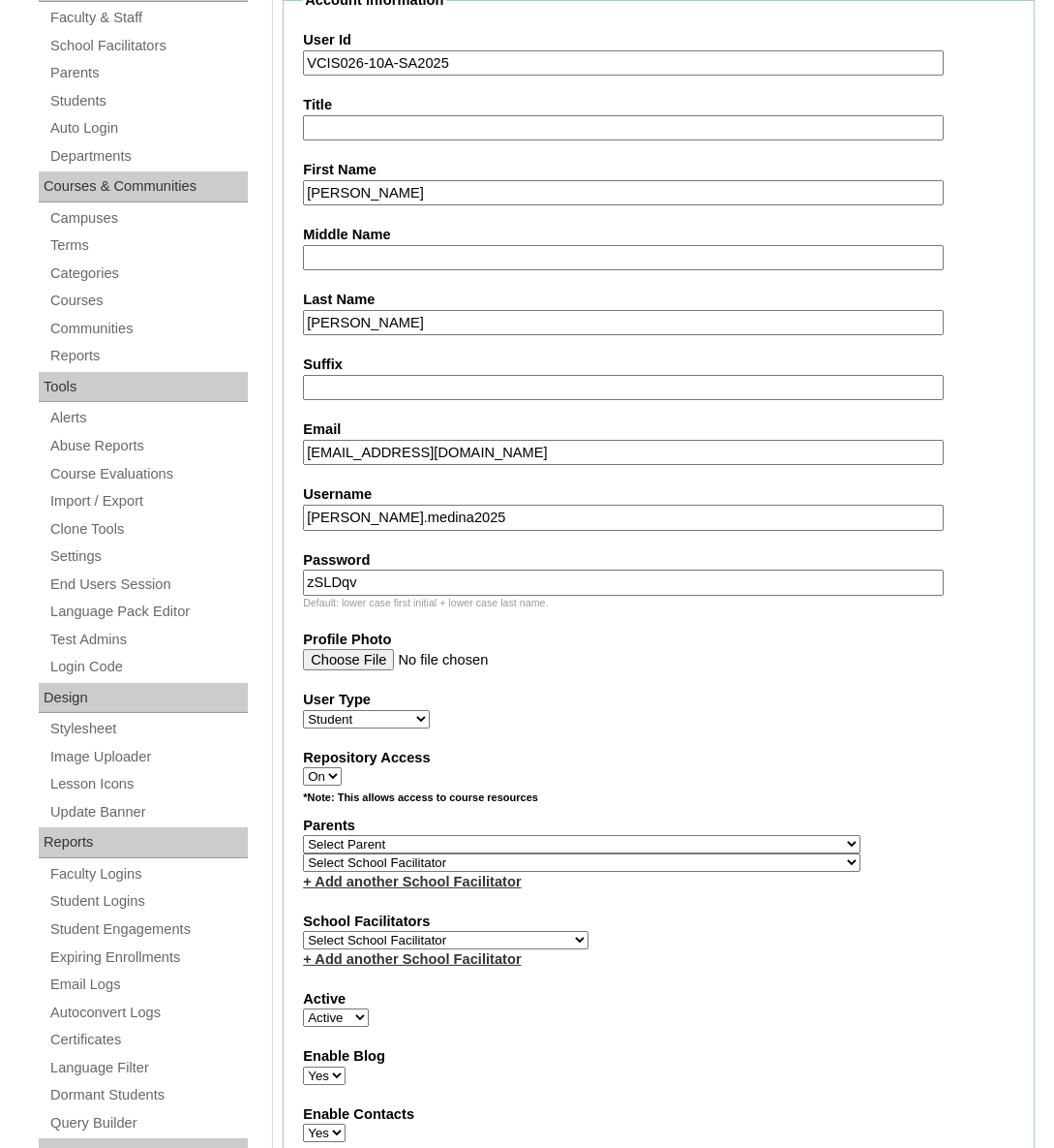
select select "43272"
click at [303, 835] on select "Select Parent , , , , , , , , , , , , , , , , , , , , , , , , , , , , , , , , ,…" at bounding box center [582, 844] width 558 height 19
click at [506, 937] on select "Select School Facilitator Norman Añain Ruffa Abadijas Mary Abella Gloryfe Abion…" at bounding box center [446, 940] width 286 height 19
select select "36432"
click at [303, 931] on select "Select School Facilitator Norman Añain Ruffa Abadijas Mary Abella Gloryfe Abion…" at bounding box center [446, 940] width 286 height 19
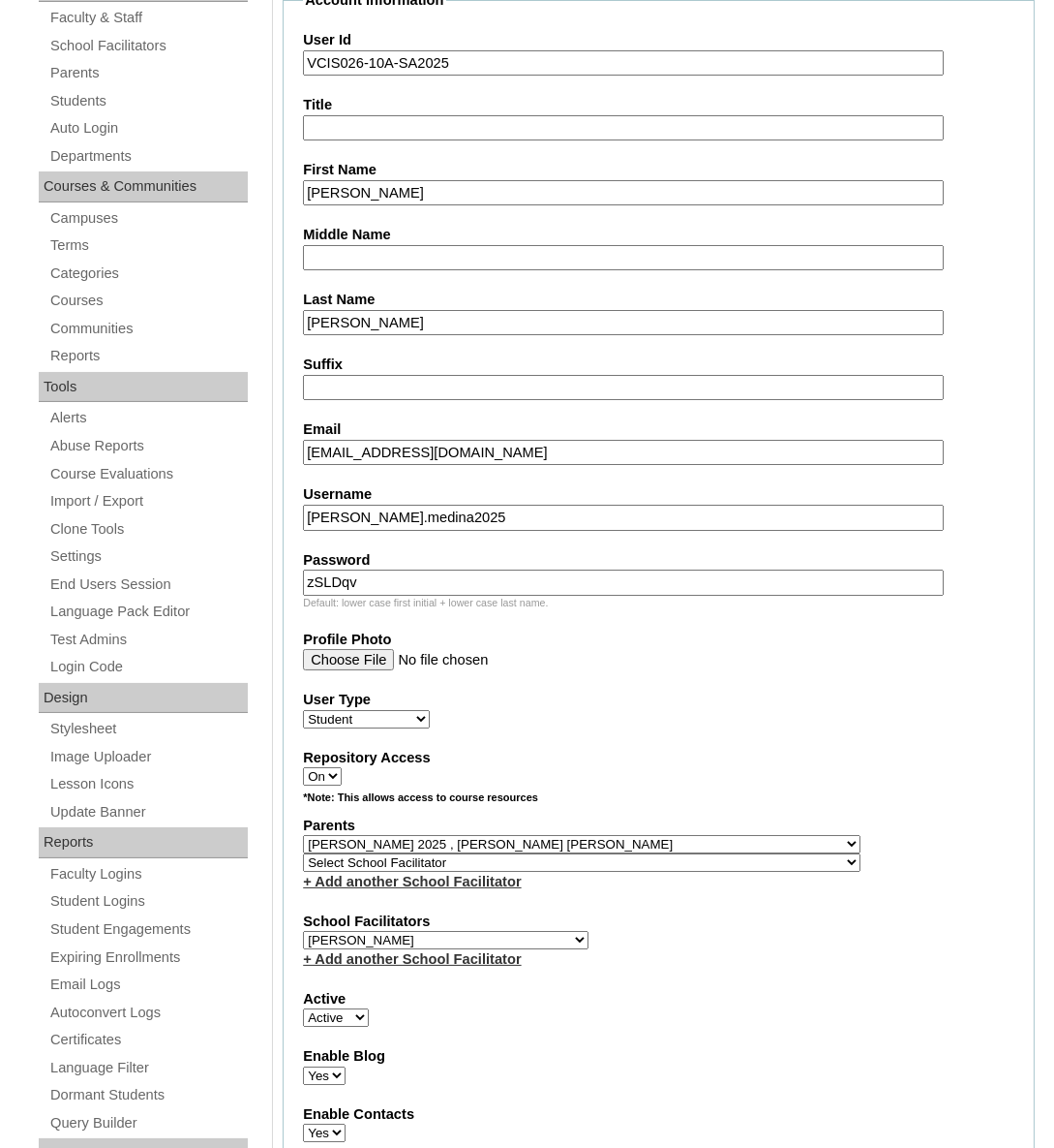
click at [752, 949] on div "+ Add another School Facilitator" at bounding box center [659, 959] width 712 height 21
click at [759, 948] on div "School Facilitators Select School Facilitator Norman Añain Ruffa Abadijas Mary …" at bounding box center [659, 940] width 712 height 58
click at [758, 948] on div "School Facilitators Select School Facilitator Norman Añain Ruffa Abadijas Mary …" at bounding box center [659, 940] width 712 height 58
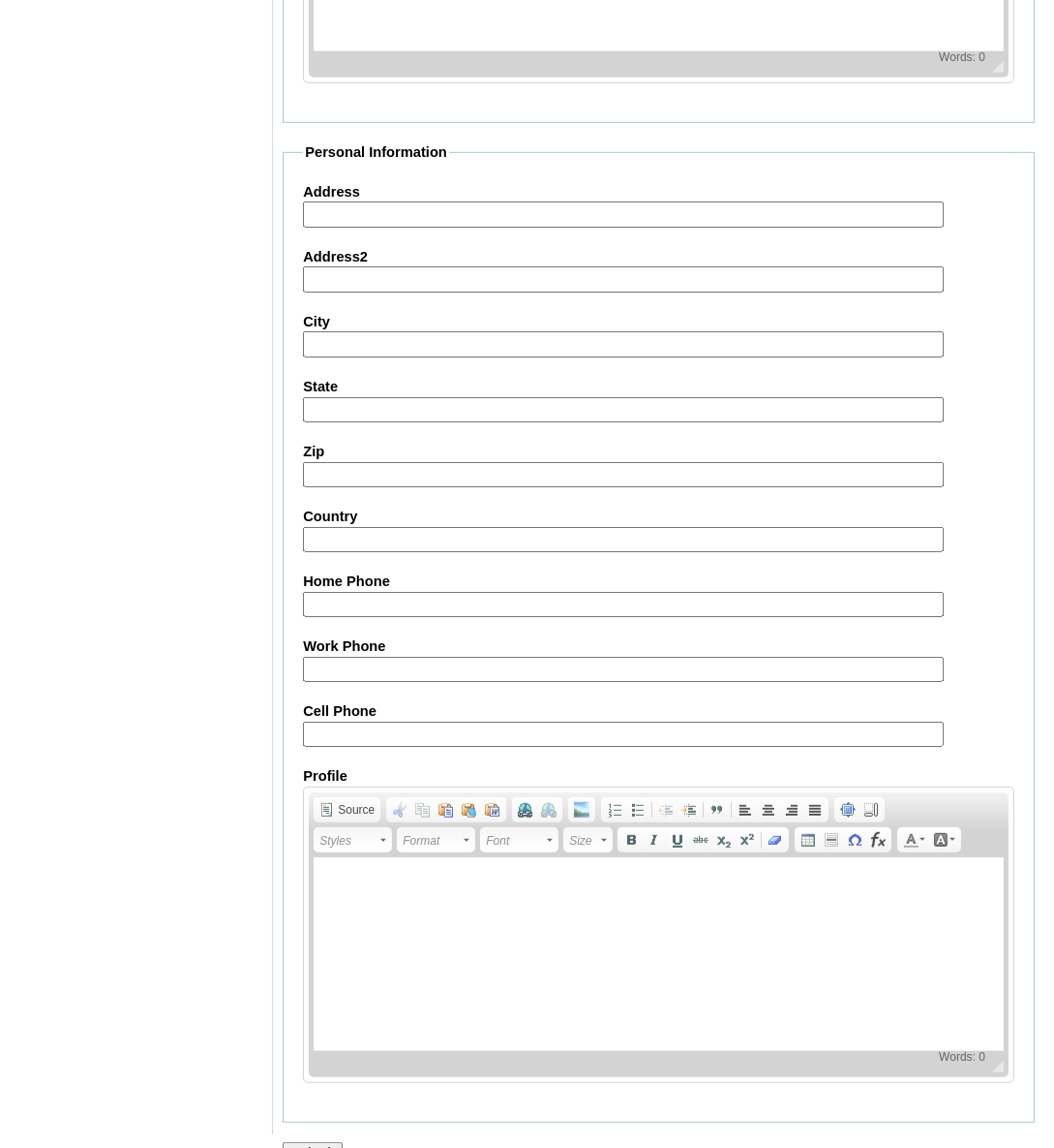
scroll to position [1843, 0]
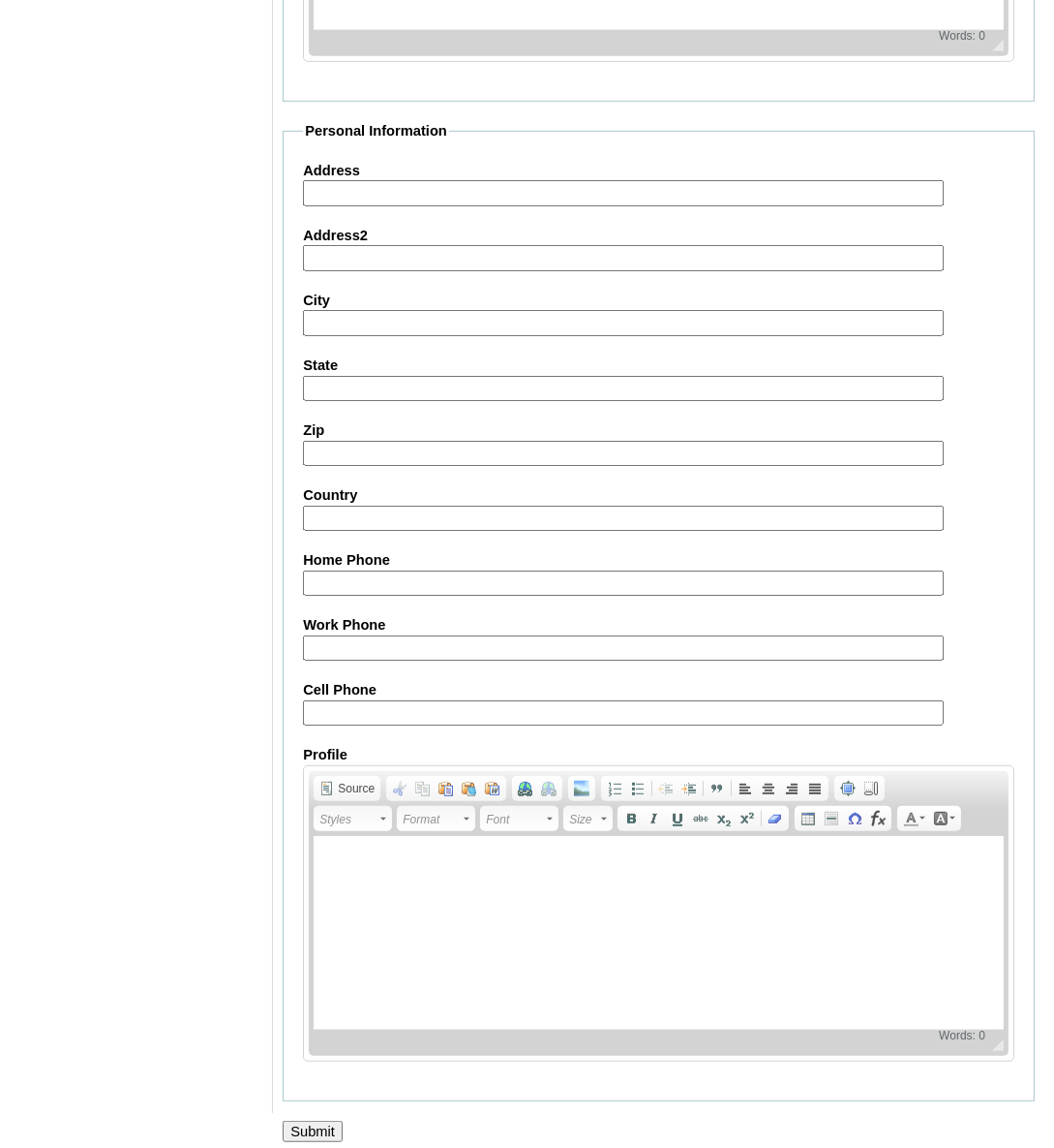
click at [300, 1122] on input "Submit" at bounding box center [313, 1131] width 60 height 22
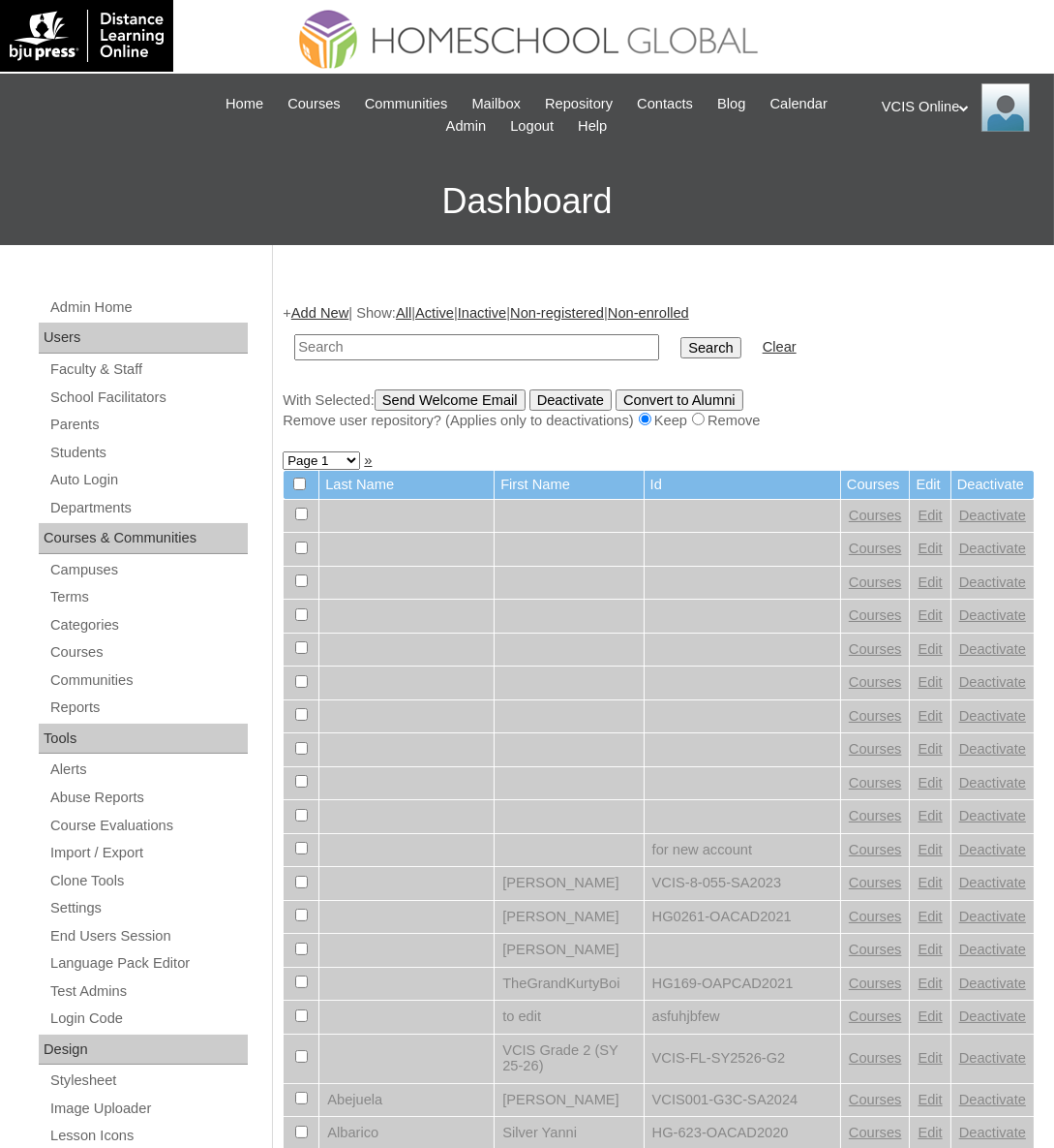
click at [362, 351] on input "text" at bounding box center [477, 347] width 365 height 27
paste input "VCIS026-10A-SA2025"
drag, startPoint x: 358, startPoint y: 350, endPoint x: 493, endPoint y: 338, distance: 135.5
click at [358, 350] on input "text" at bounding box center [477, 347] width 365 height 27
type input "VCIS026-10A-SA2025"
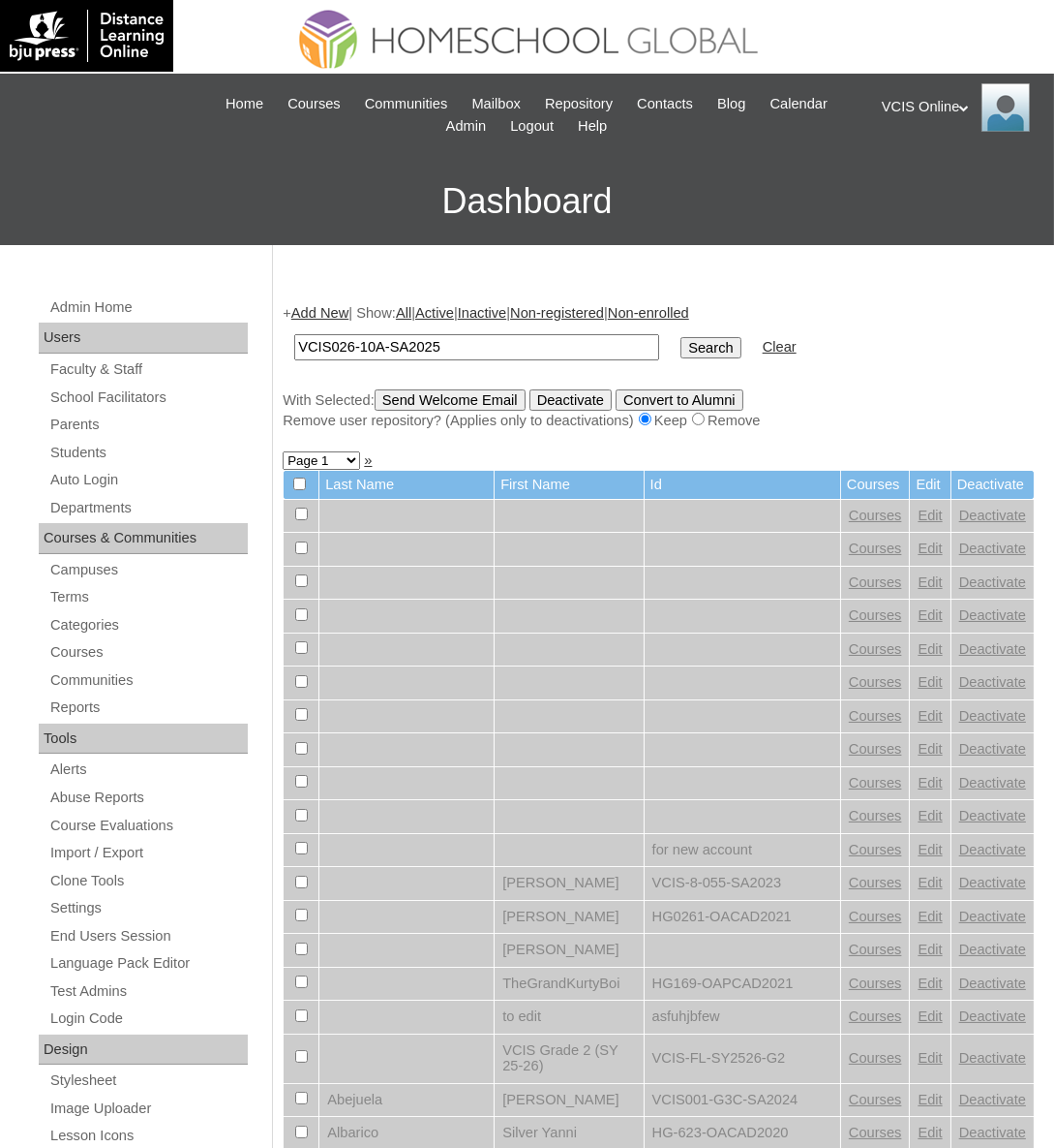
click at [680, 349] on input "Search" at bounding box center [710, 348] width 60 height 22
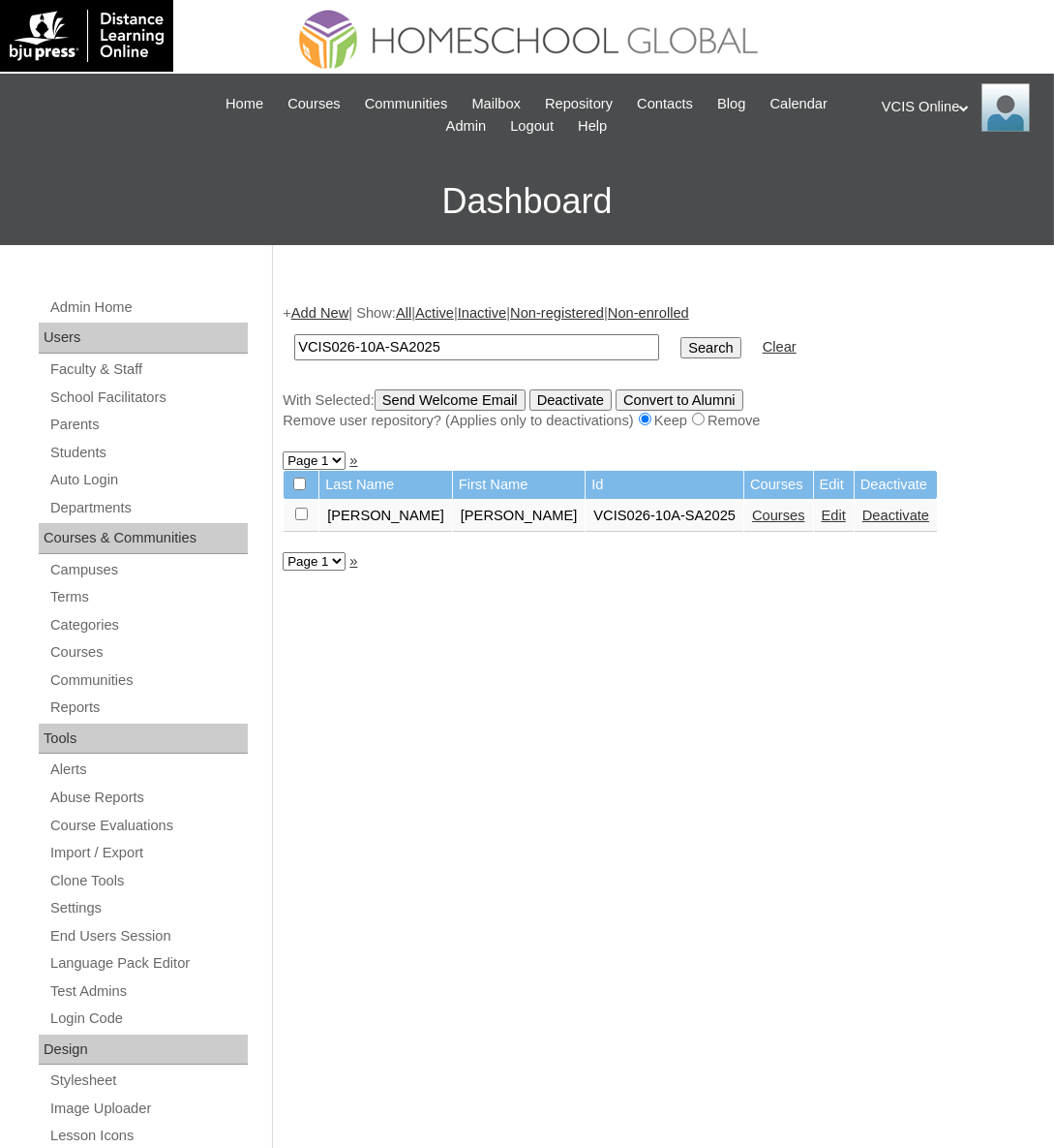
click at [752, 513] on link "Courses" at bounding box center [779, 516] width 53 height 16
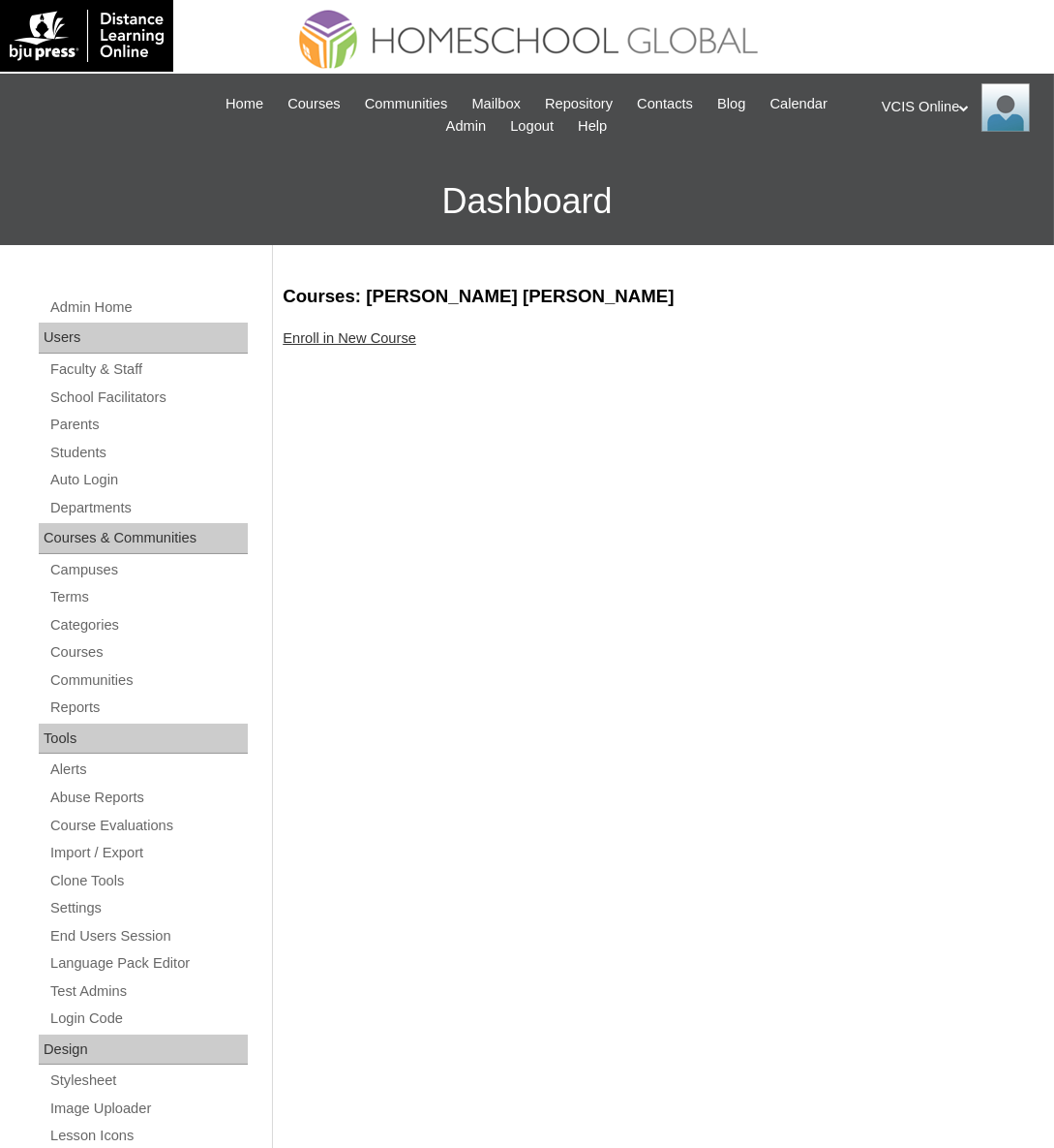
click at [378, 339] on link "Enroll in New Course" at bounding box center [350, 338] width 134 height 16
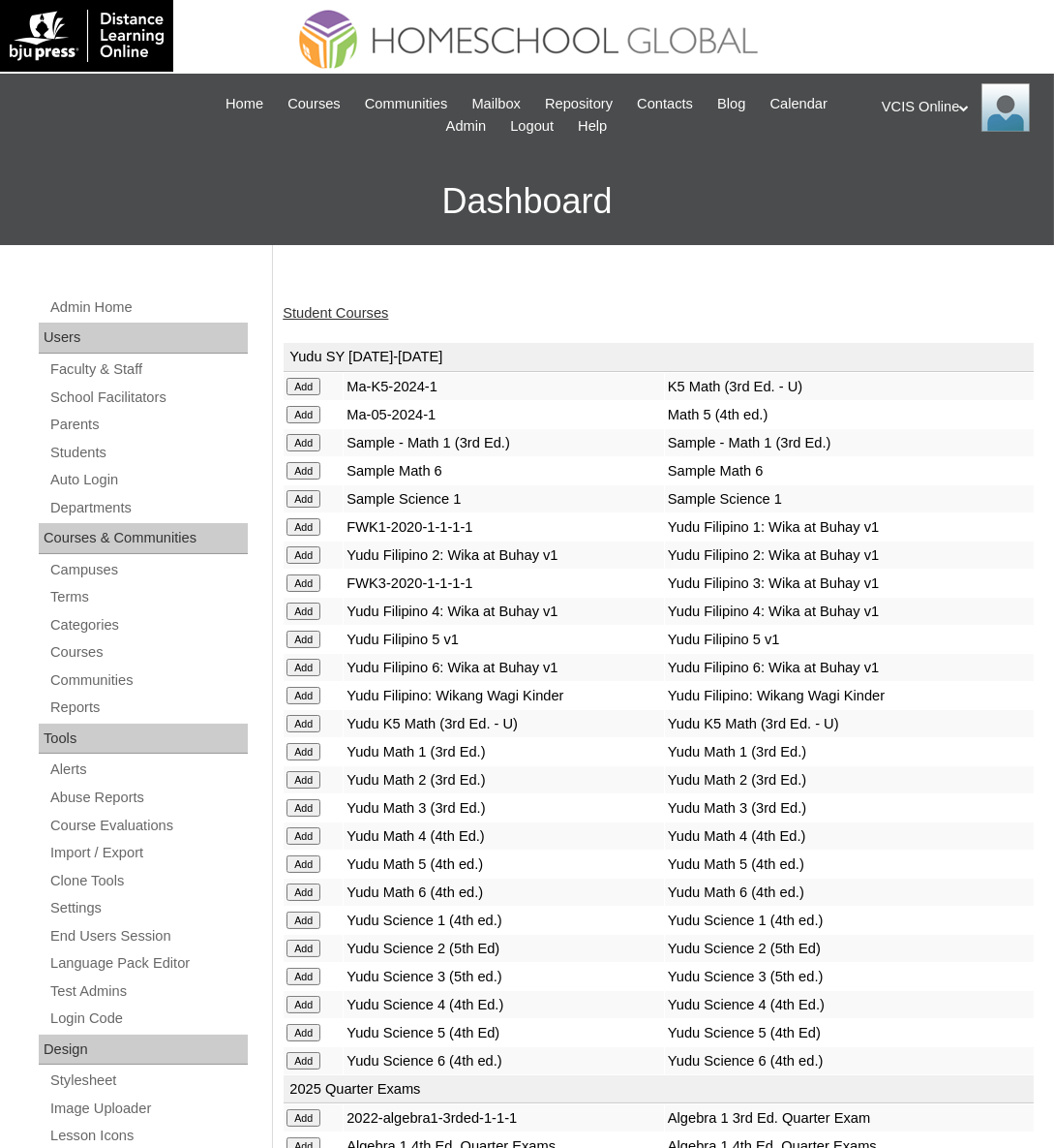
drag, startPoint x: 0, startPoint y: 0, endPoint x: 571, endPoint y: 271, distance: 632.0
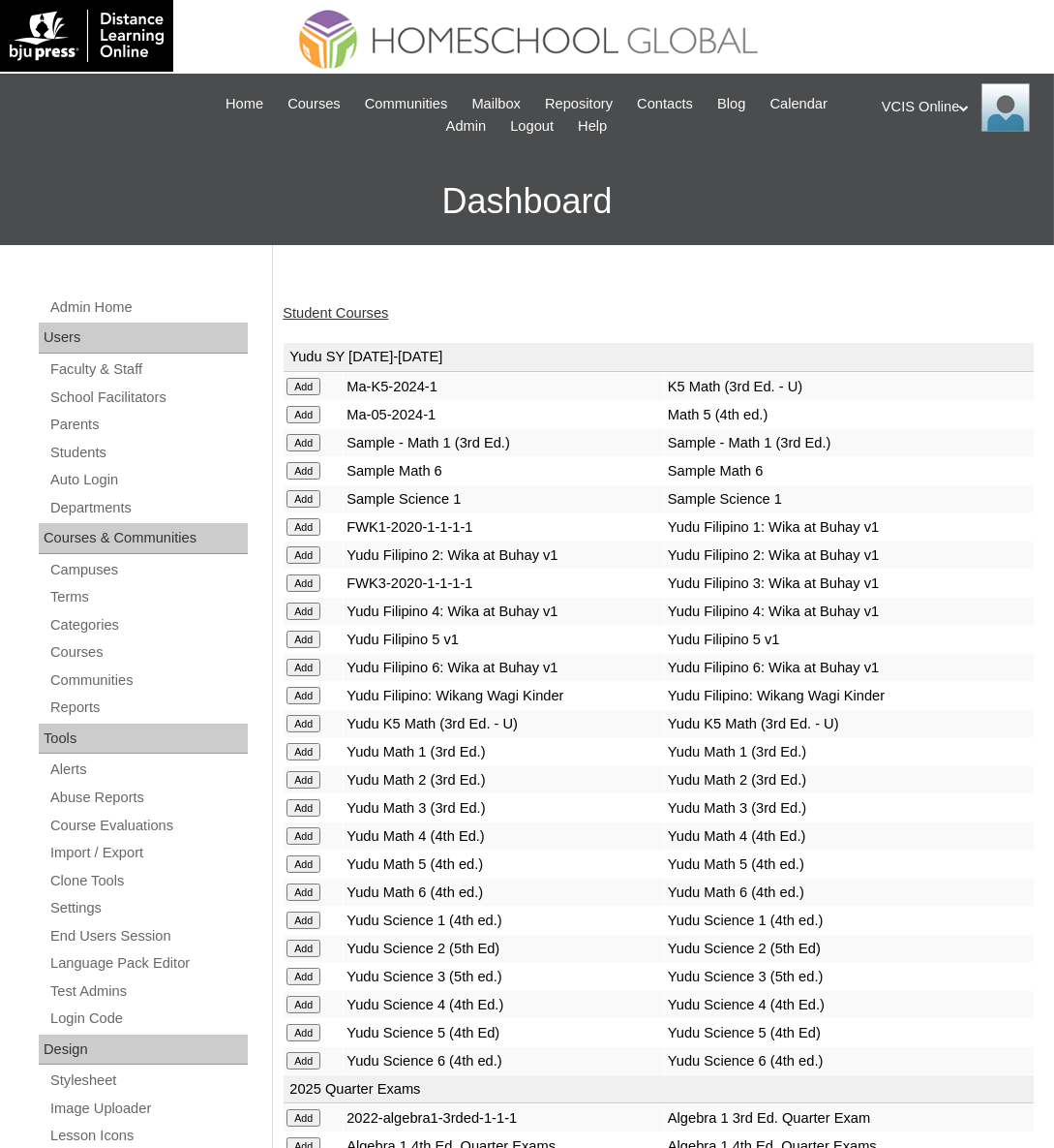
scroll to position [5143, 0]
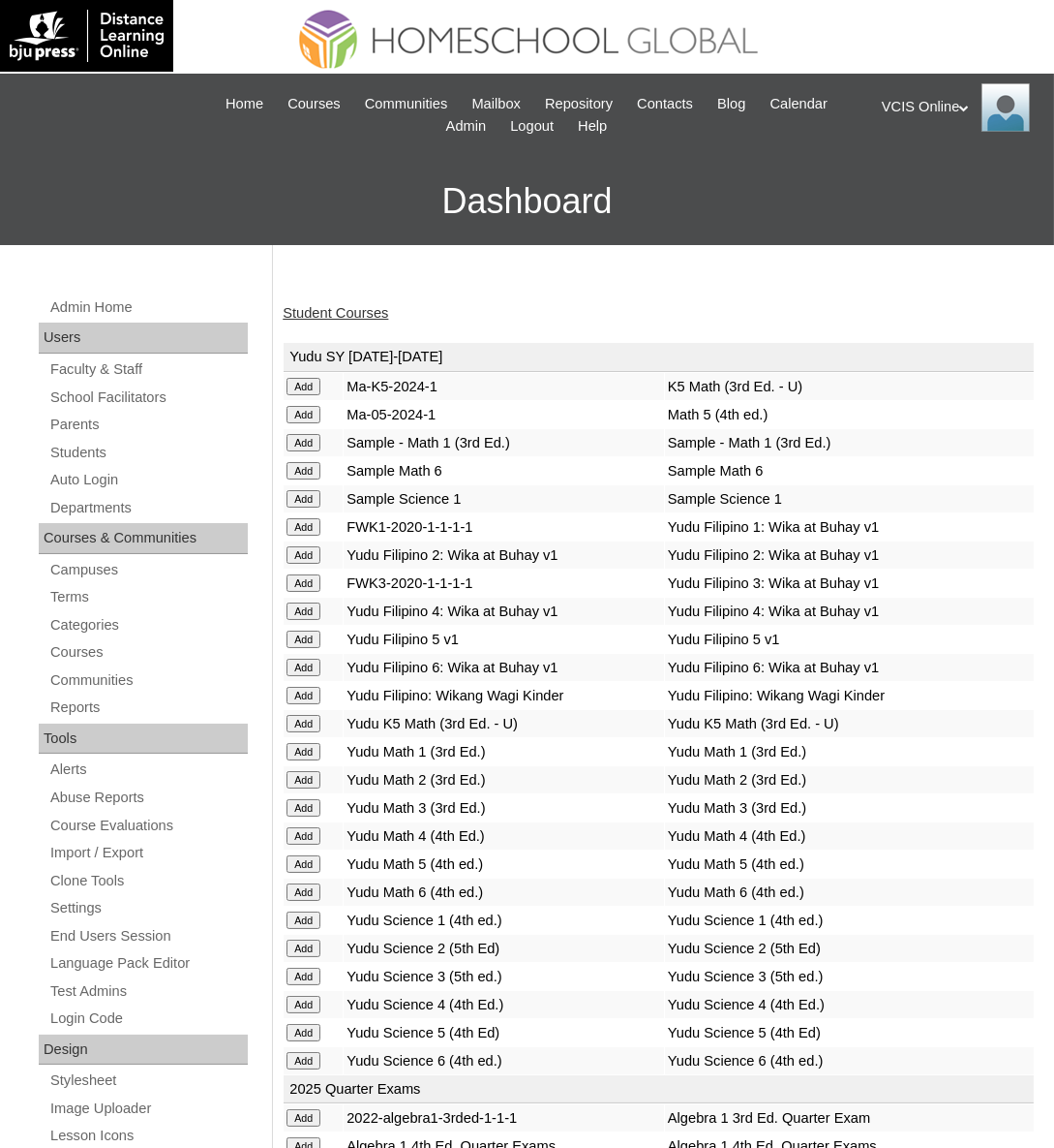
scroll to position [7363, 0]
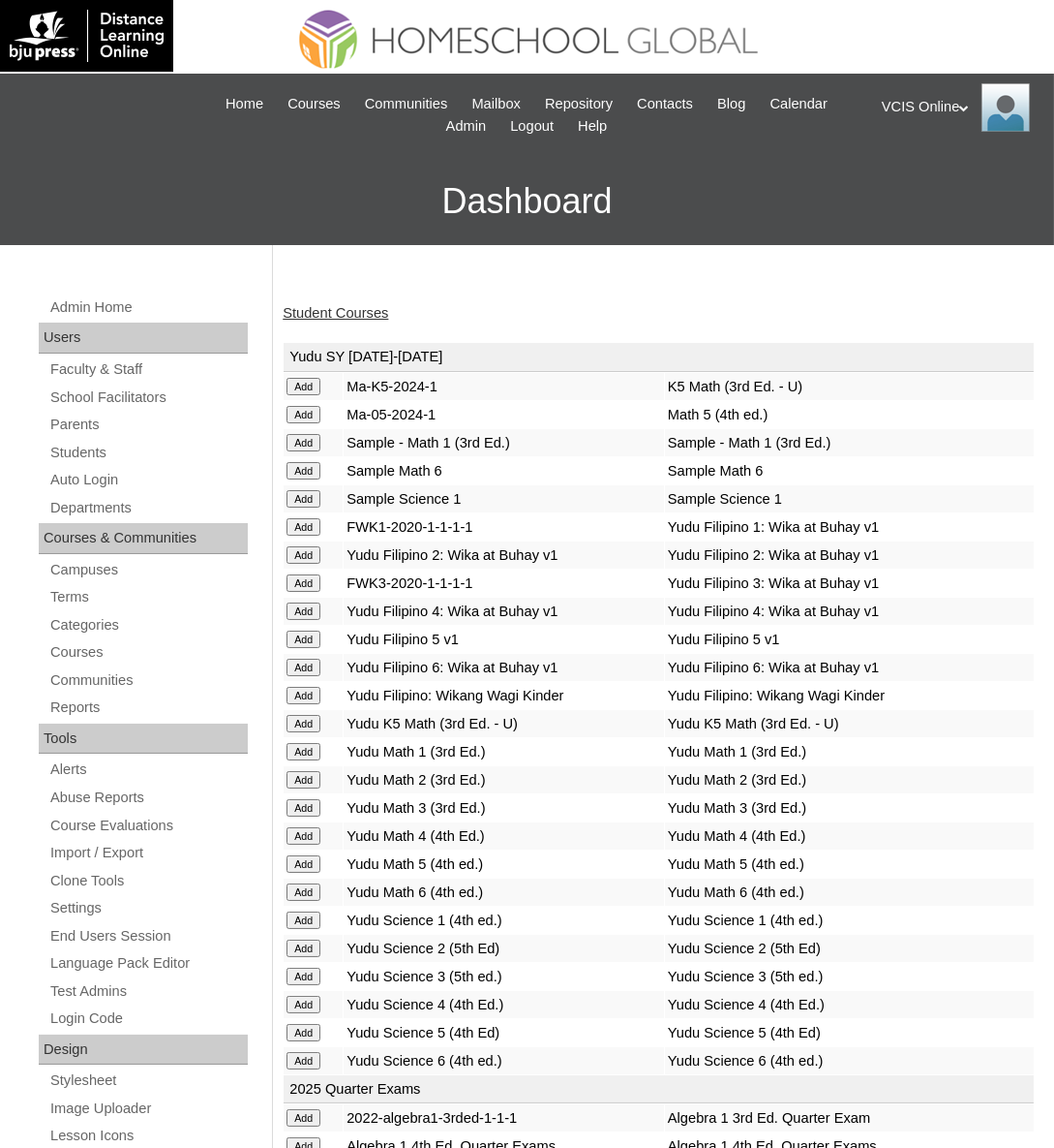
scroll to position [5562, 0]
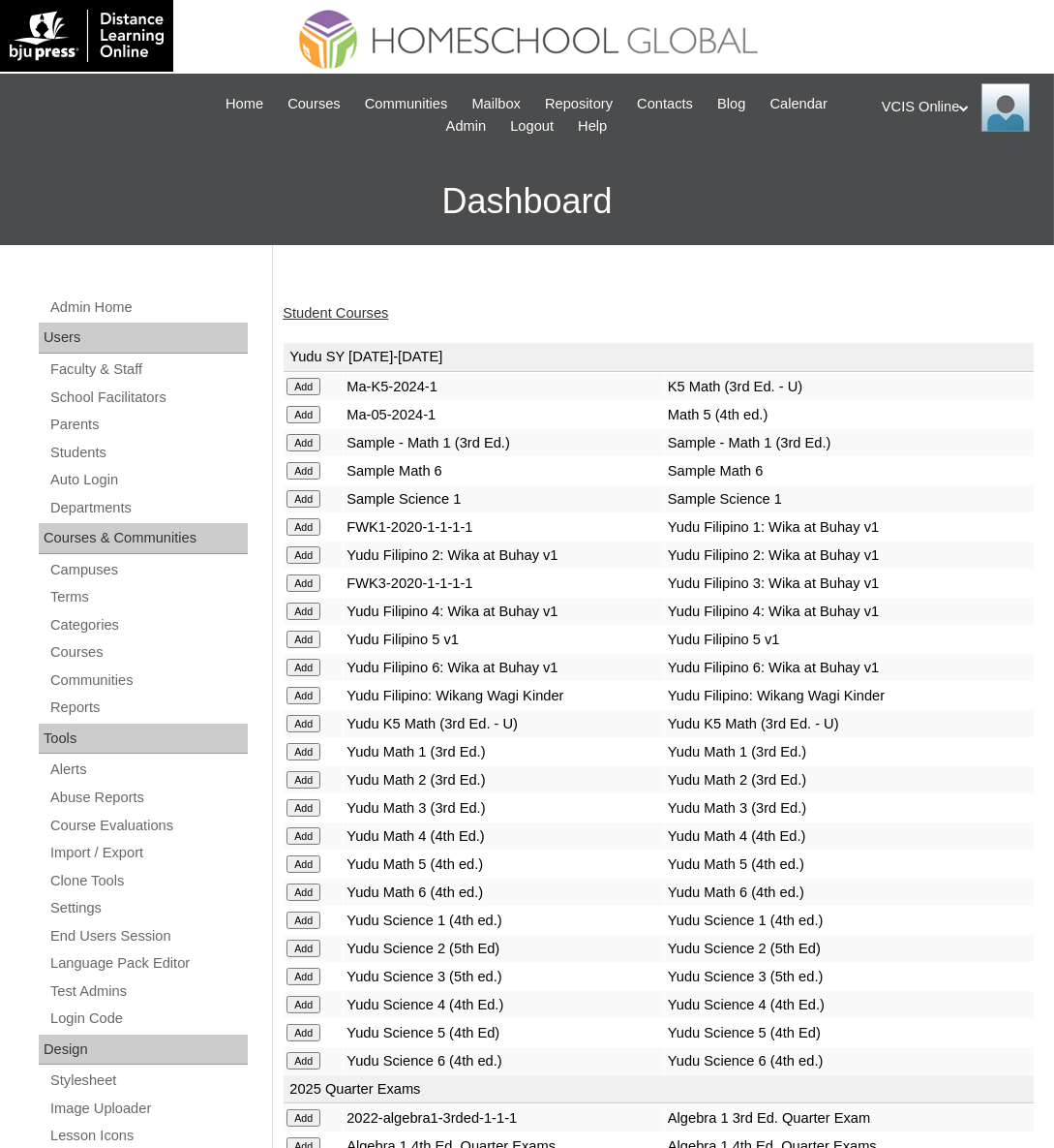
scroll to position [3980, 0]
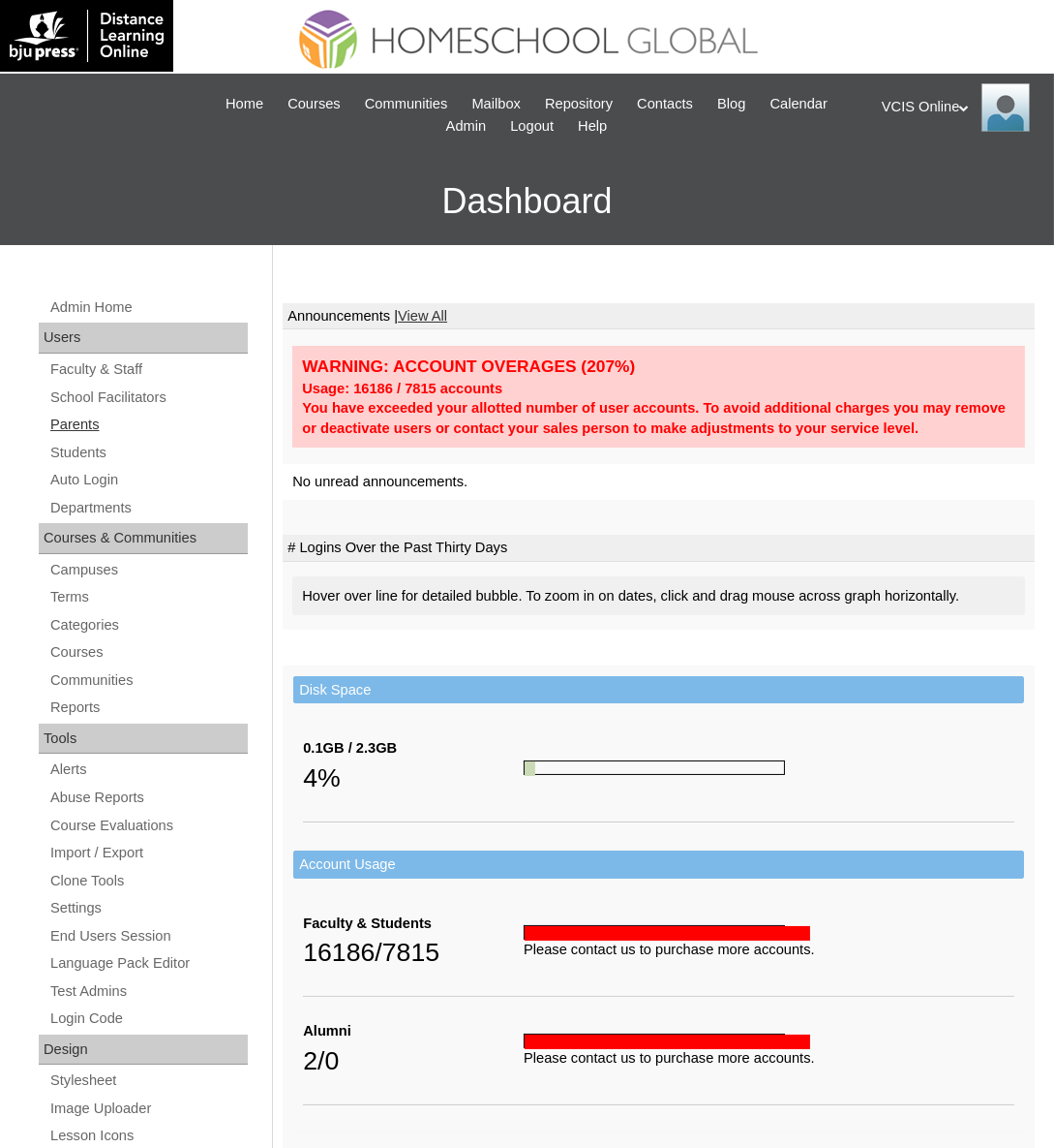
click at [78, 422] on link "Parents" at bounding box center [148, 424] width 199 height 25
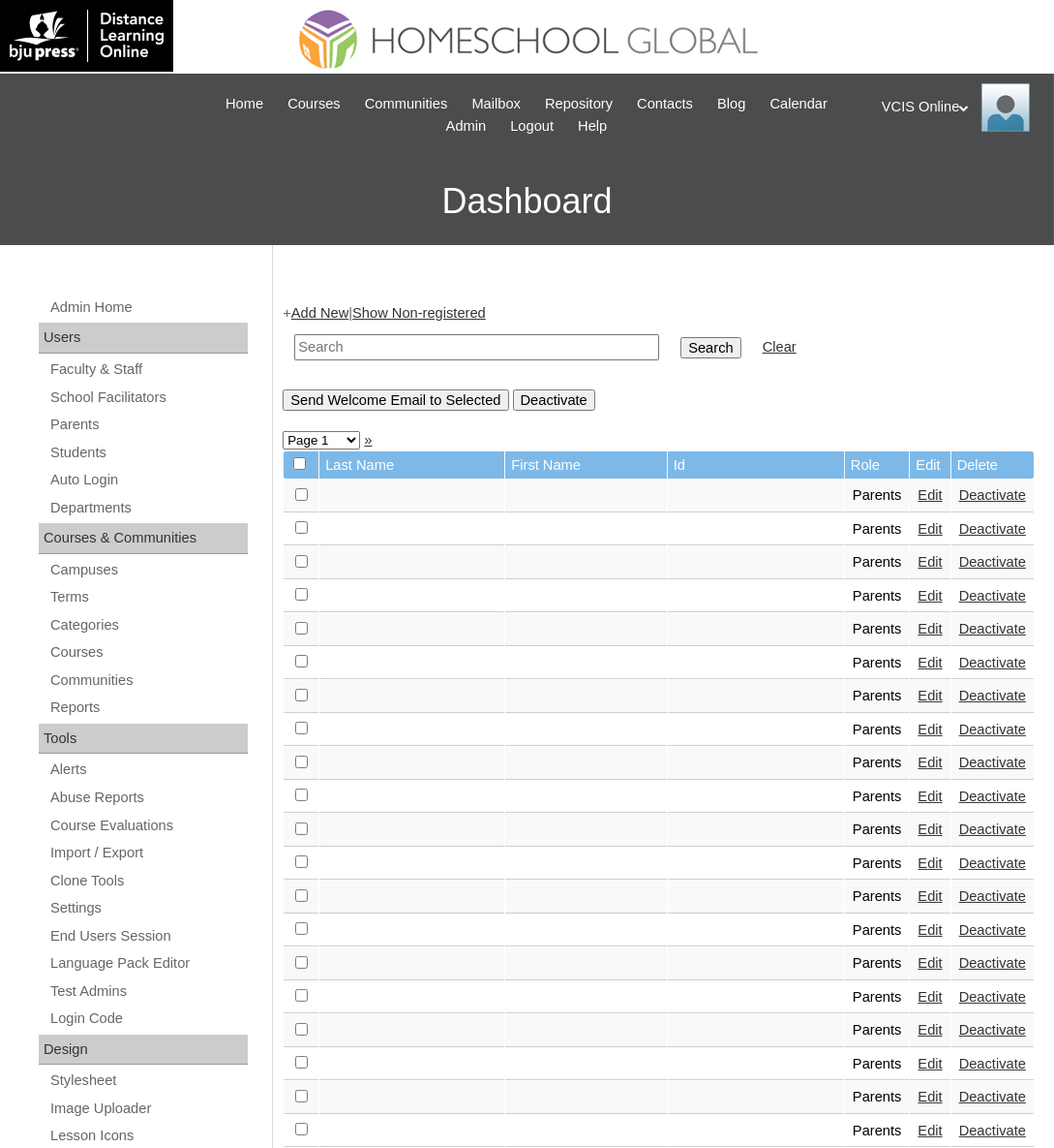
paste input "VCIS027-10A-PA2025"
click at [571, 339] on input "text" at bounding box center [477, 347] width 365 height 27
type input "VCIS027-10A-PA2025"
click at [680, 347] on input "Search" at bounding box center [710, 348] width 60 height 22
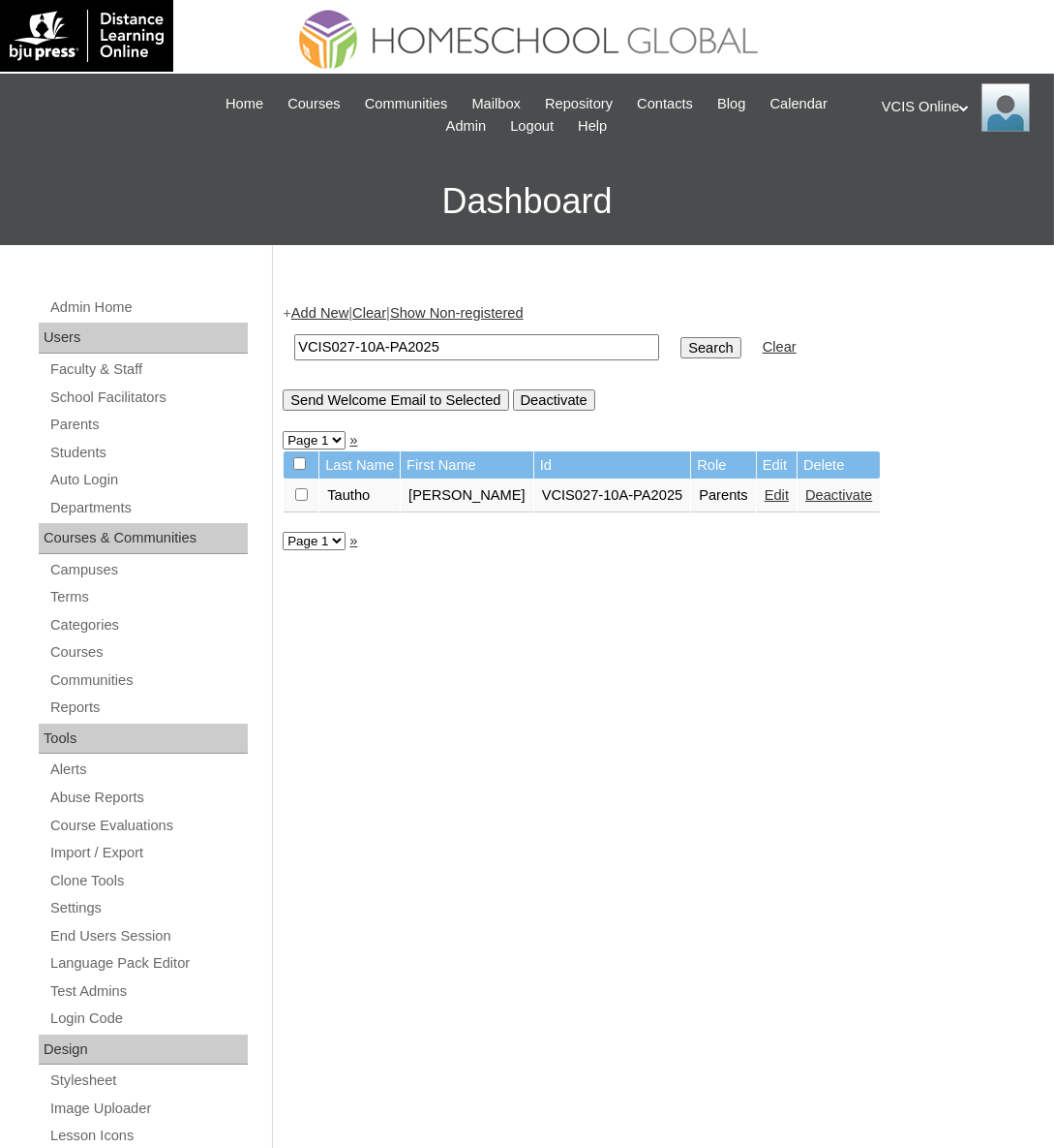
click at [774, 499] on link "Edit" at bounding box center [777, 495] width 25 height 16
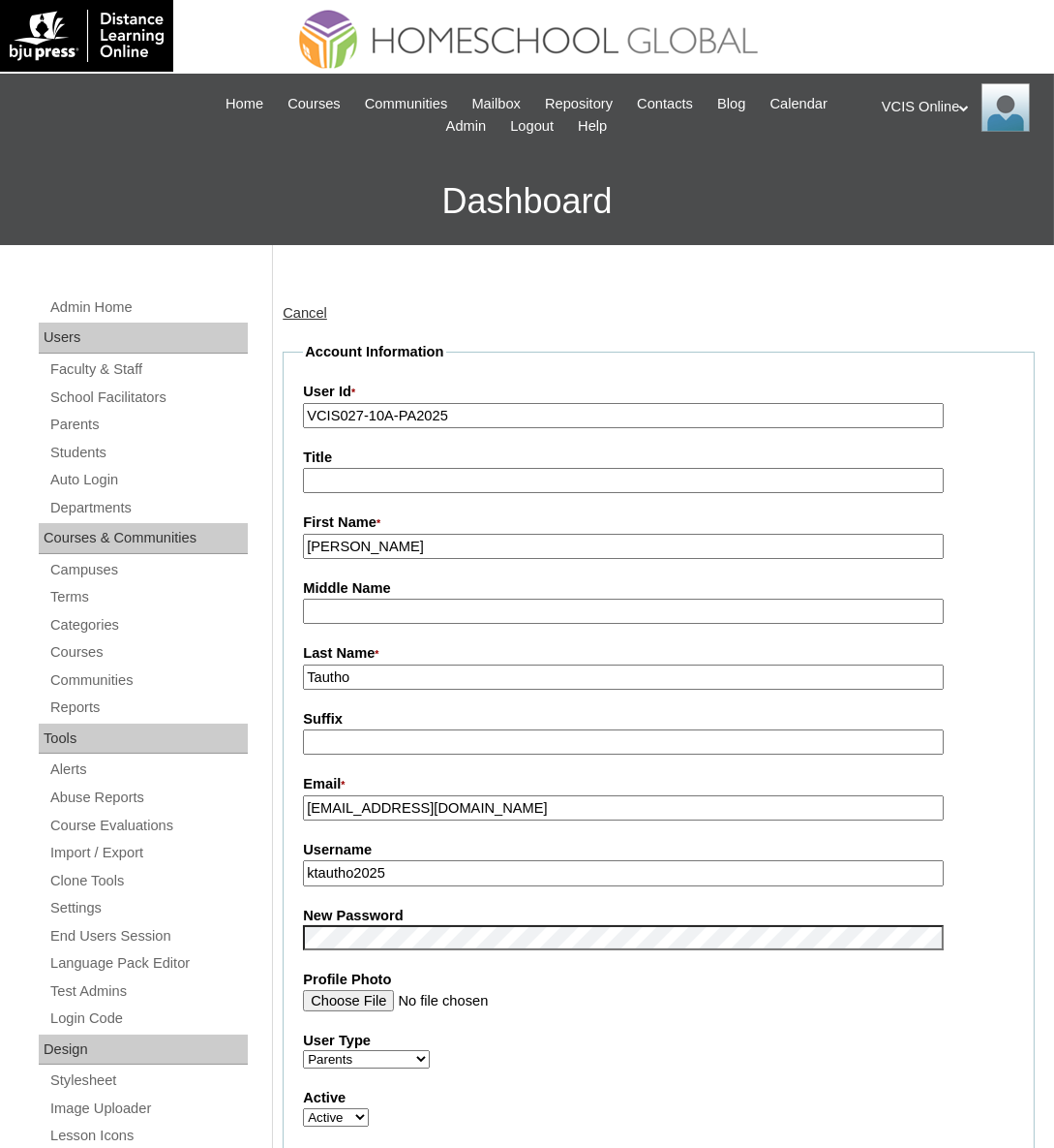
drag, startPoint x: 419, startPoint y: 538, endPoint x: 370, endPoint y: 541, distance: 49.1
click at [370, 541] on input "Kathleen Tautho" at bounding box center [622, 546] width 640 height 27
type input "Kathleen"
click at [391, 683] on input "Tautho" at bounding box center [622, 678] width 640 height 27
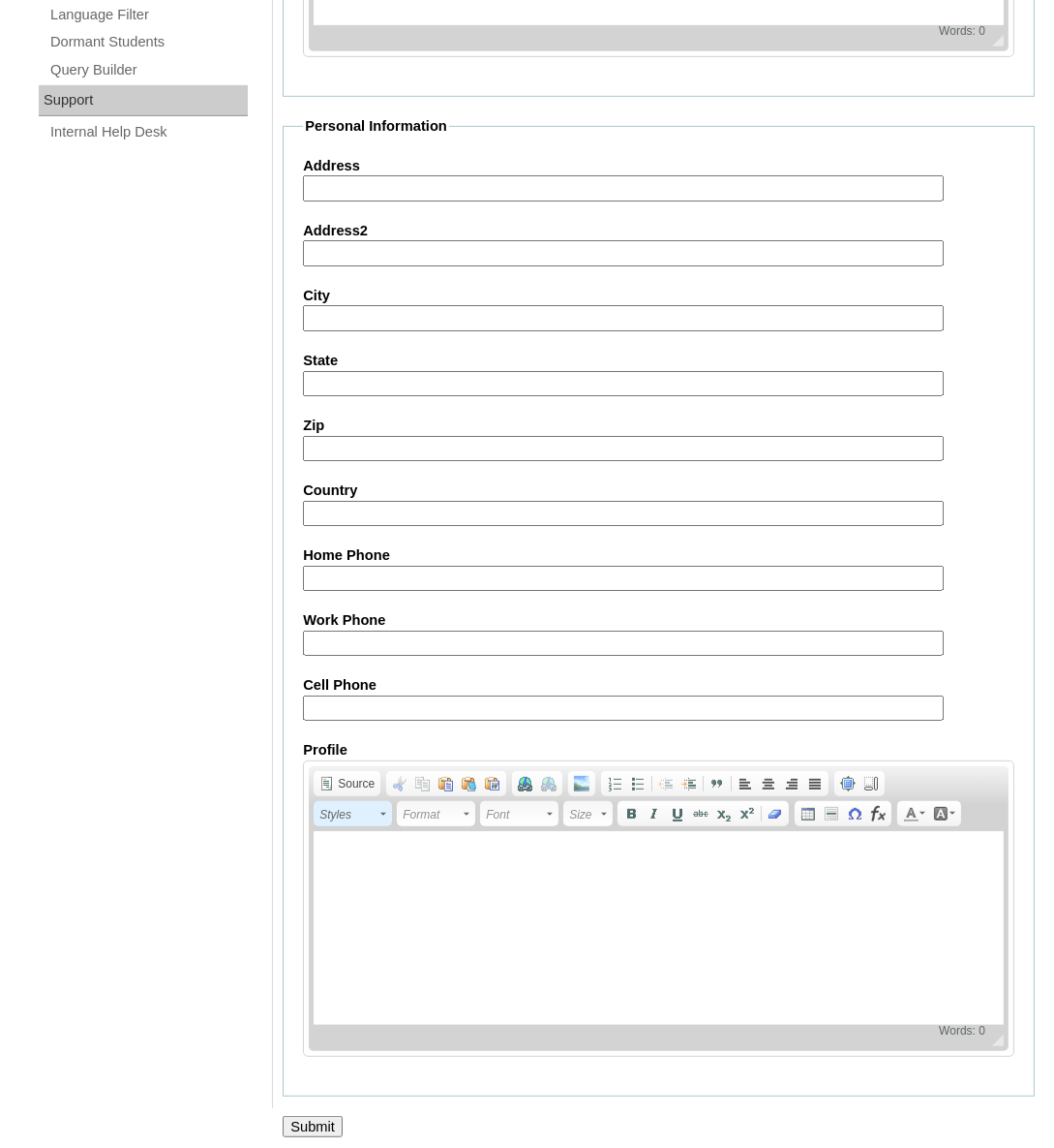
scroll to position [1409, 0]
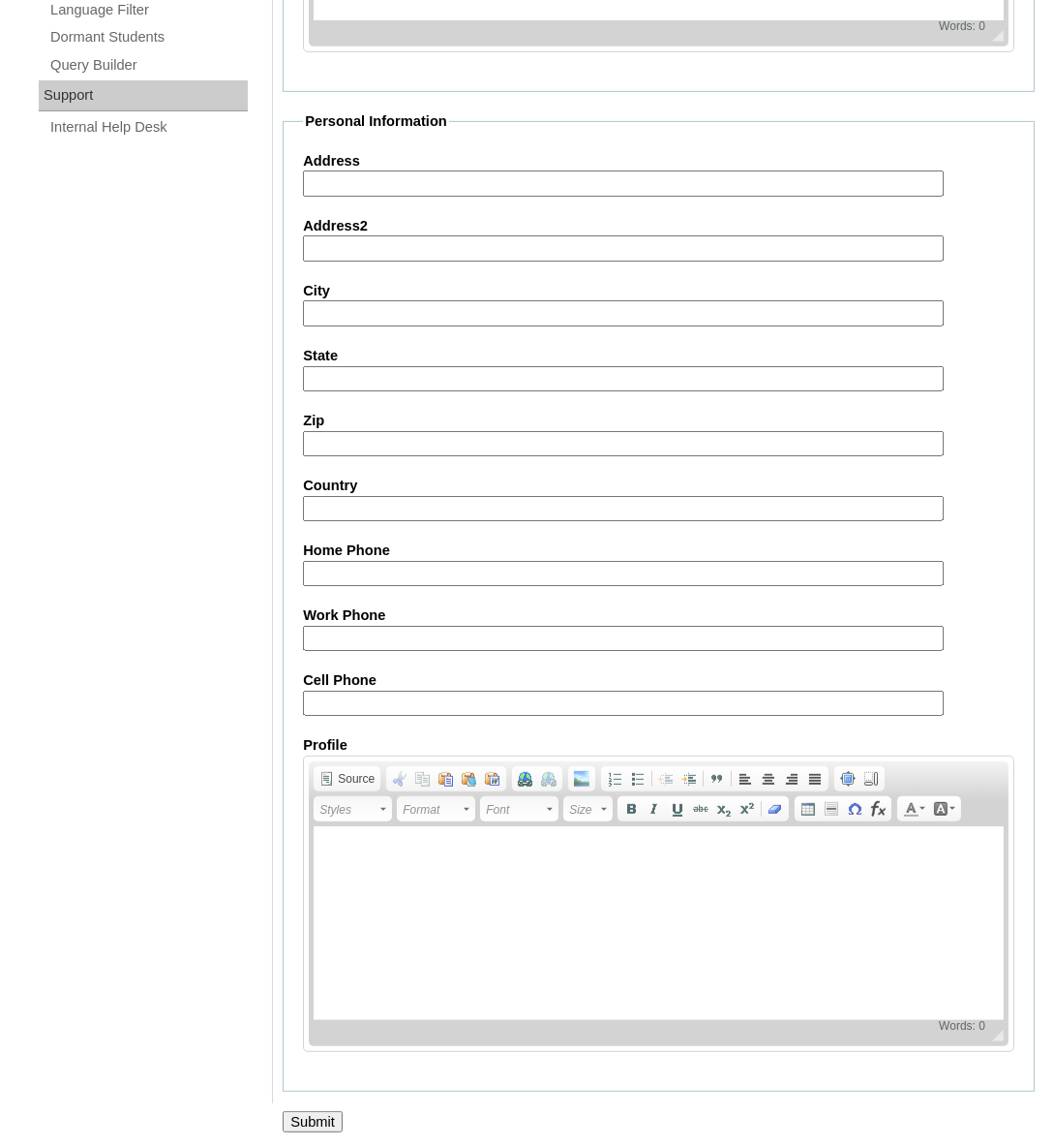
type input "Tautho 2025"
click at [316, 1115] on input "Submit" at bounding box center [313, 1121] width 60 height 22
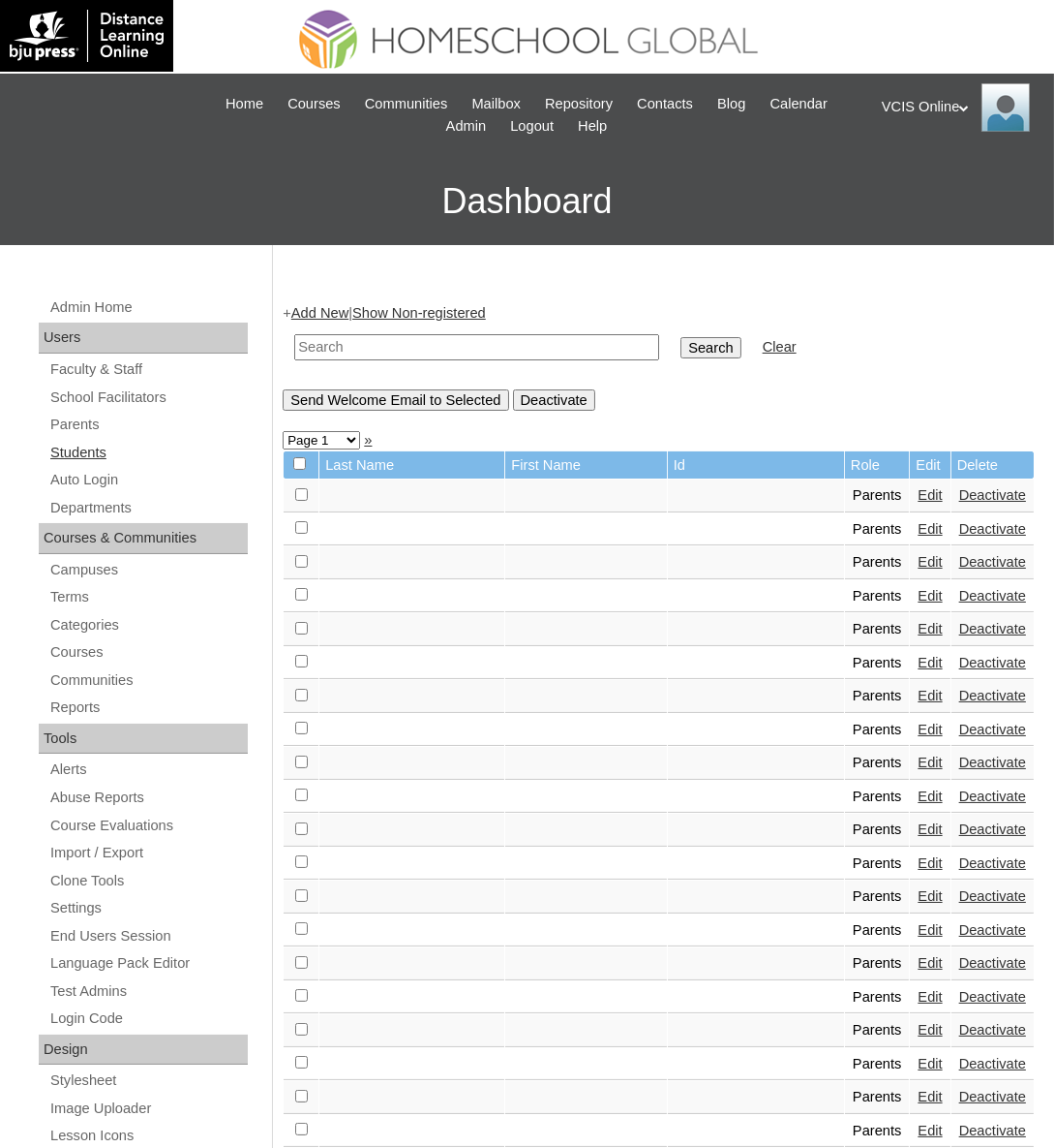
click at [86, 452] on link "Students" at bounding box center [148, 453] width 199 height 25
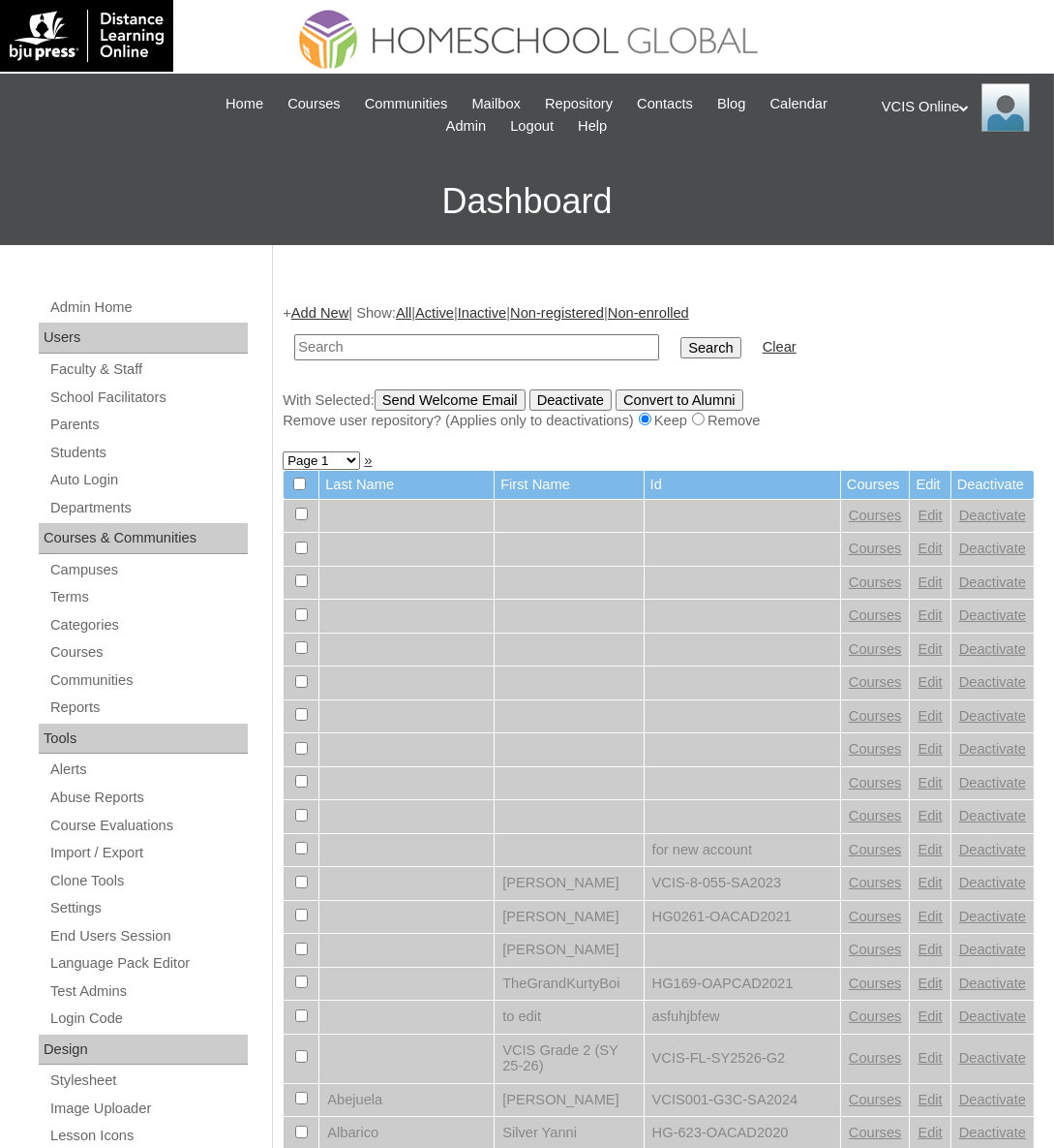
click at [391, 349] on input "text" at bounding box center [477, 347] width 365 height 27
paste input "VCIS027-10A-PA2025"
type input "VCIS027-10A-PA2025"
click at [680, 349] on input "Search" at bounding box center [710, 348] width 60 height 22
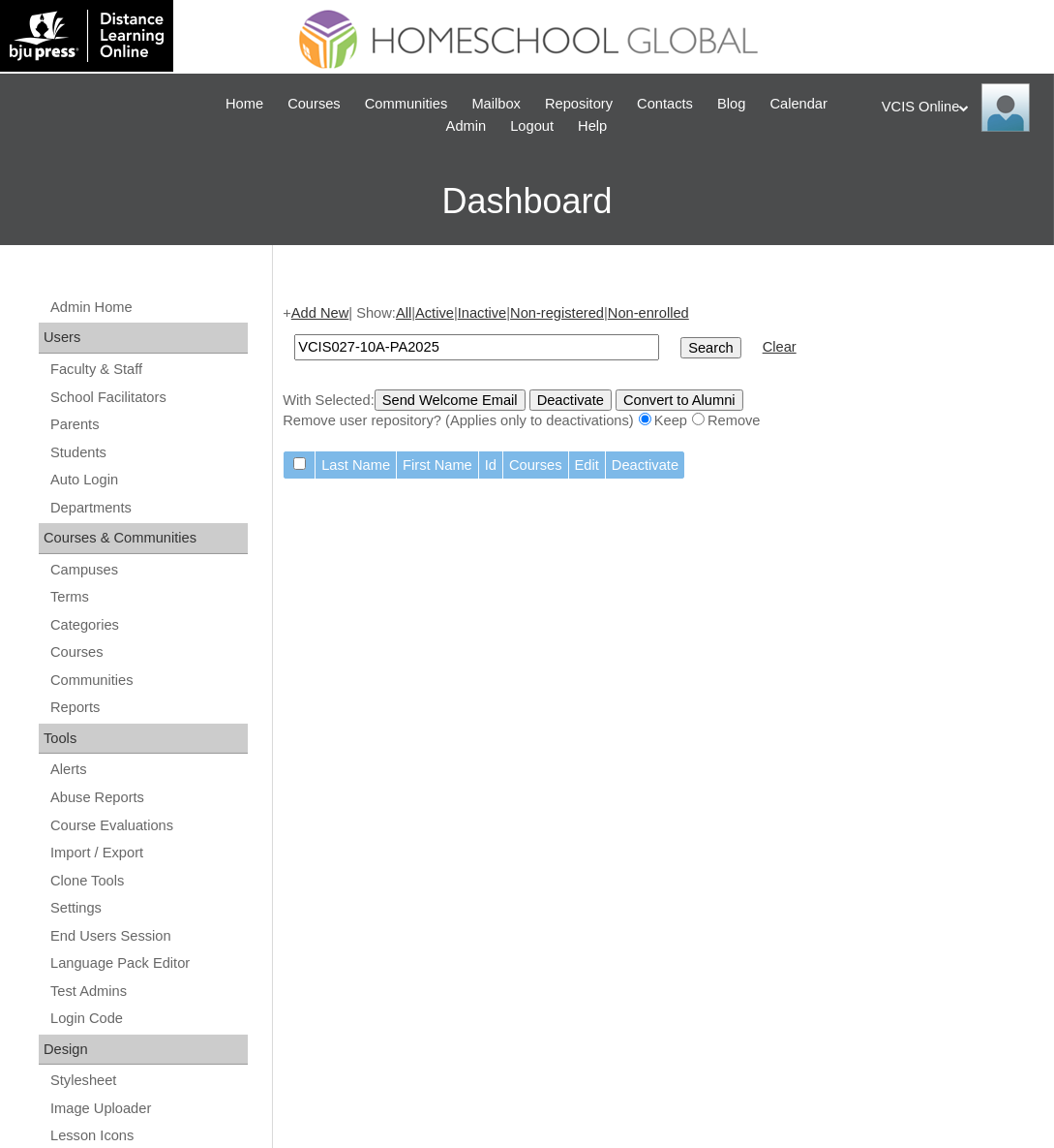
drag, startPoint x: 498, startPoint y: 343, endPoint x: 160, endPoint y: 448, distance: 353.9
click at [304, 338] on input "VCIS027-10A-PA2025" at bounding box center [477, 347] width 365 height 27
click at [97, 458] on link "Students" at bounding box center [148, 453] width 199 height 25
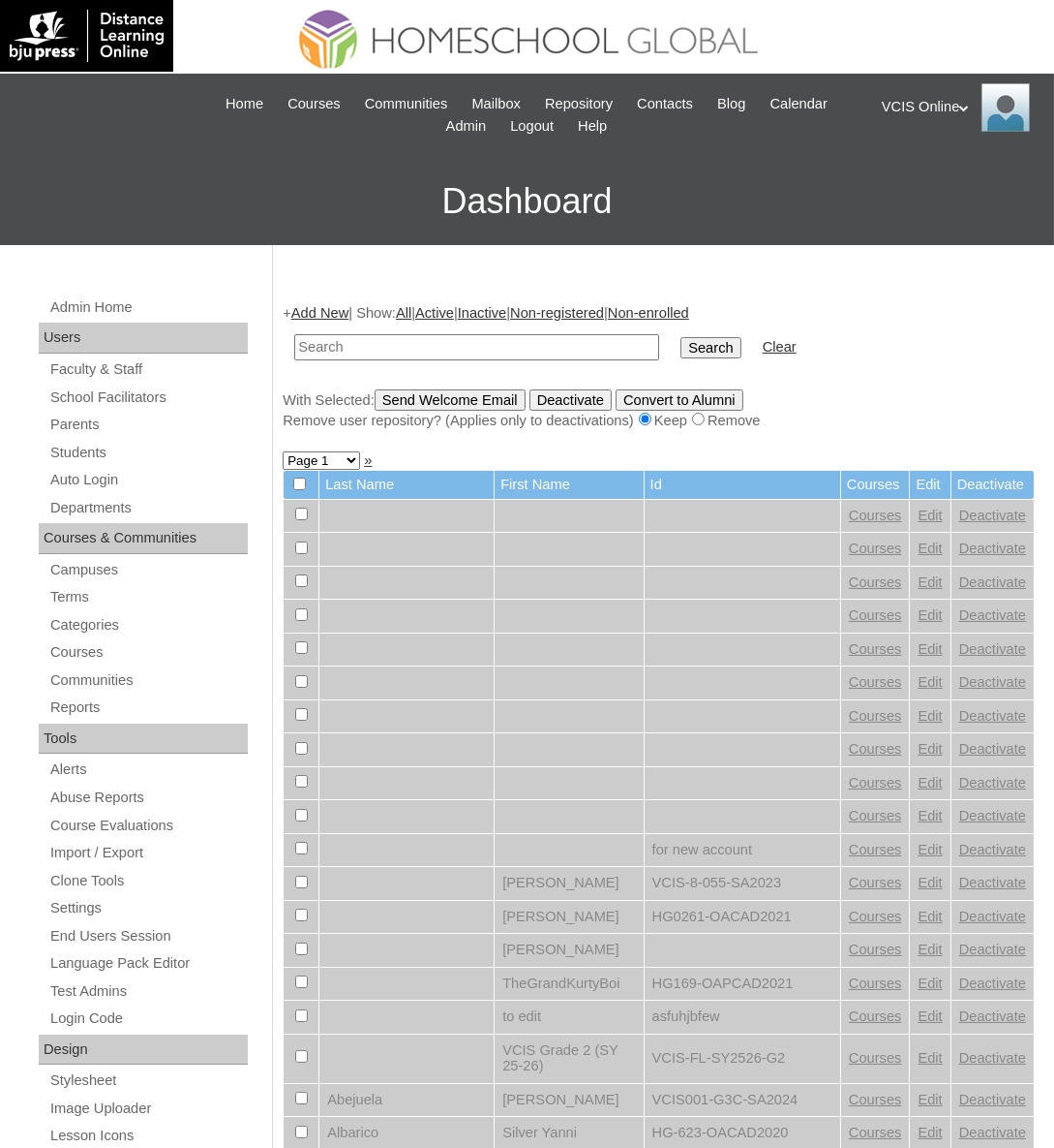
drag, startPoint x: 459, startPoint y: 353, endPoint x: 477, endPoint y: 350, distance: 18.2
click at [459, 353] on input "text" at bounding box center [477, 347] width 365 height 27
paste input "VCIS028-10A-SA2025"
type input "VCIS028-10A-SA2025"
click at [680, 343] on input "Search" at bounding box center [710, 348] width 60 height 22
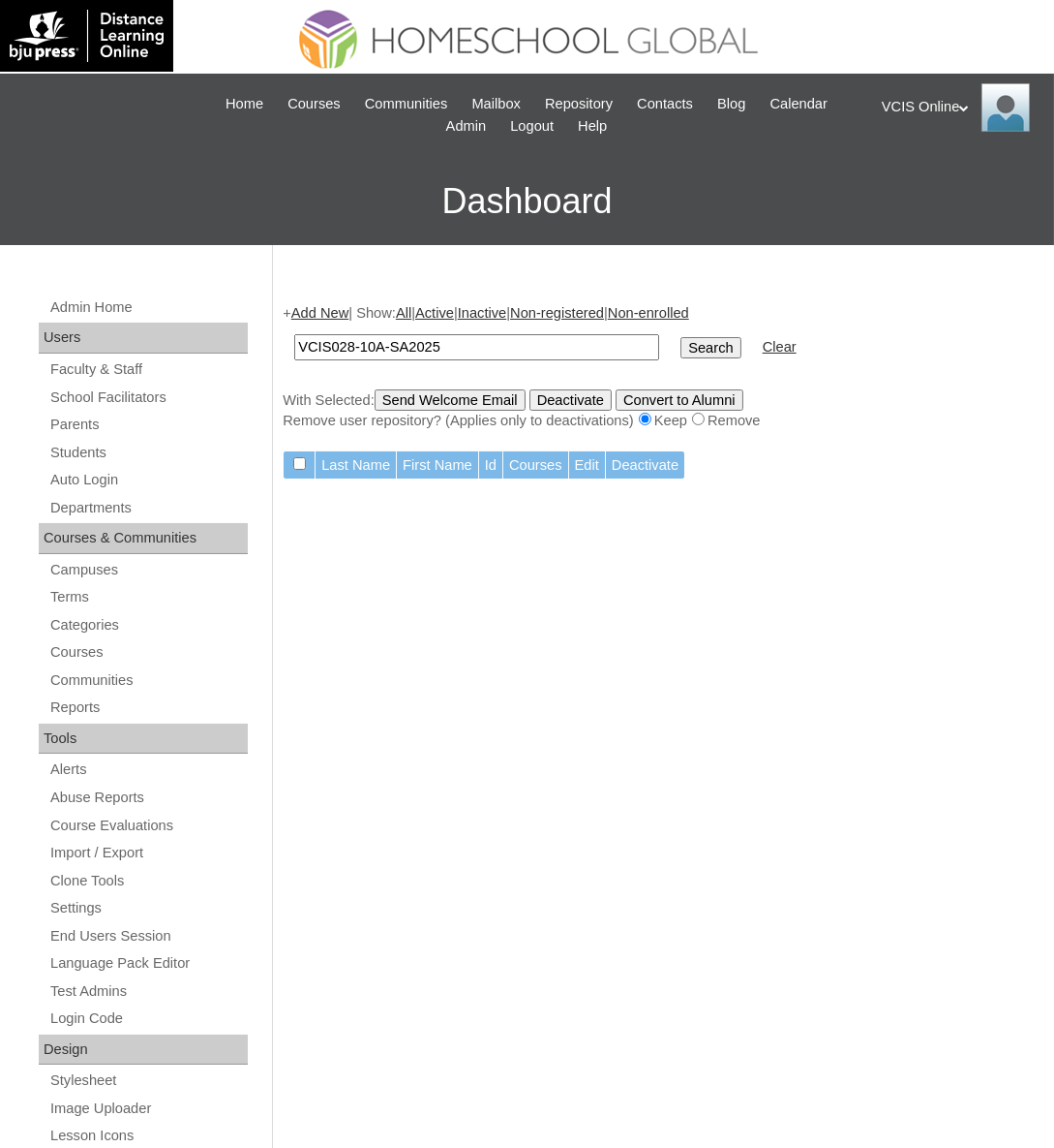
click at [323, 311] on link "Add New" at bounding box center [320, 313] width 57 height 16
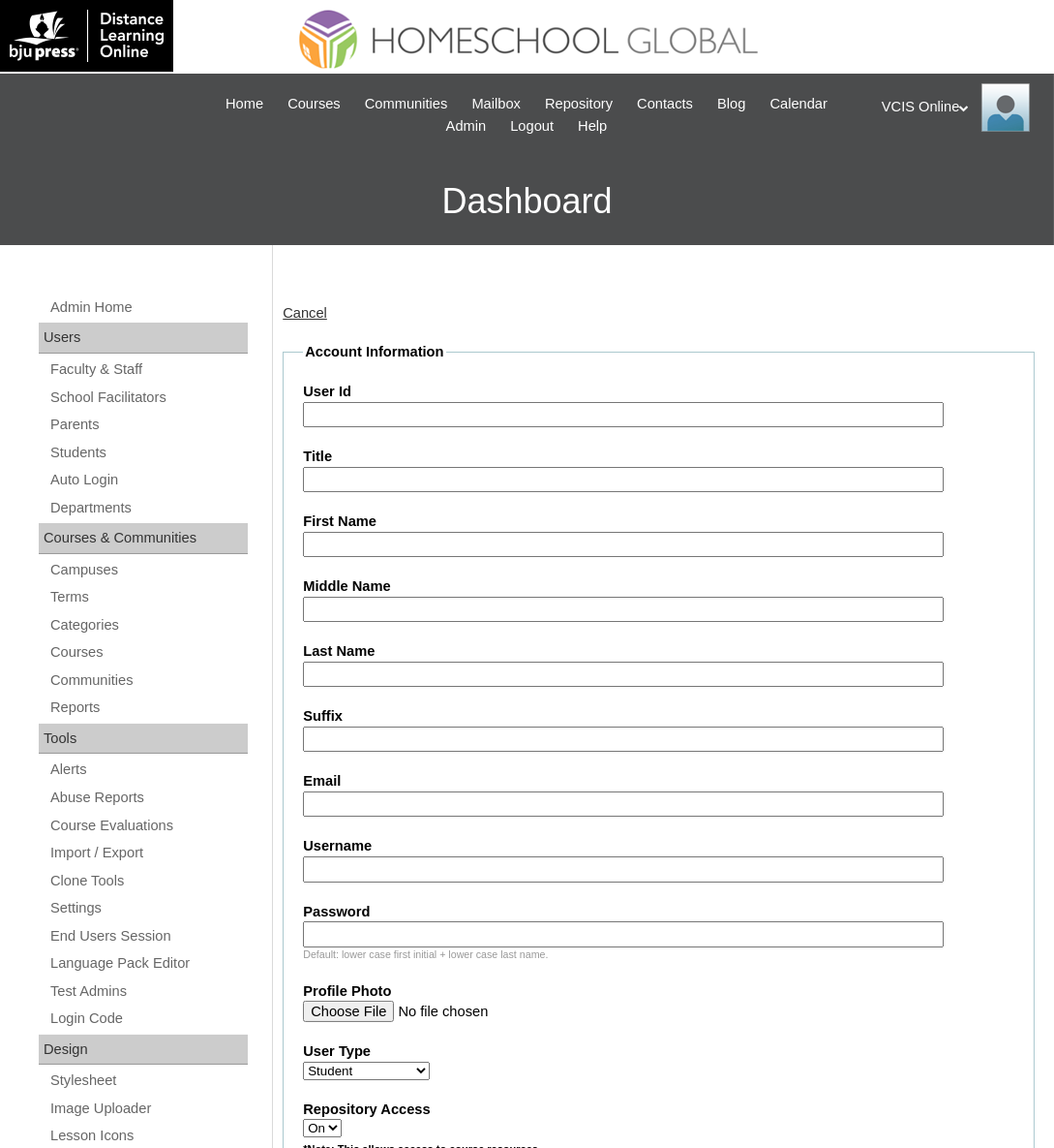
click at [428, 406] on input "User Id" at bounding box center [622, 415] width 640 height 27
paste input "VCIS028-10A-SA2025"
type input "VCIS028-10A-SA2025"
click at [417, 867] on input "Username" at bounding box center [622, 869] width 640 height 27
click at [319, 870] on input "Username" at bounding box center [622, 869] width 640 height 27
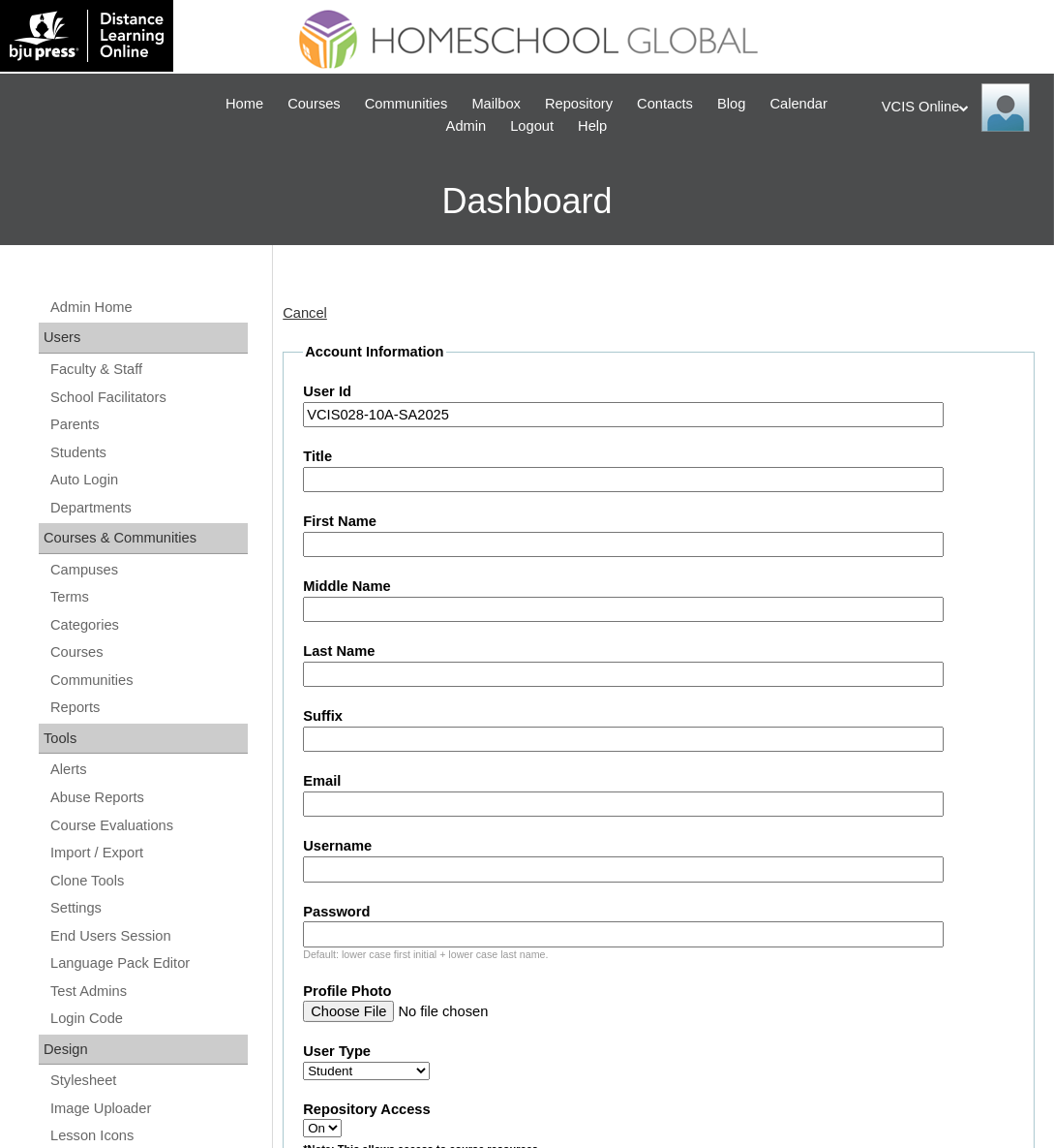
paste input "louise.galo2025"
type input "louise.galo2025"
click at [467, 912] on label "Password" at bounding box center [659, 911] width 712 height 21
click at [467, 921] on input "Password" at bounding box center [622, 934] width 640 height 27
click at [460, 921] on input "Password" at bounding box center [622, 934] width 640 height 27
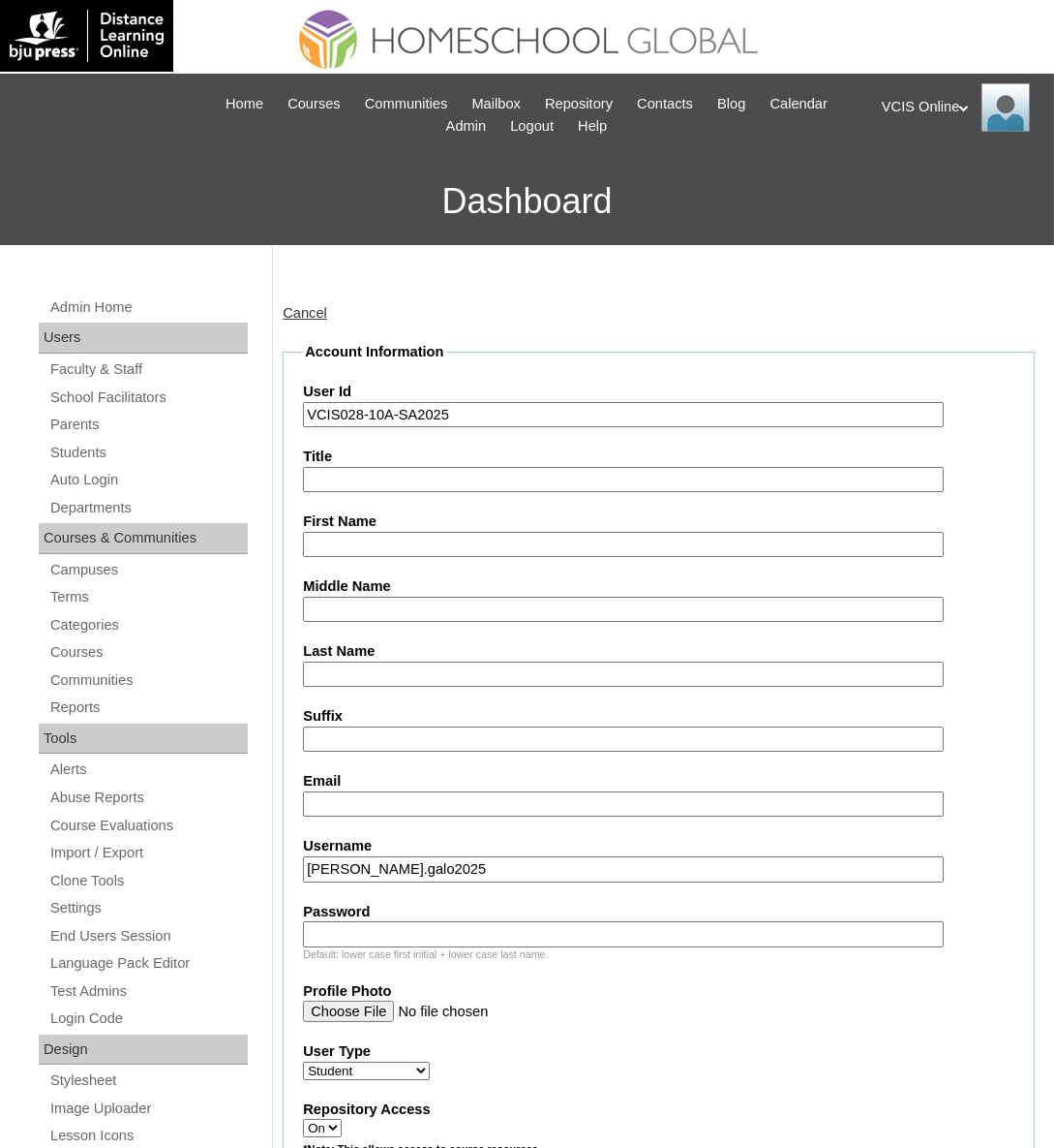
paste input "VBnRuw"
type input "VBnRuw"
click at [391, 812] on input "Email" at bounding box center [622, 804] width 640 height 27
paste input "lmgalo.student@vcis.edu.ph"
type input "lmgalo.student@vcis.edu.ph"
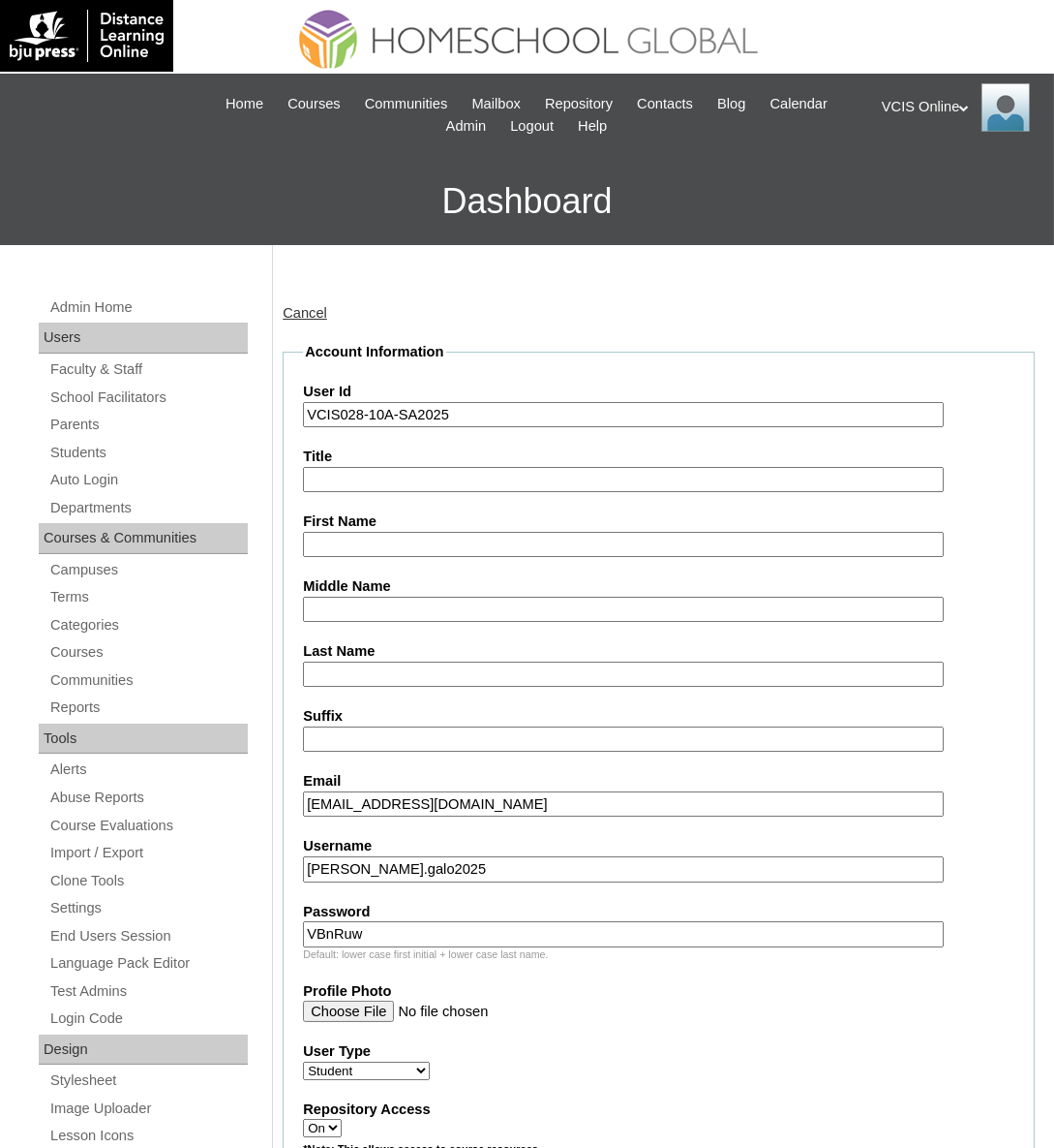
click at [440, 524] on label "First Name" at bounding box center [659, 522] width 712 height 21
click at [440, 532] on input "First Name" at bounding box center [622, 544] width 640 height 27
paste input "Louise Maxxi Tautho Galo"
drag, startPoint x: 512, startPoint y: 544, endPoint x: 445, endPoint y: 546, distance: 67.0
click at [445, 546] on input "Louise Maxxi Tautho Galo" at bounding box center [622, 544] width 640 height 27
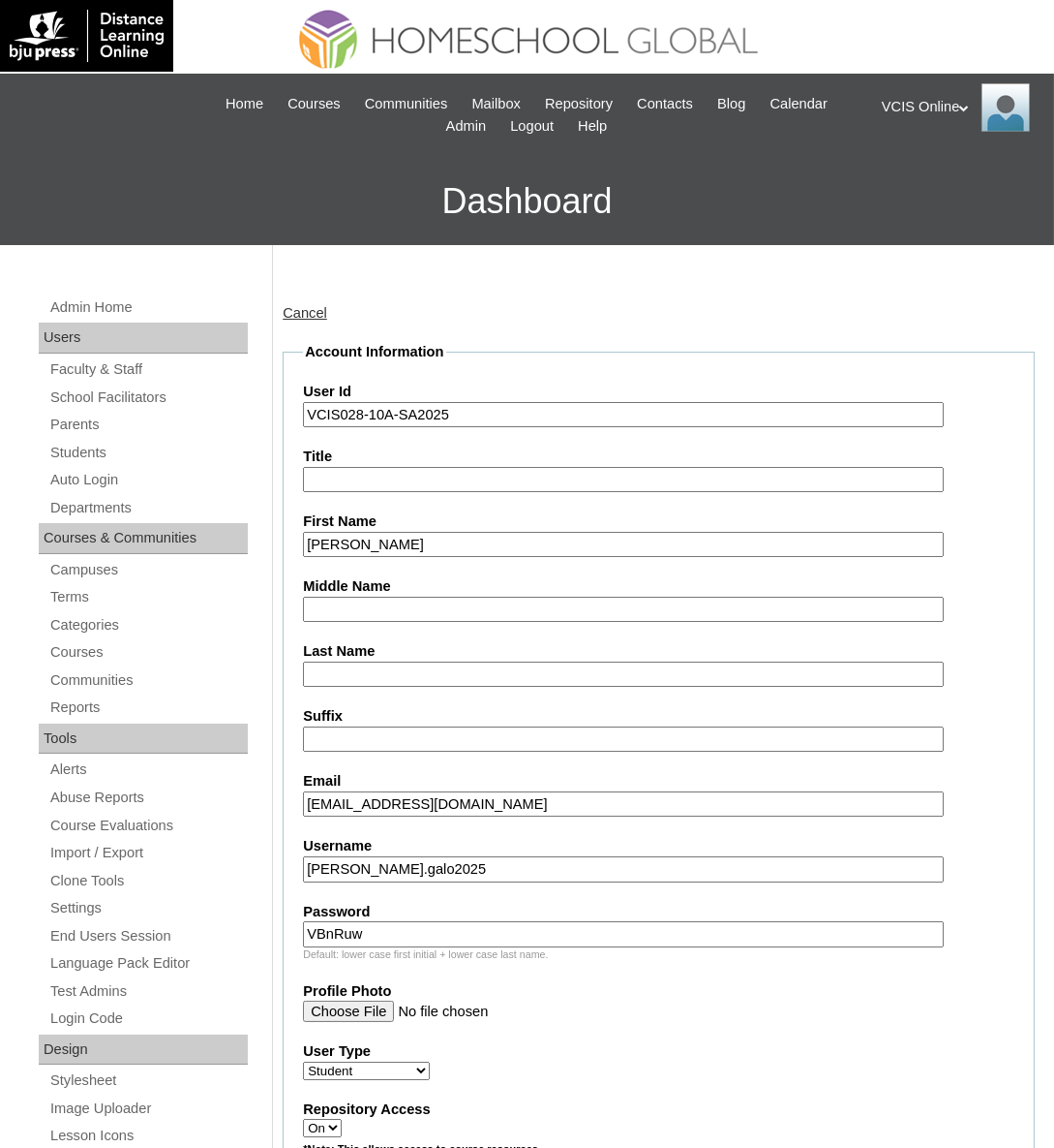
type input "Louise Maxxi Tautho"
click at [425, 663] on input "Last Name" at bounding box center [622, 675] width 640 height 27
paste input "Galo"
type input "Galo"
drag, startPoint x: 463, startPoint y: 552, endPoint x: 401, endPoint y: 552, distance: 62.0
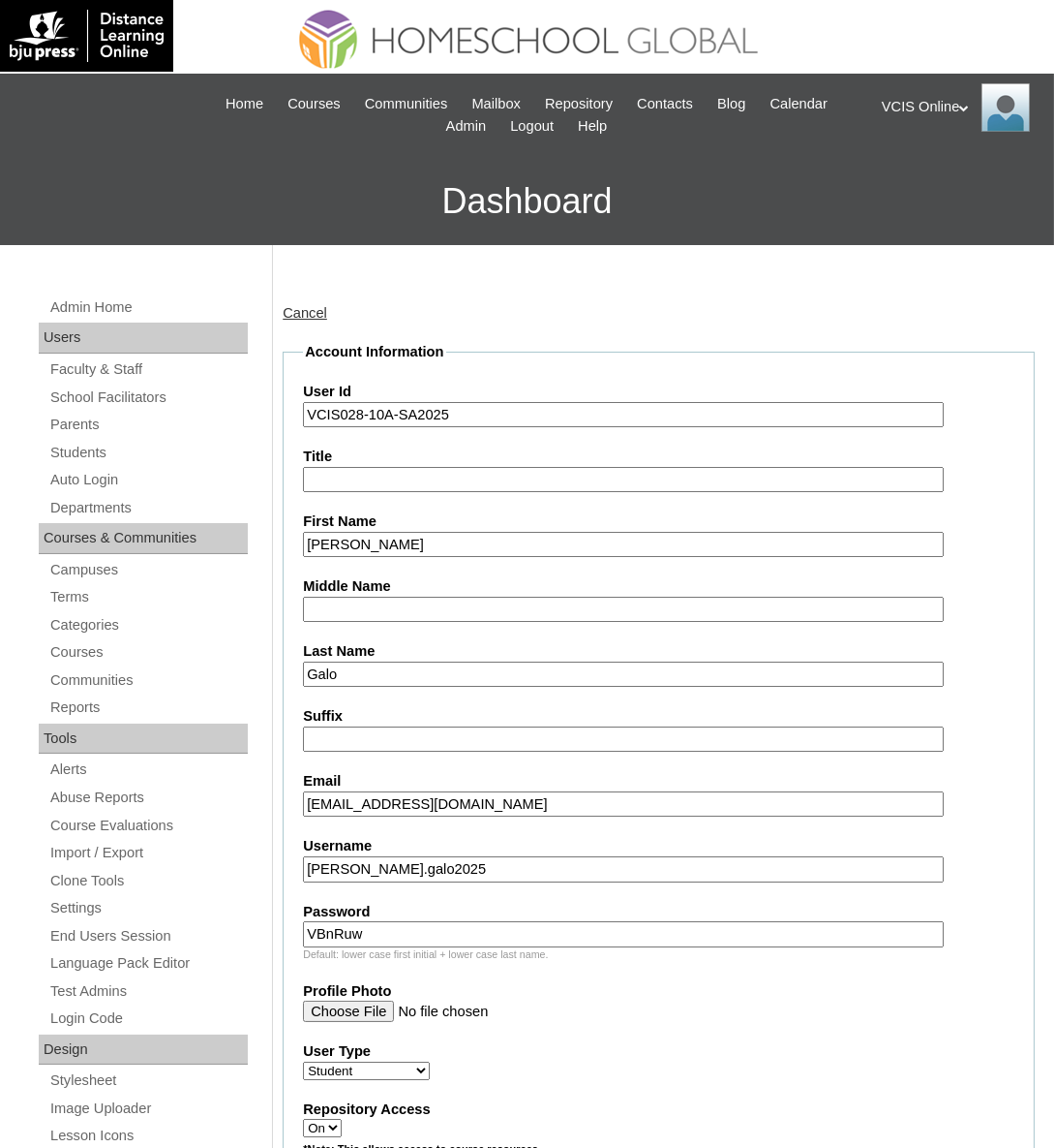
click at [401, 552] on input "Louise Maxxi Tautho" at bounding box center [622, 544] width 640 height 27
type input "Louise Maxxi T"
click at [391, 610] on input "Middle Name" at bounding box center [622, 610] width 640 height 27
type input "R"
paste input "autho"
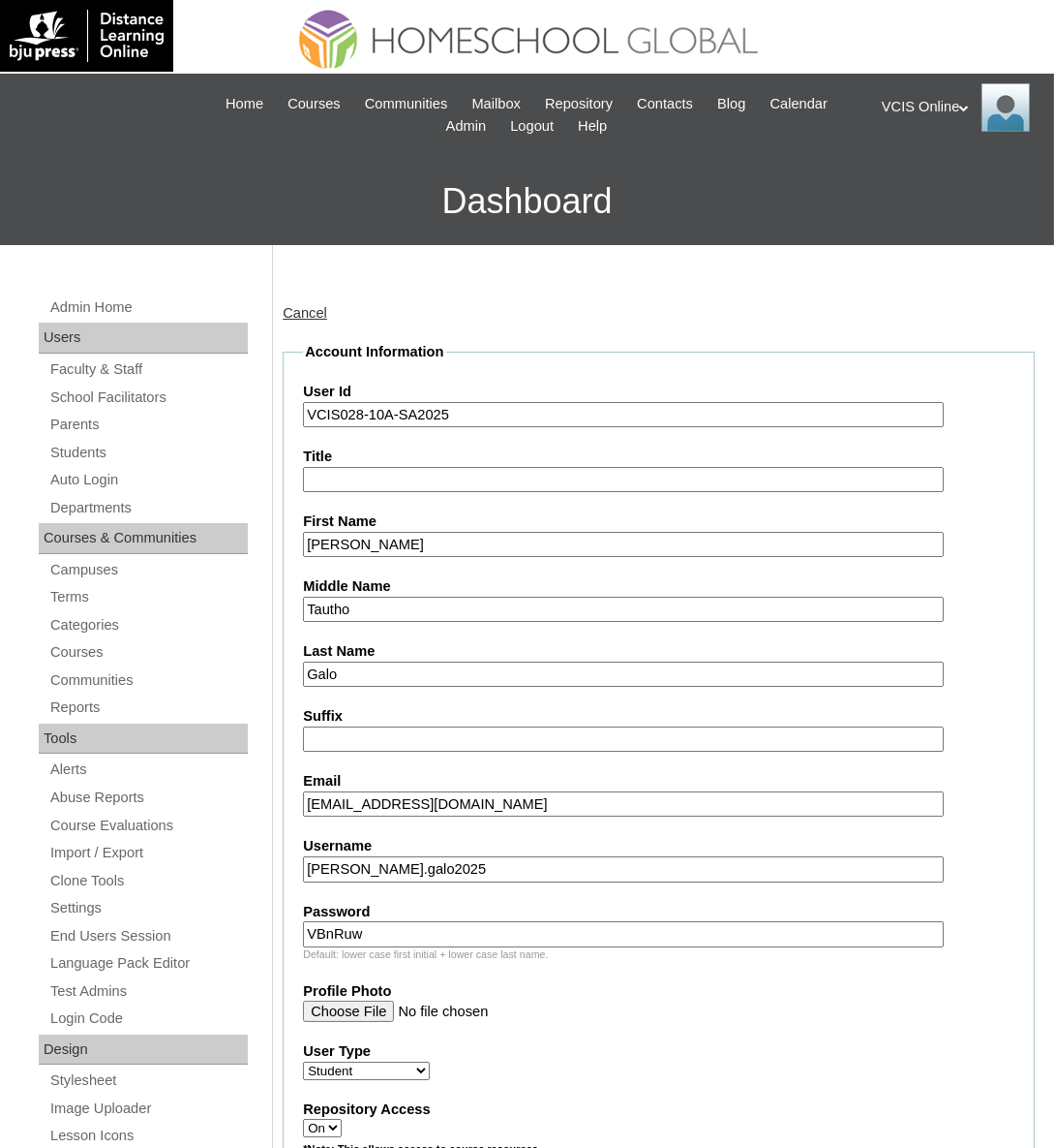
type input "Tautho"
click at [419, 532] on input "Louise Maxxi T" at bounding box center [622, 544] width 640 height 27
type input "Louise Maxxi"
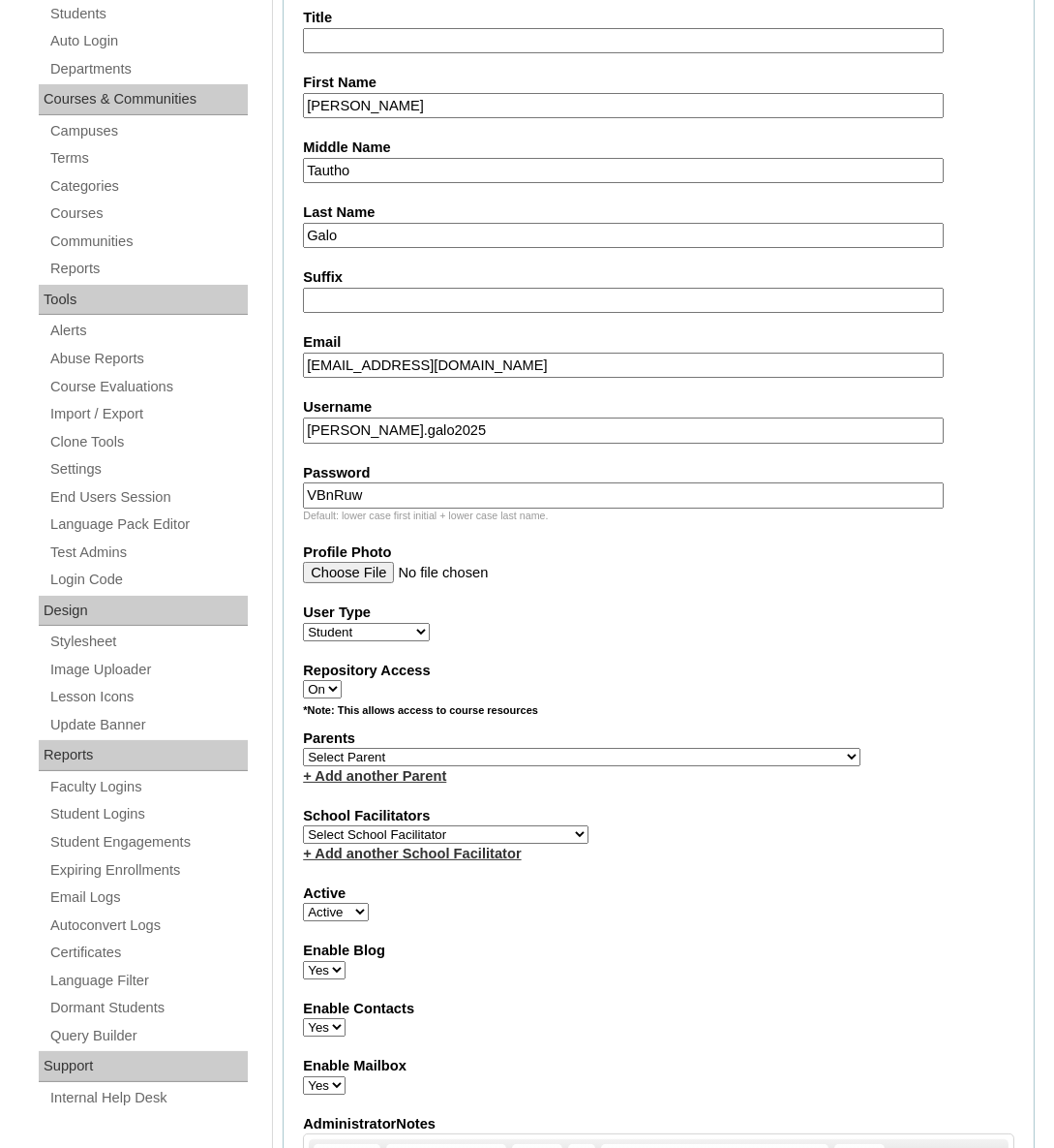
scroll to position [440, 0]
click at [457, 755] on select "Select Parent , , , , , , , , , , , , , , , , , , , , , , , , , , , , , , , , ,…" at bounding box center [582, 755] width 558 height 19
select select "43274"
click at [303, 747] on select "Select Parent , , , , , , , , , , , , , , , , , , , , , , , , , , , , , , , , ,…" at bounding box center [582, 755] width 558 height 19
click at [431, 833] on select "Select School Facilitator Norman Añain Ruffa Abadijas Mary Abella Gloryfe Abion…" at bounding box center [446, 833] width 286 height 19
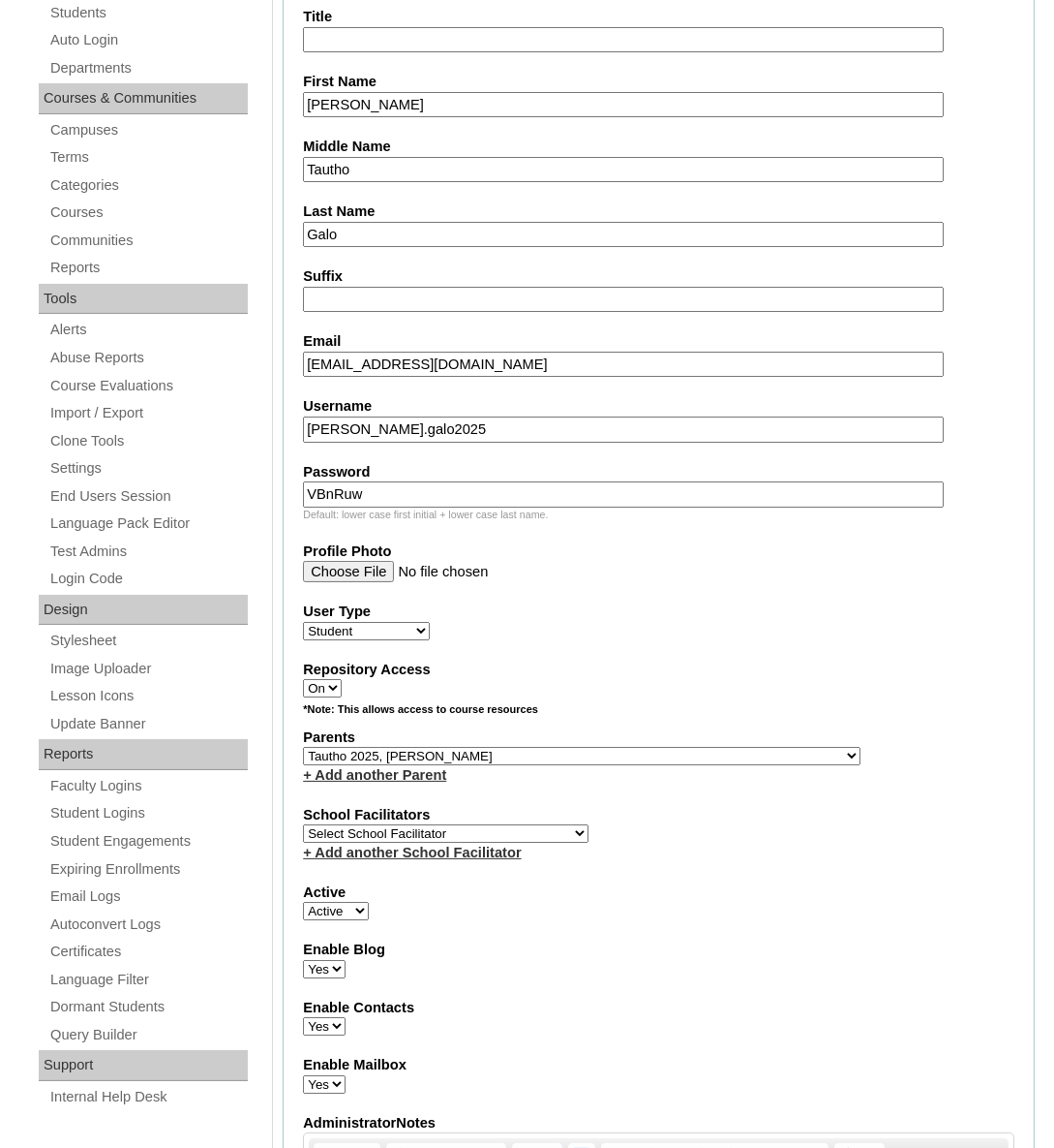
select select "36432"
click at [424, 825] on select "Select School Facilitator Norman Añain Ruffa Abadijas Mary Abella Gloryfe Abion…" at bounding box center [446, 833] width 286 height 19
click at [807, 832] on div "School Facilitators Select School Facilitator Norman Añain Ruffa Abadijas Mary …" at bounding box center [659, 833] width 712 height 58
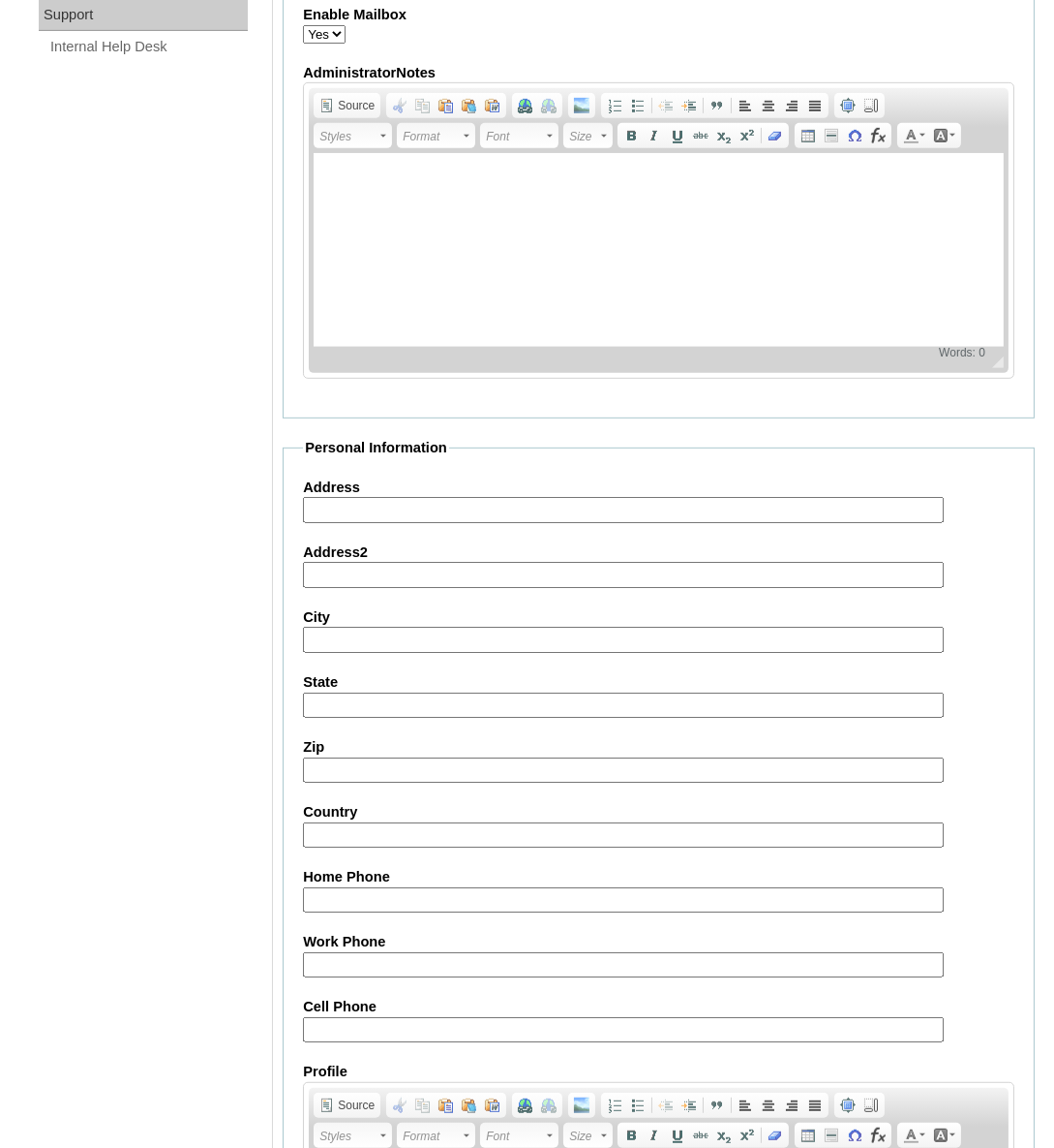
scroll to position [1808, 0]
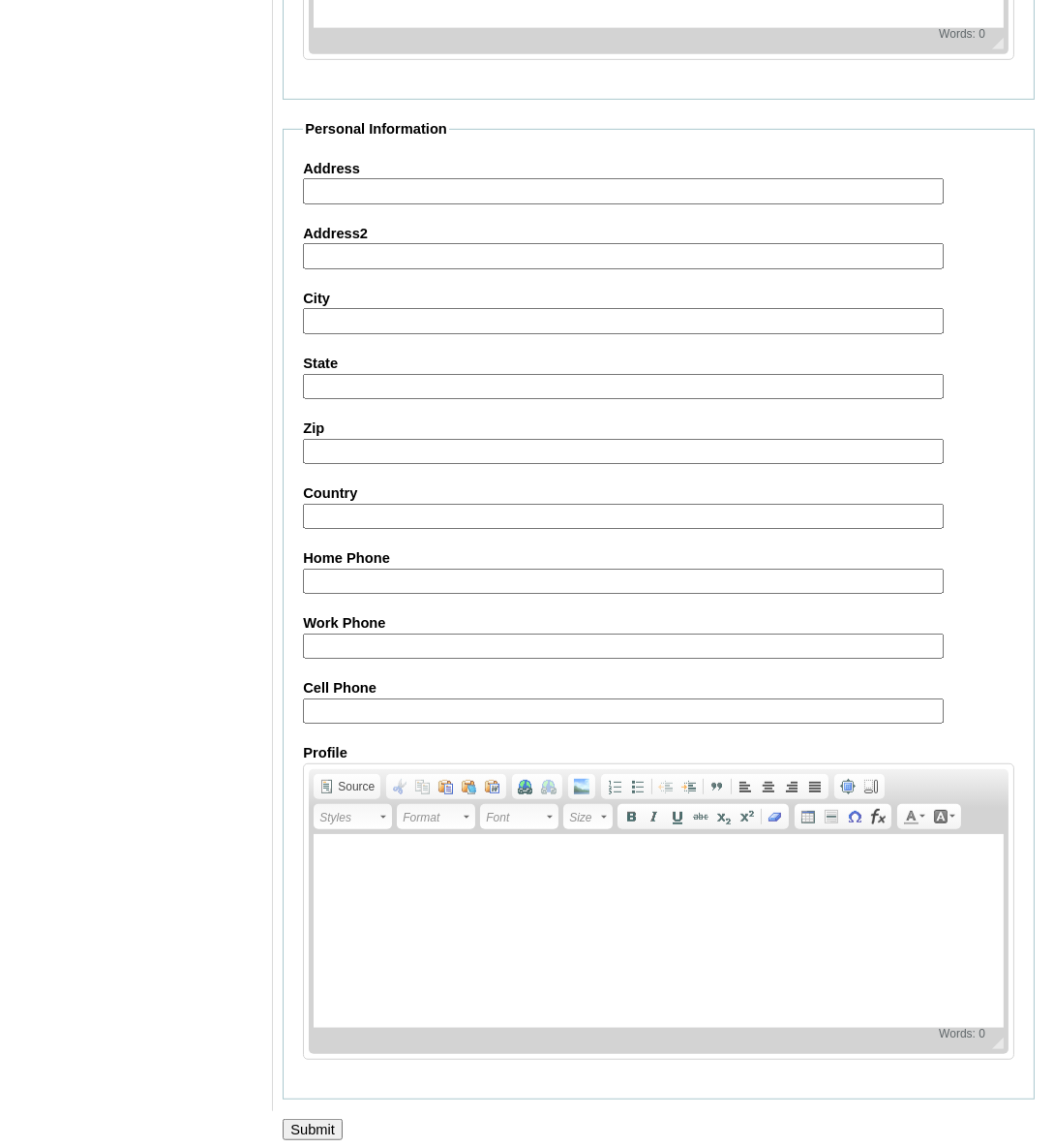
click at [316, 1122] on input "Submit" at bounding box center [313, 1129] width 60 height 22
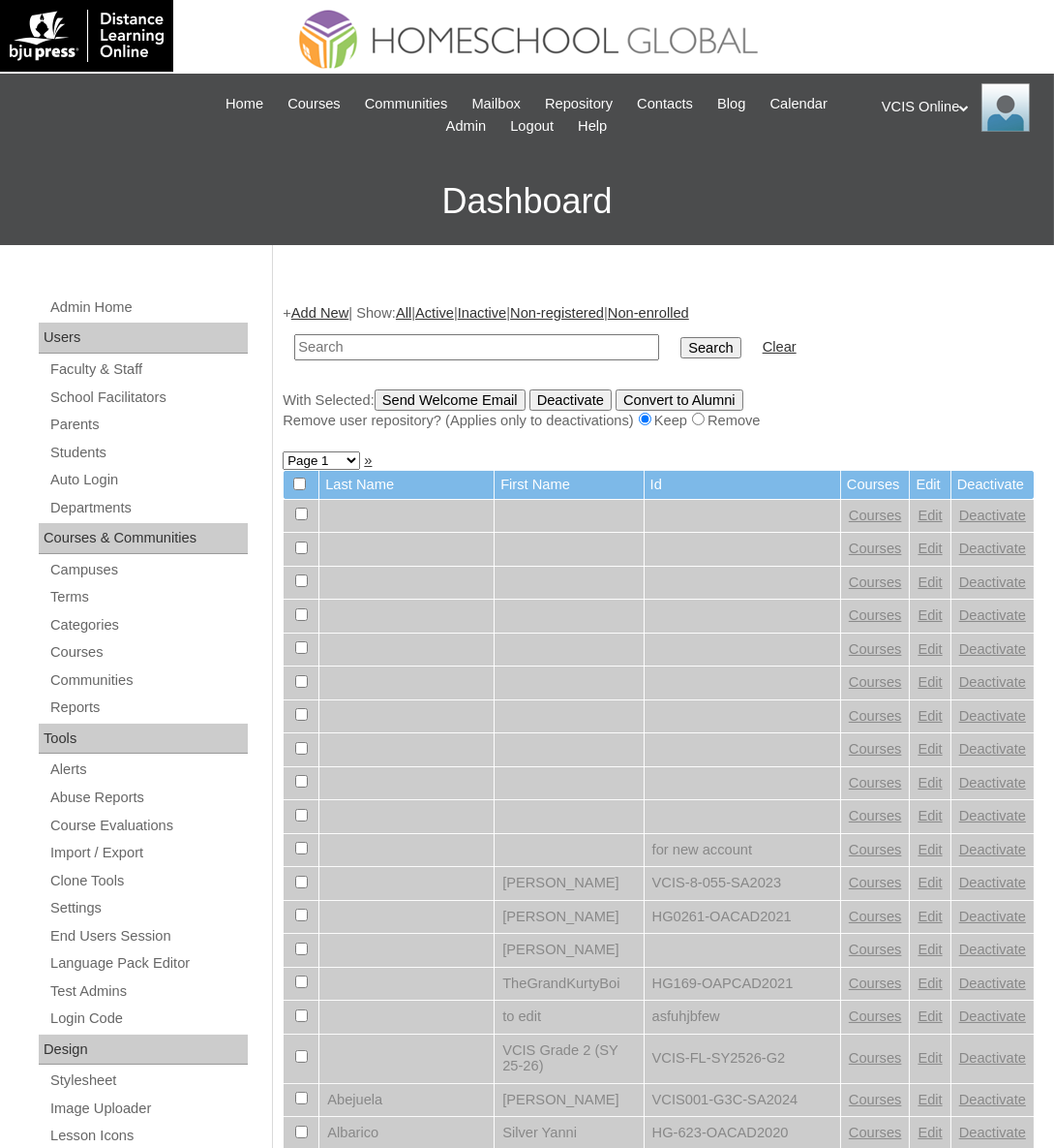
click at [415, 349] on input "text" at bounding box center [477, 347] width 365 height 27
paste input "VCIS028-10A-SA2025"
click at [500, 353] on input "text" at bounding box center [477, 347] width 365 height 27
type input "VCIS028-10A-SA2025"
click at [680, 345] on input "Search" at bounding box center [710, 348] width 60 height 22
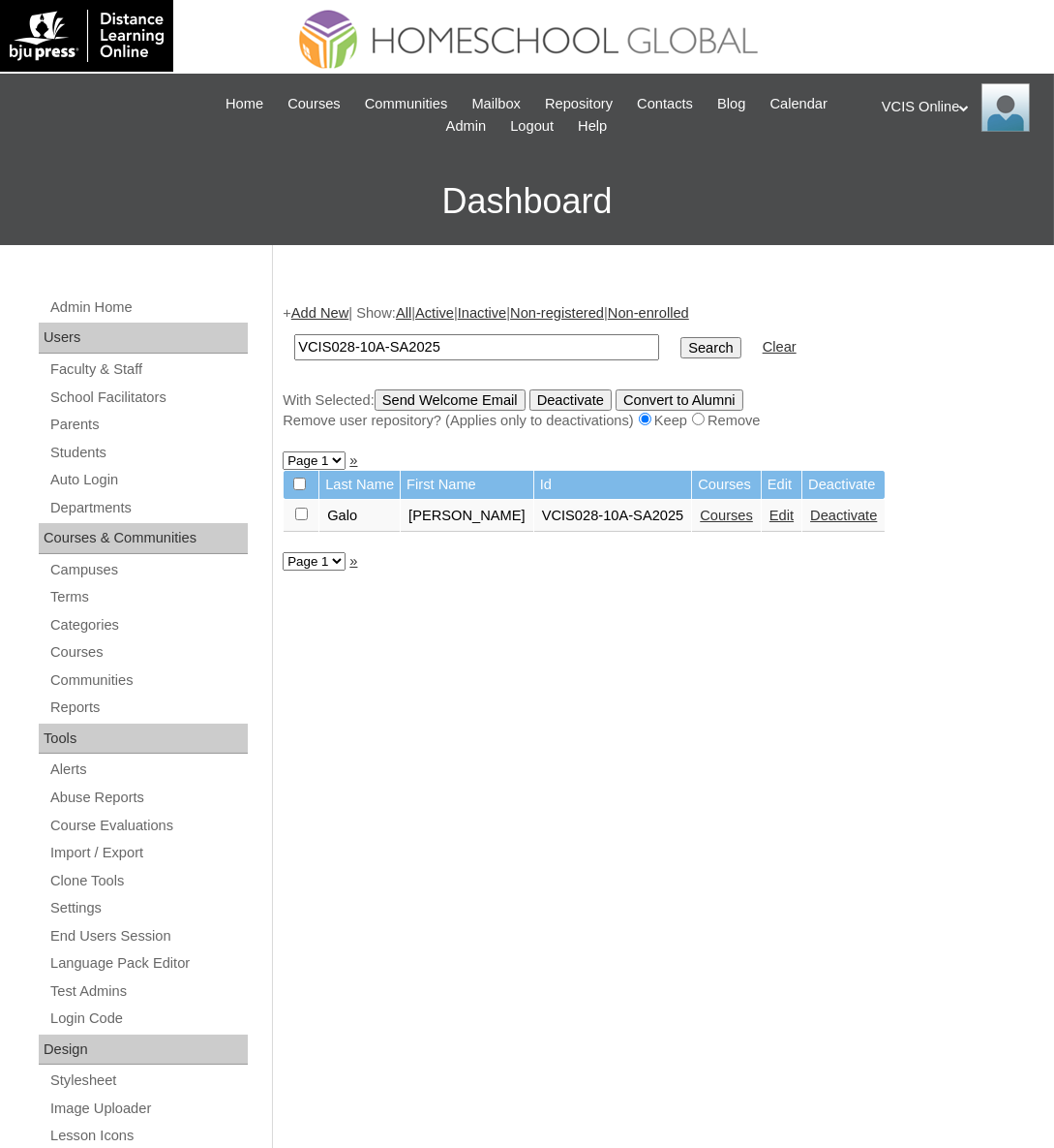
click at [705, 514] on link "Courses" at bounding box center [727, 516] width 53 height 16
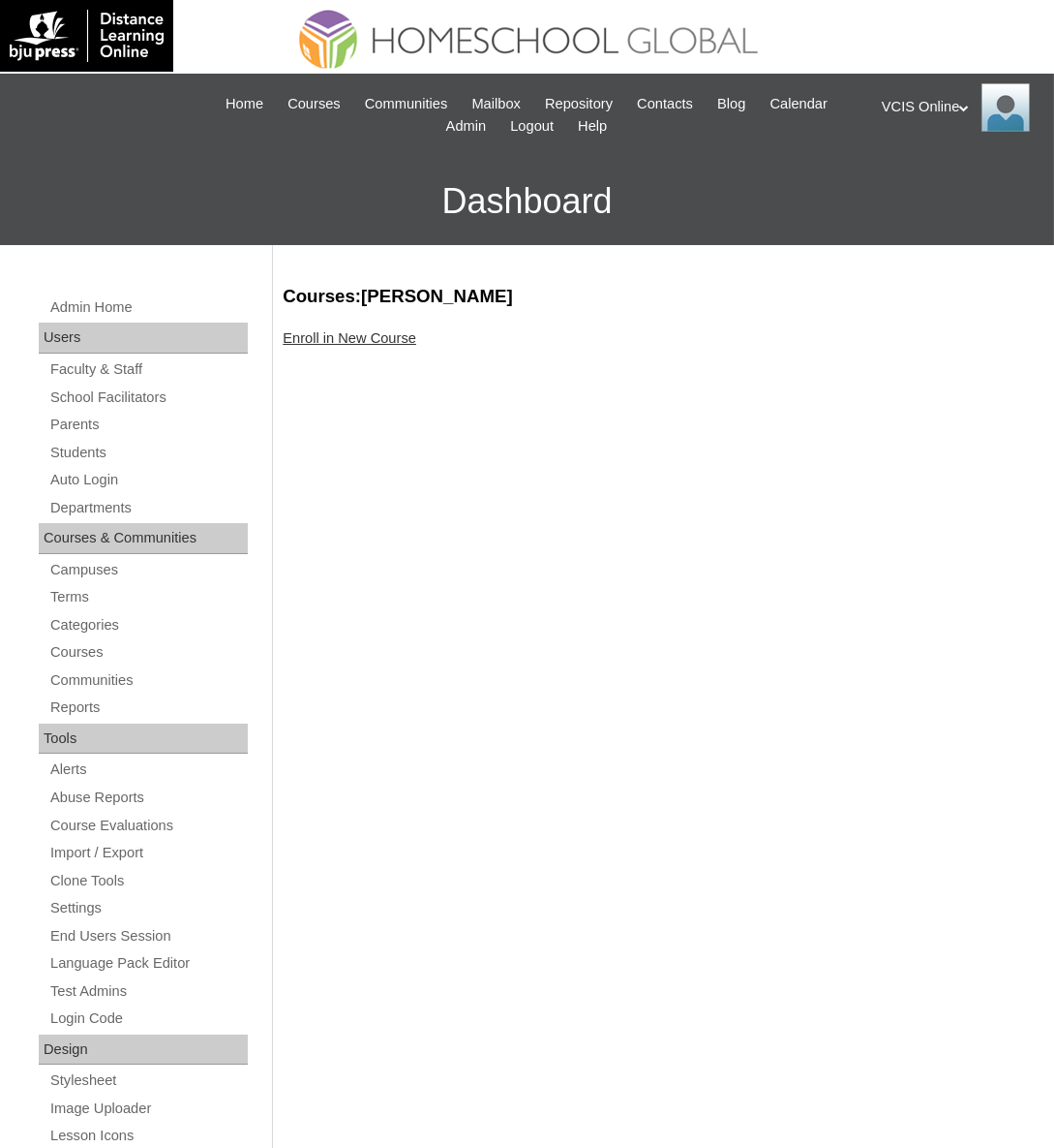
click at [349, 339] on link "Enroll in New Course" at bounding box center [350, 338] width 134 height 16
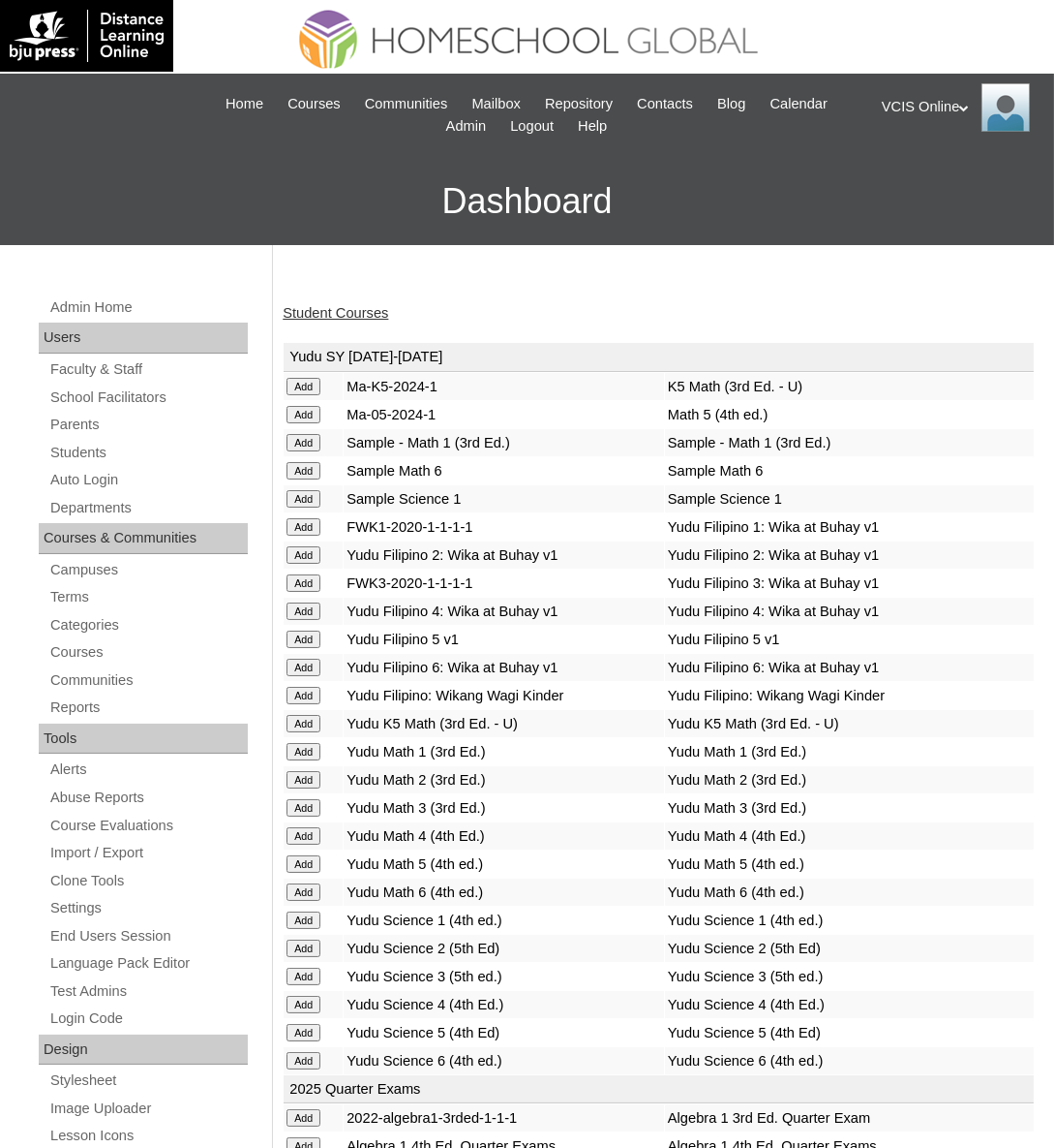
scroll to position [5143, 0]
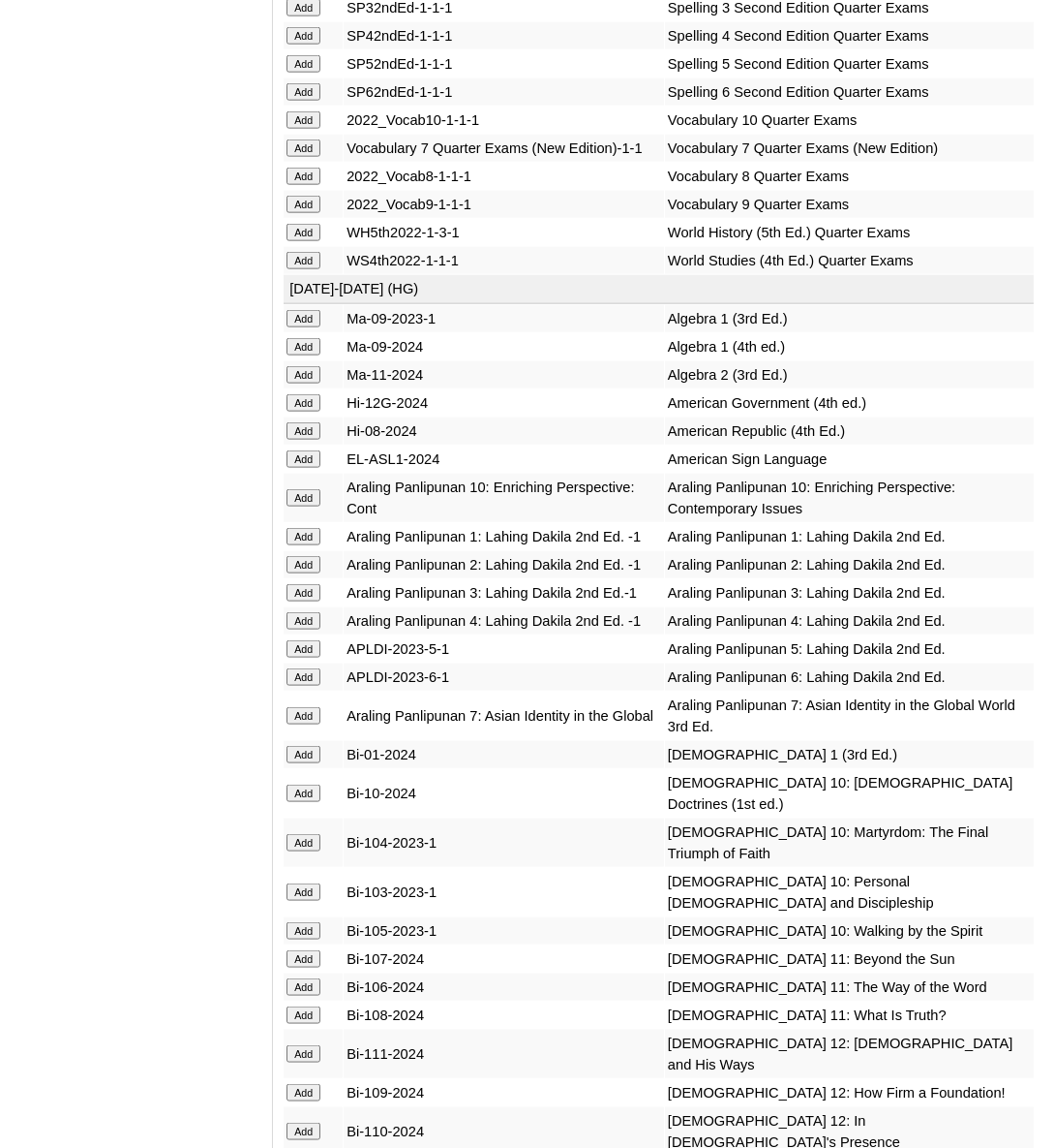
scroll to position [6094, 0]
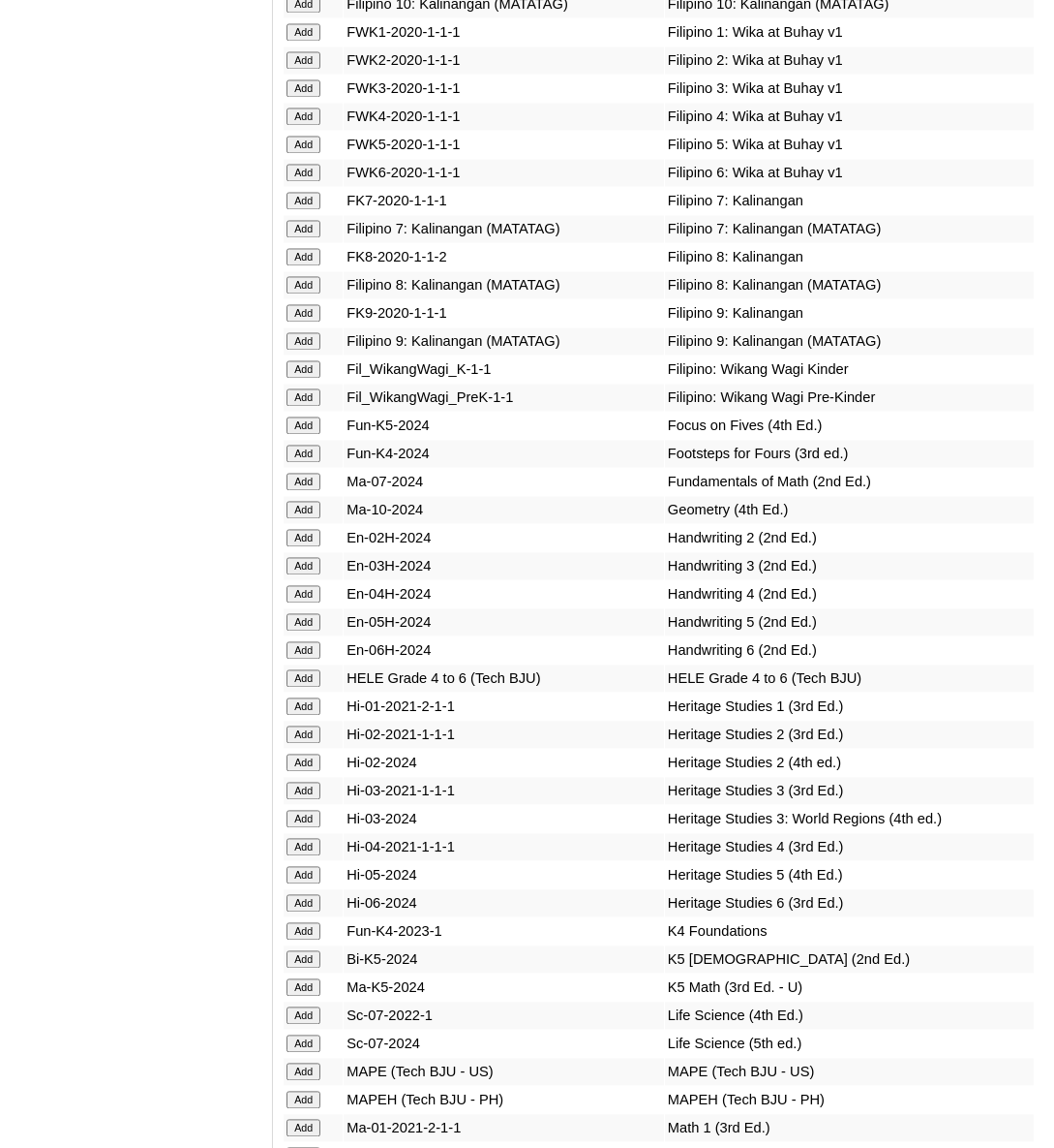
drag, startPoint x: 0, startPoint y: 0, endPoint x: 299, endPoint y: 571, distance: 644.5
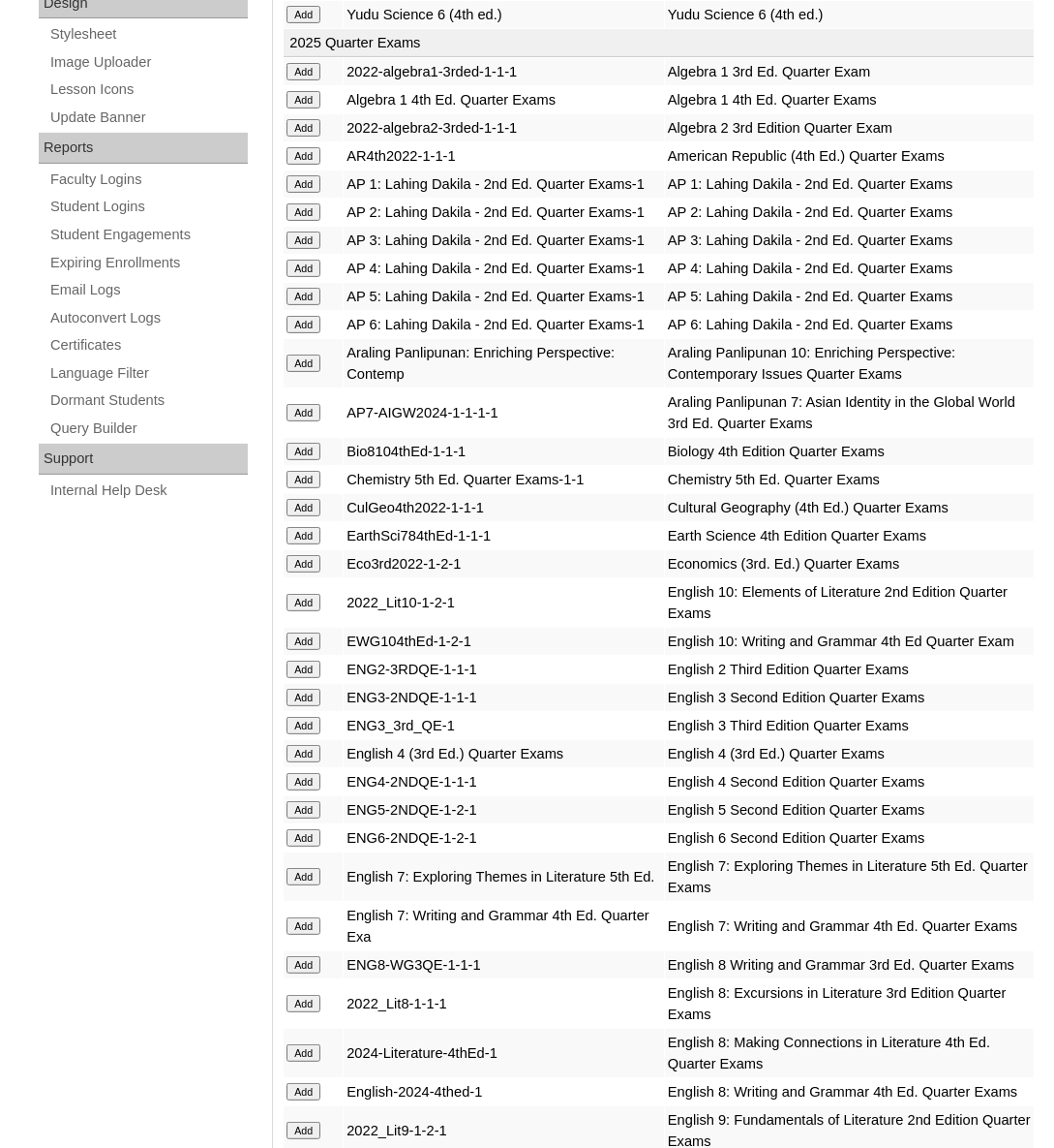
scroll to position [4358, 0]
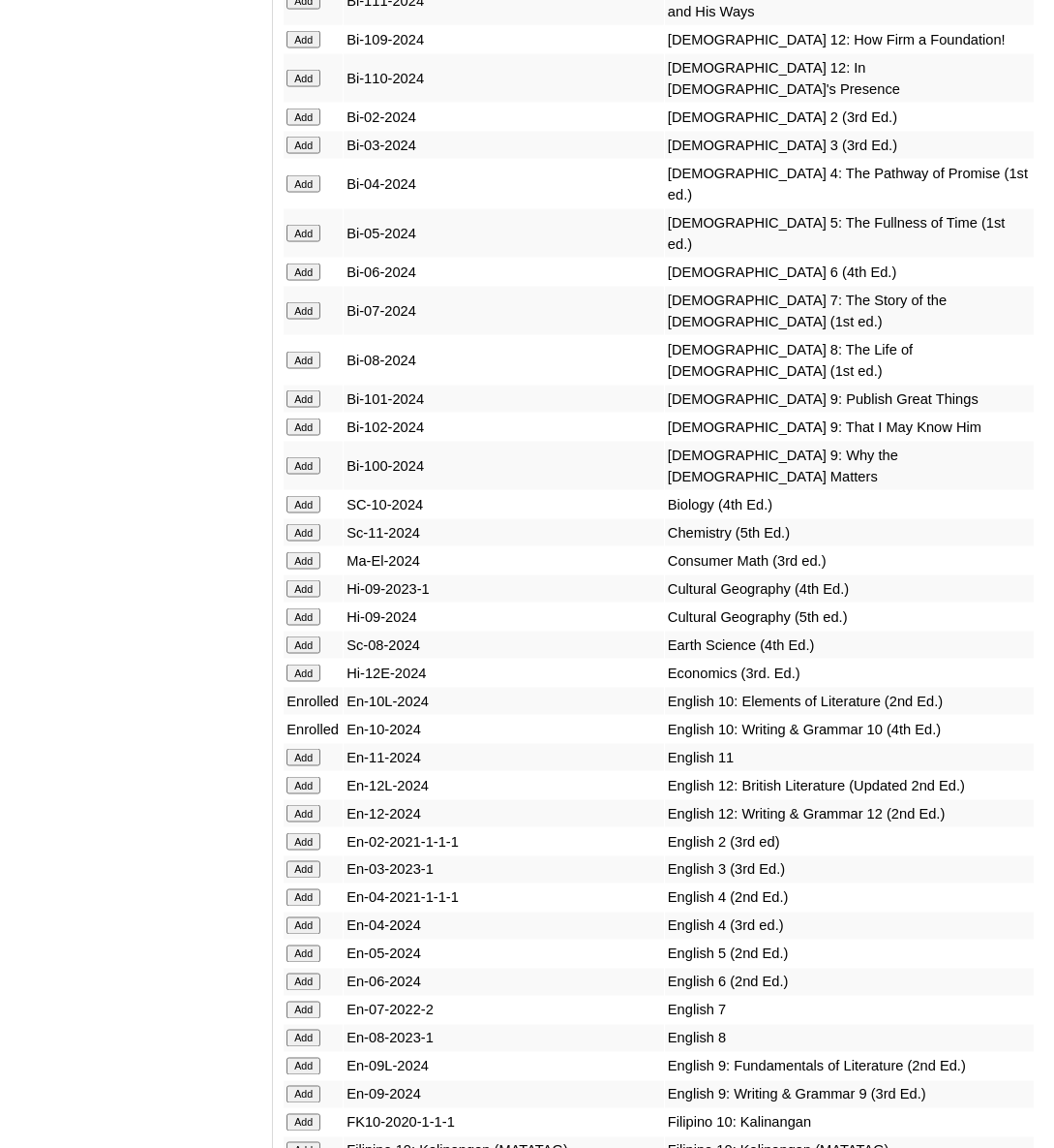
scroll to position [7363, 0]
